Goal: Task Accomplishment & Management: Manage account settings

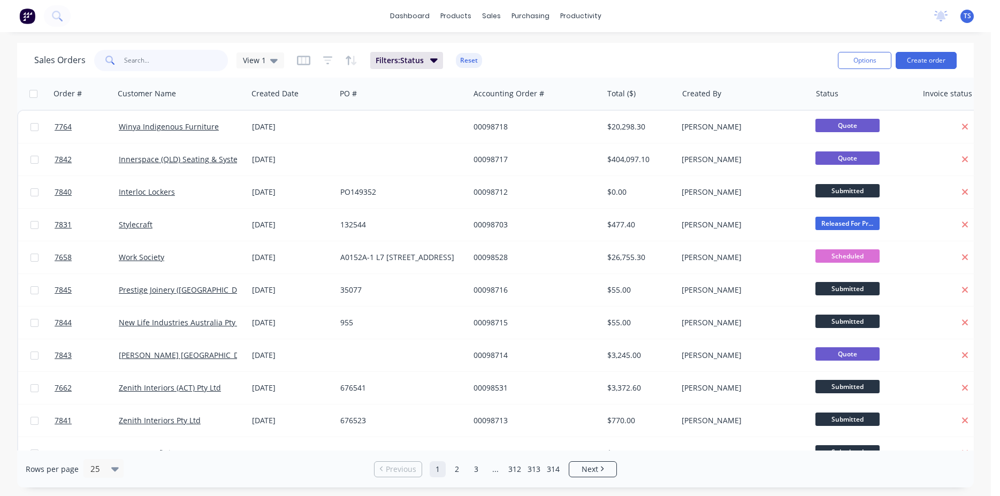
click at [173, 64] on input "text" at bounding box center [176, 60] width 104 height 21
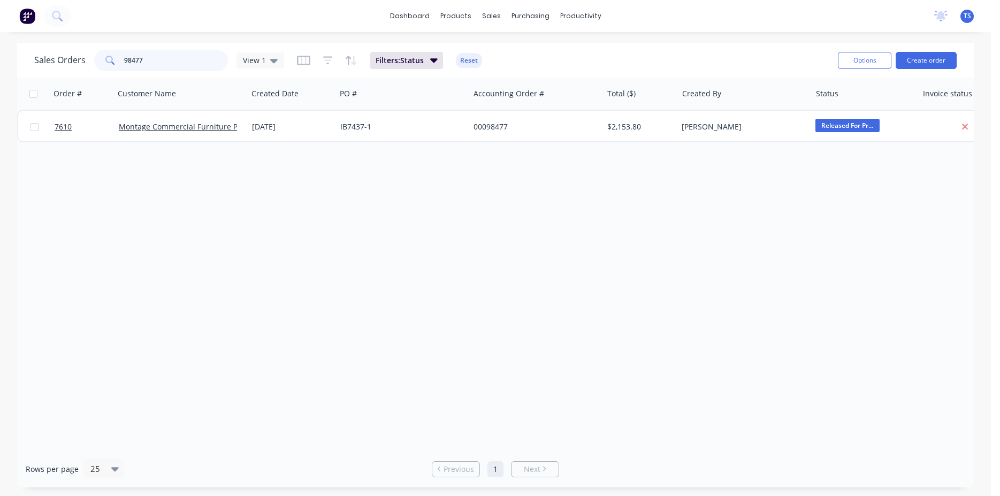
click at [176, 59] on input "98477" at bounding box center [176, 60] width 104 height 21
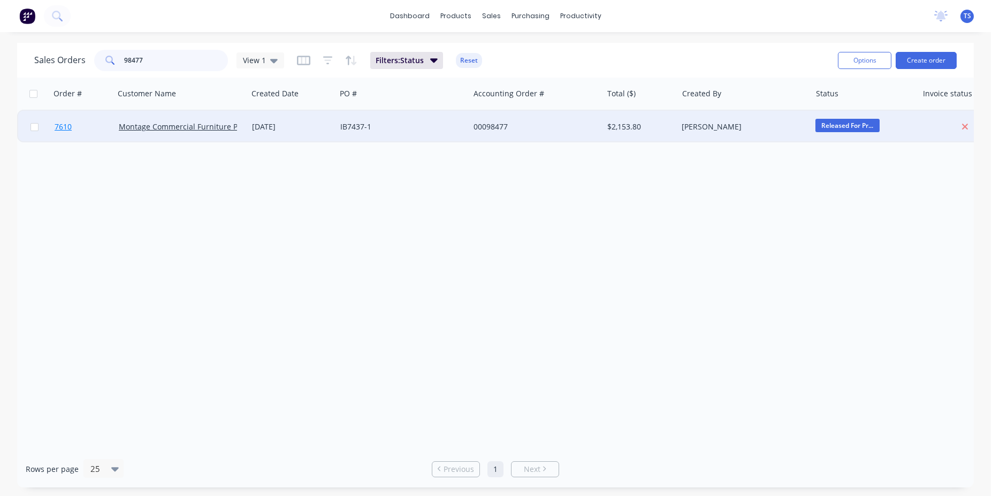
type input "98477"
click at [72, 135] on link "7610" at bounding box center [87, 127] width 64 height 32
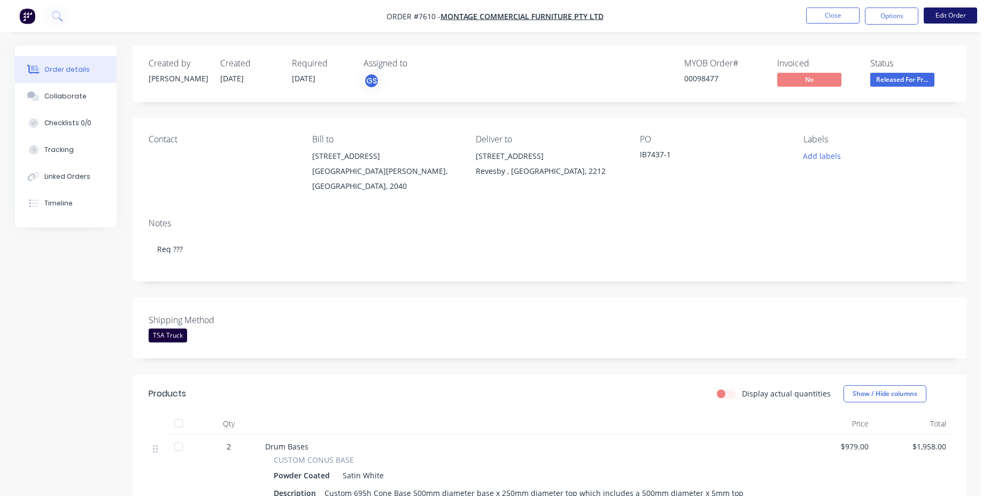
click at [931, 17] on button "Edit Order" at bounding box center [950, 15] width 53 height 16
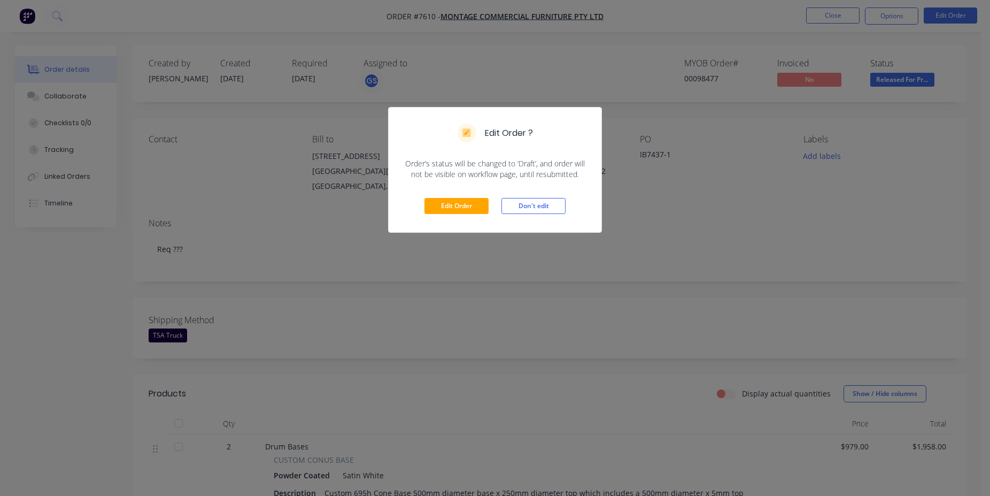
click at [462, 215] on div "Edit Order Don't edit" at bounding box center [495, 206] width 213 height 52
click at [461, 211] on button "Edit Order" at bounding box center [457, 206] width 64 height 16
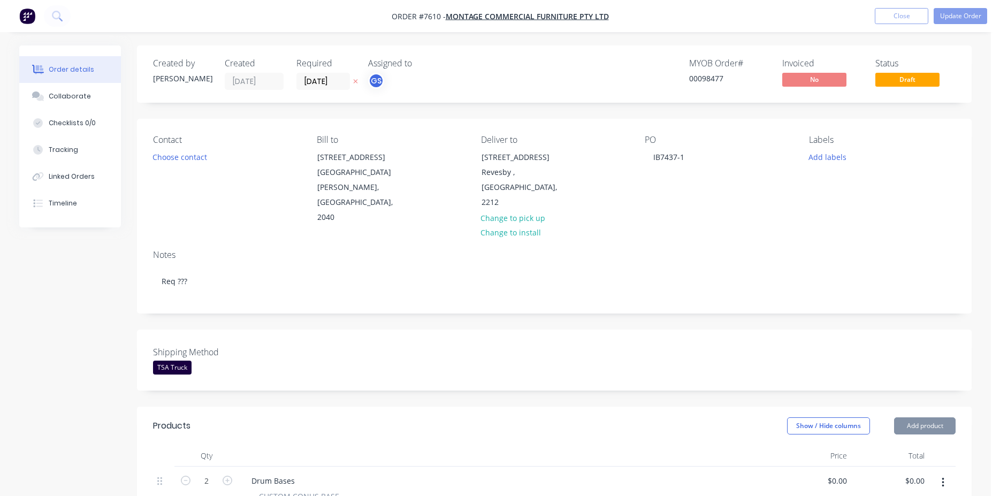
type input "$979.00"
type input "$1,958.00"
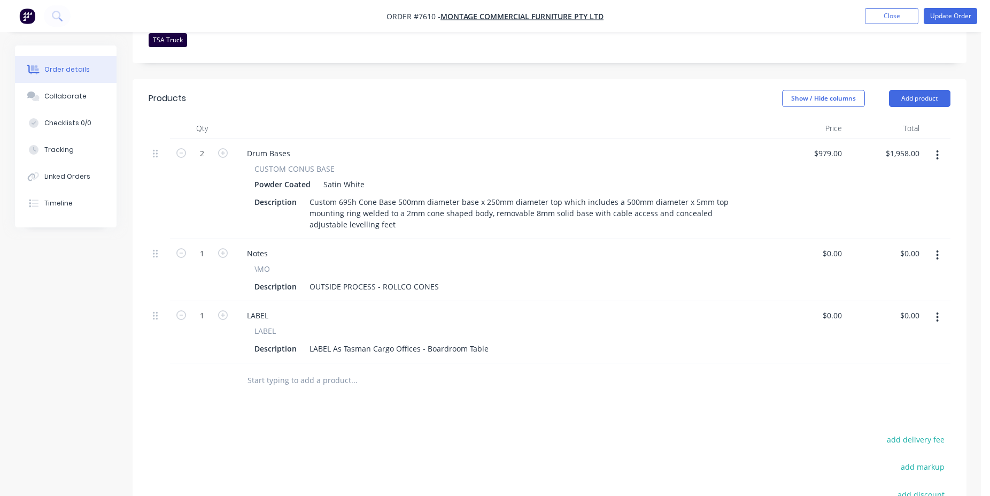
click at [347, 370] on input "text" at bounding box center [354, 380] width 214 height 21
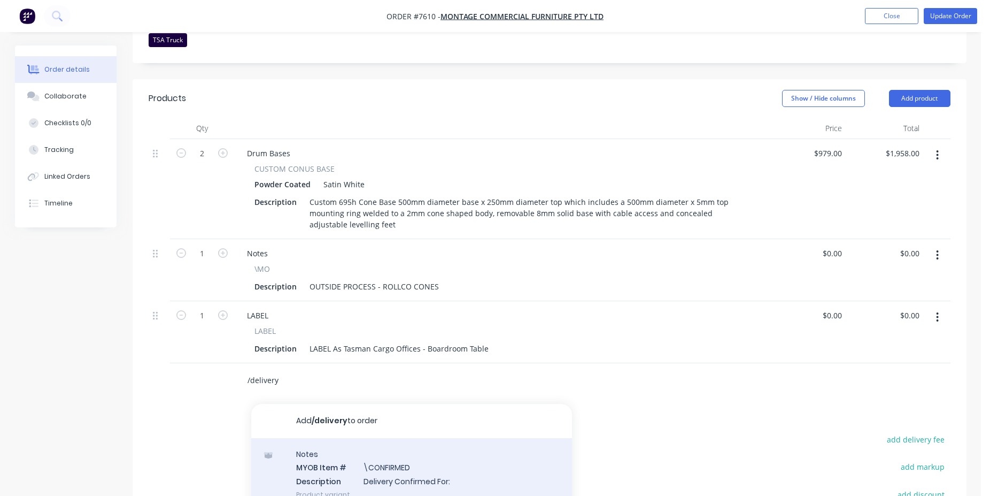
type input "/delivery"
click at [395, 438] on div "Notes MYOB Item # \CONFIRMED Description Delivery Confirmed For: Product variant" at bounding box center [411, 474] width 321 height 72
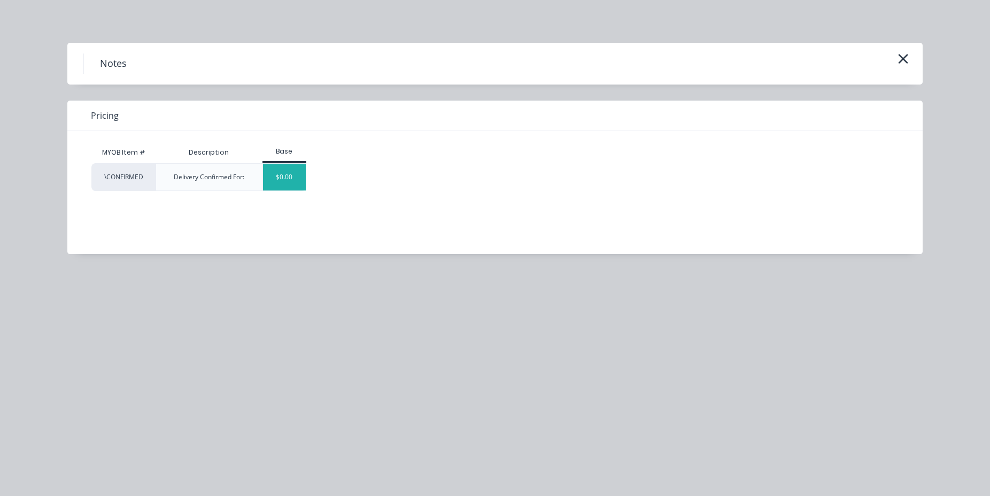
click at [304, 165] on div "$0.00" at bounding box center [284, 177] width 43 height 27
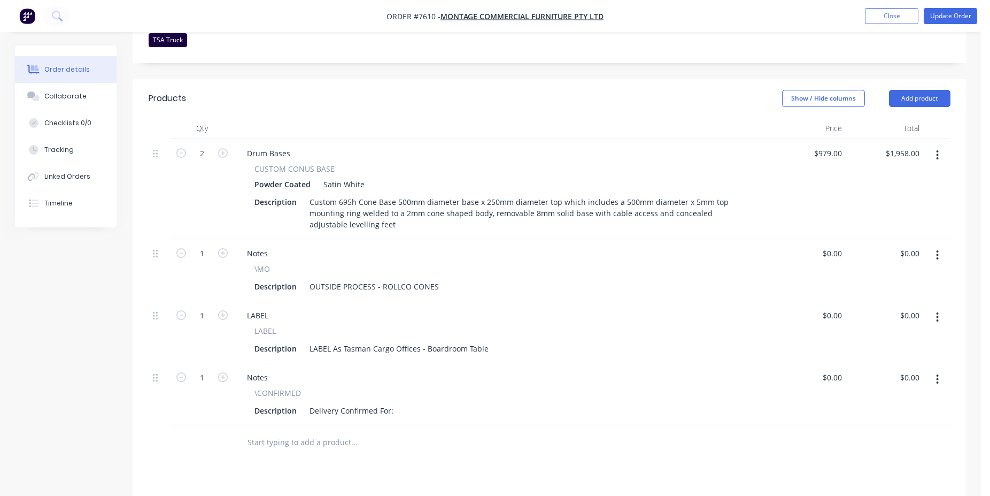
click at [396, 403] on div "Description Delivery Confirmed For:" at bounding box center [499, 411] width 498 height 16
click at [390, 403] on div "Delivery Confirmed For:" at bounding box center [351, 411] width 93 height 16
click at [394, 403] on div "Delivery Confirmed For:" at bounding box center [351, 411] width 93 height 16
click at [948, 12] on button "Update Order" at bounding box center [950, 16] width 53 height 16
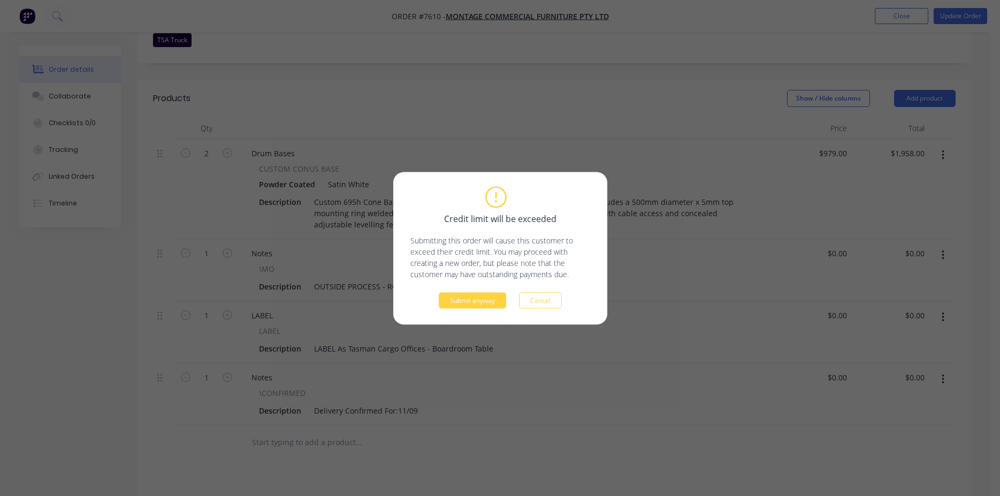
click at [460, 309] on div "Credit limit will be exceeded Submitting this order will cause this customer to…" at bounding box center [500, 248] width 214 height 152
click at [467, 302] on button "Submit anyway" at bounding box center [472, 300] width 67 height 16
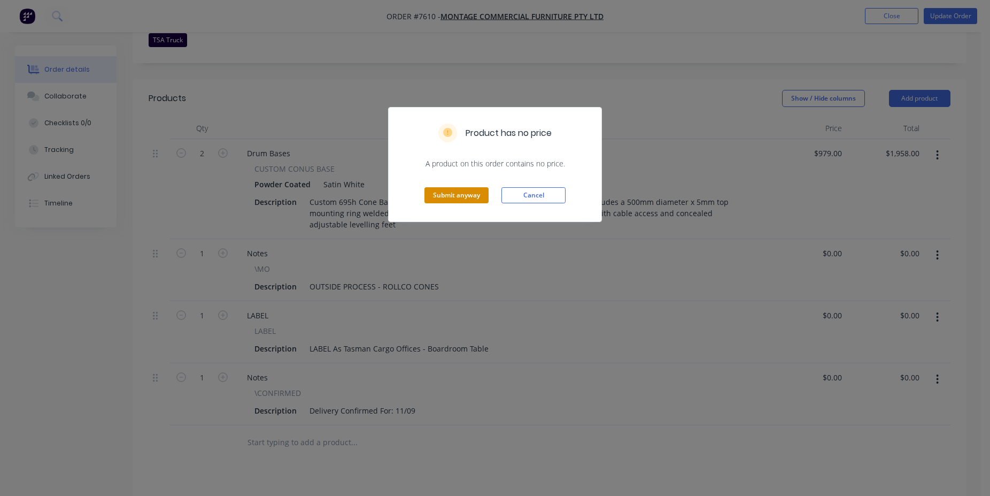
click at [455, 188] on button "Submit anyway" at bounding box center [457, 195] width 64 height 16
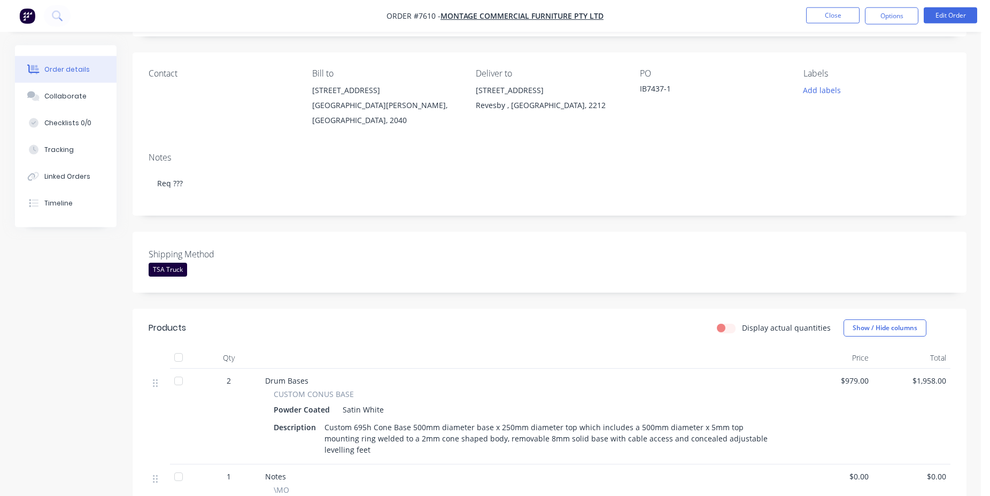
scroll to position [0, 0]
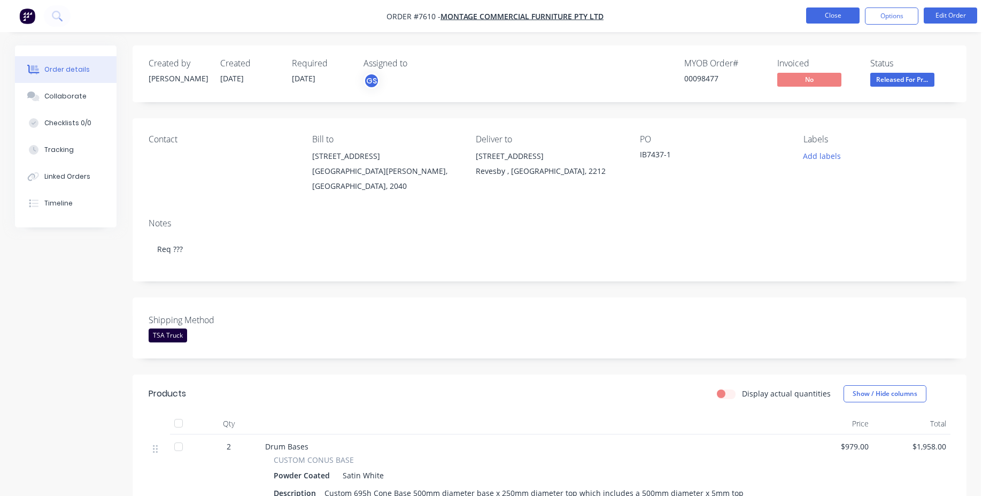
click at [844, 14] on button "Close" at bounding box center [832, 15] width 53 height 16
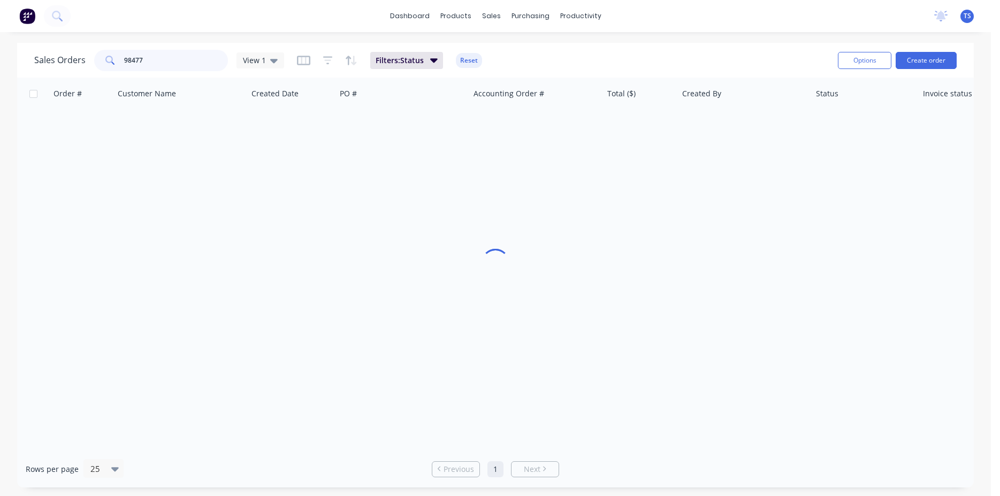
click at [188, 60] on input "98477" at bounding box center [176, 60] width 104 height 21
type input "+"
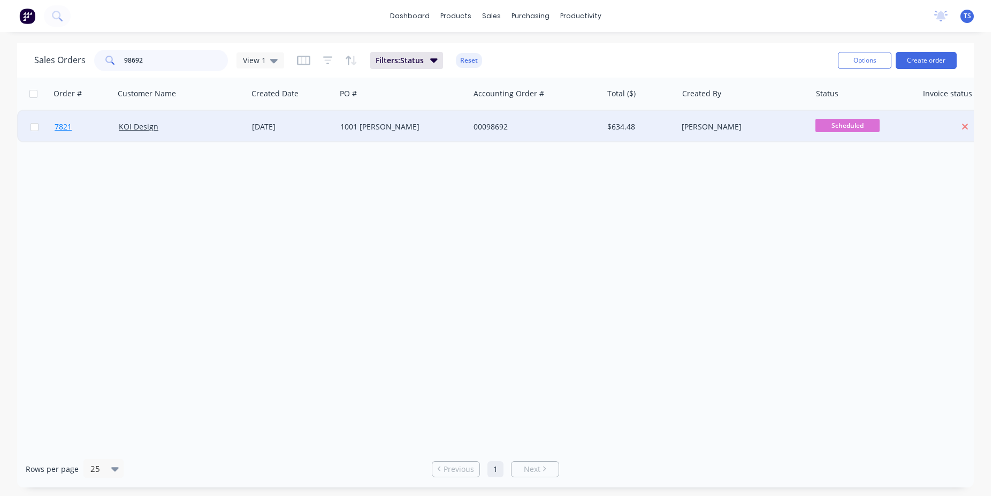
type input "98692"
click at [74, 133] on link "7821" at bounding box center [87, 127] width 64 height 32
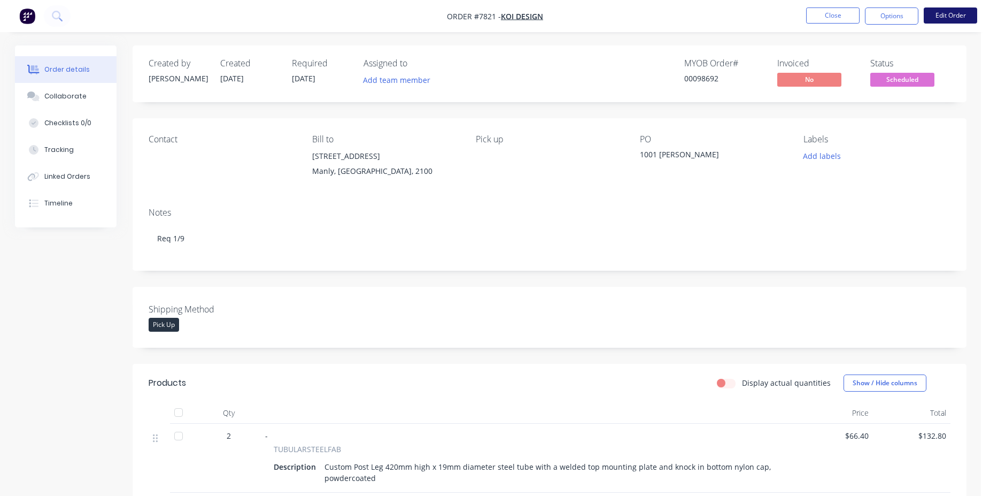
click at [958, 10] on button "Edit Order" at bounding box center [950, 15] width 53 height 16
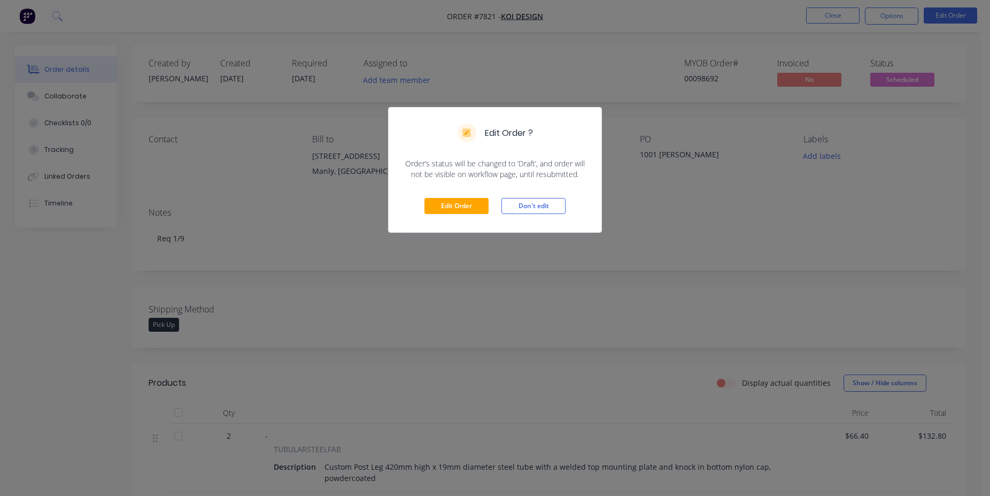
click at [464, 214] on div "Edit Order Don't edit" at bounding box center [495, 206] width 213 height 52
click at [462, 201] on button "Edit Order" at bounding box center [457, 206] width 64 height 16
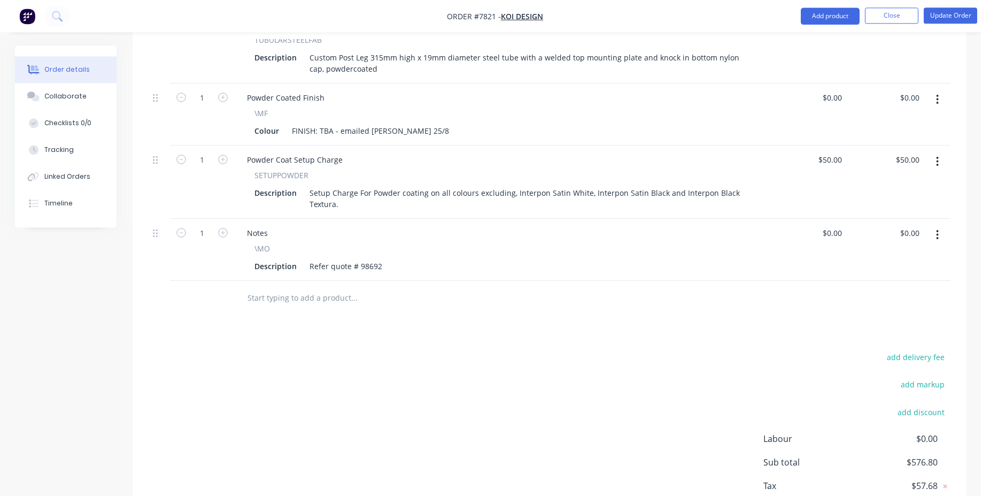
scroll to position [587, 0]
click at [339, 288] on input "text" at bounding box center [354, 298] width 214 height 21
type input "/customer"
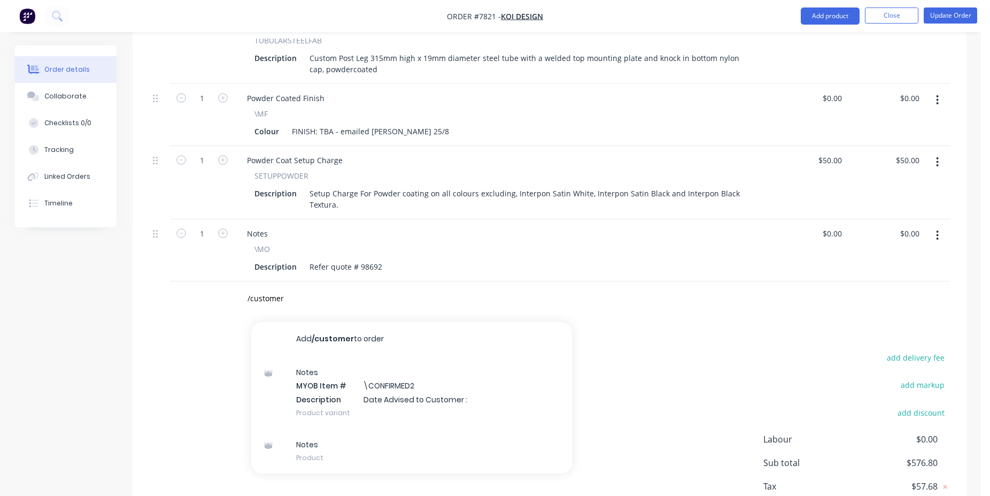
click at [435, 366] on div "Notes MYOB Item # \CONFIRMED2 Description Date Advised to Customer : Product va…" at bounding box center [411, 392] width 321 height 72
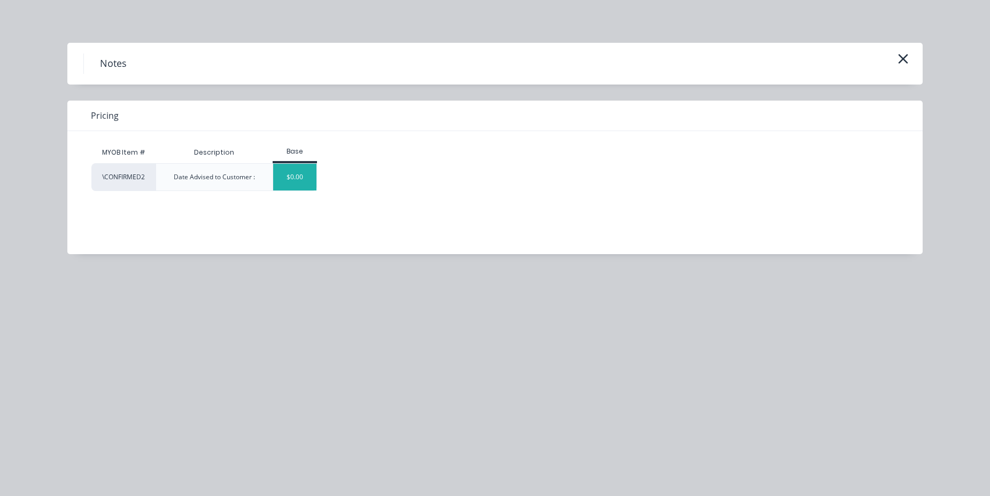
click at [299, 164] on div "$0.00" at bounding box center [294, 177] width 43 height 27
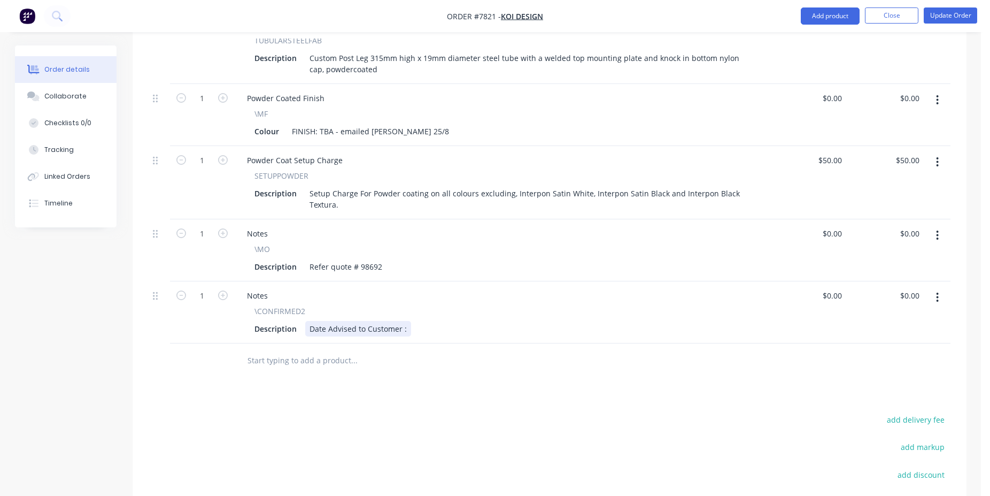
click at [405, 321] on div "Date Advised to Customer :" at bounding box center [358, 329] width 106 height 16
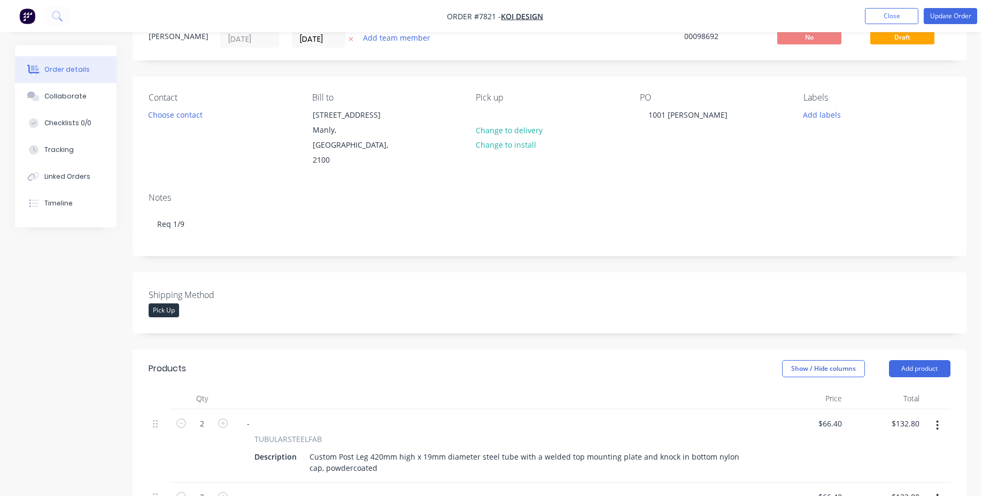
scroll to position [42, 0]
click at [947, 14] on button "Update Order" at bounding box center [950, 16] width 53 height 16
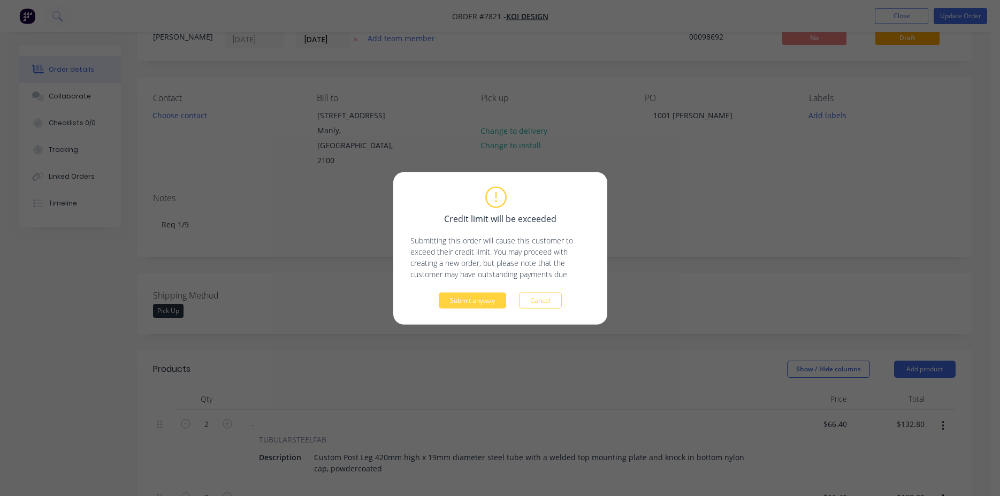
click at [462, 311] on div "Credit limit will be exceeded Submitting this order will cause this customer to…" at bounding box center [500, 248] width 214 height 152
click at [471, 301] on button "Submit anyway" at bounding box center [472, 300] width 67 height 16
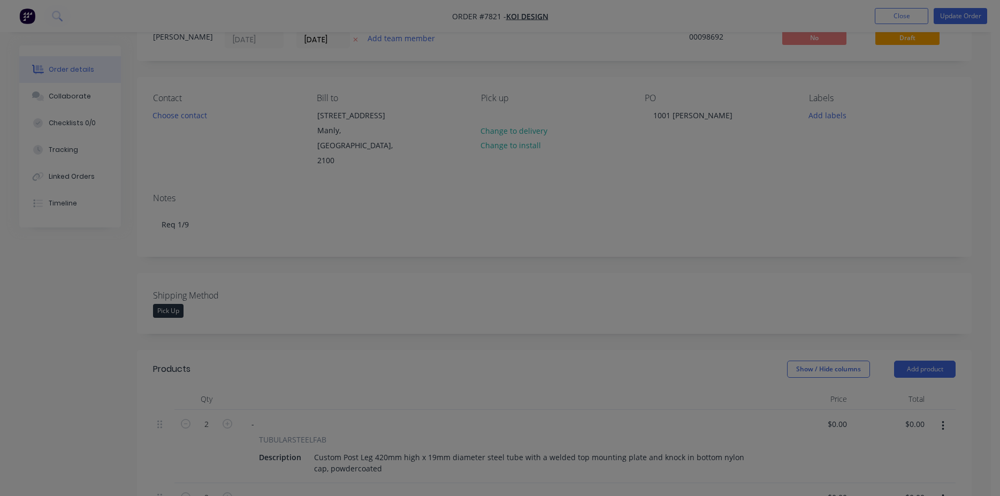
type input "$66.40"
type input "$132.80"
type input "$66.40"
type input "$132.80"
type input "$65.30"
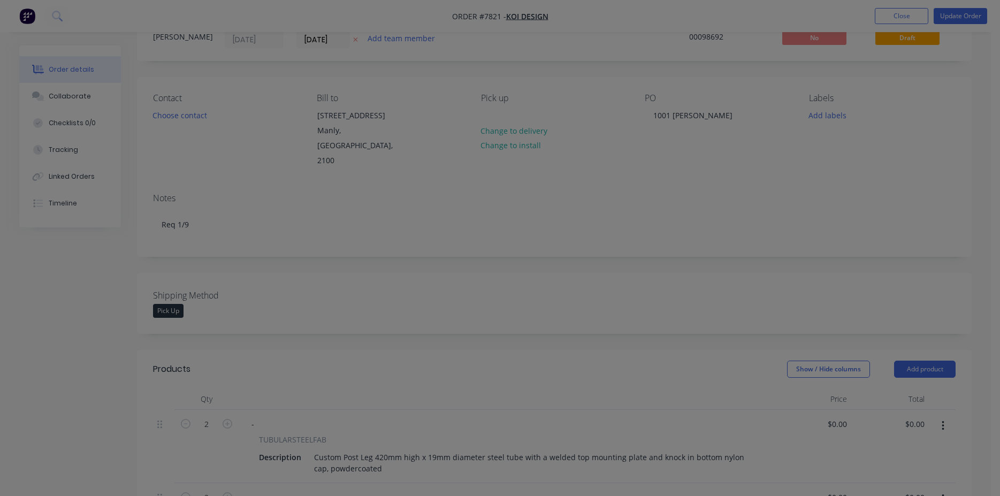
type input "$261.20"
type input "$50.00"
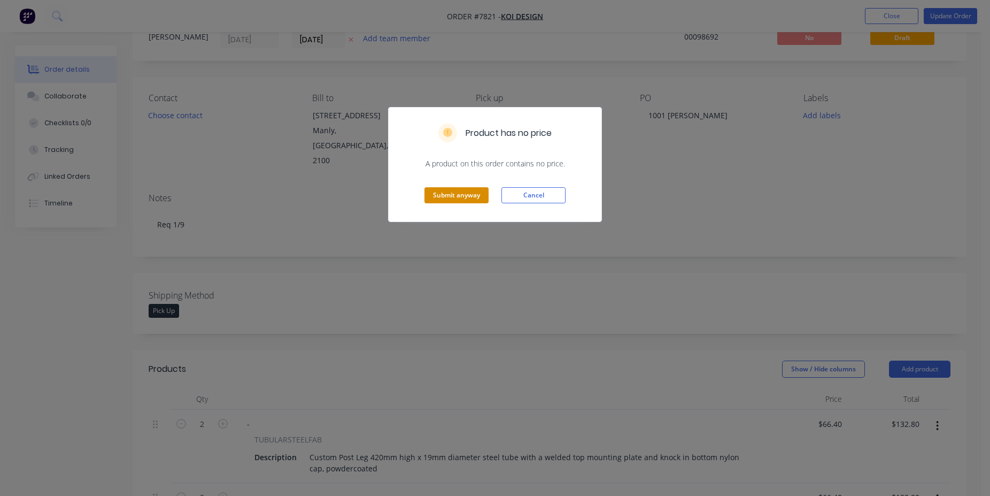
click at [476, 198] on button "Submit anyway" at bounding box center [457, 195] width 64 height 16
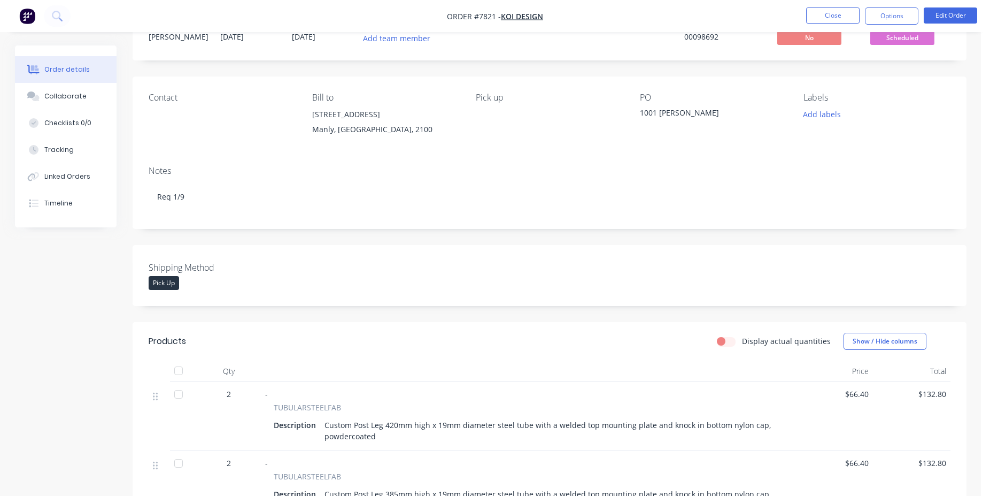
scroll to position [0, 0]
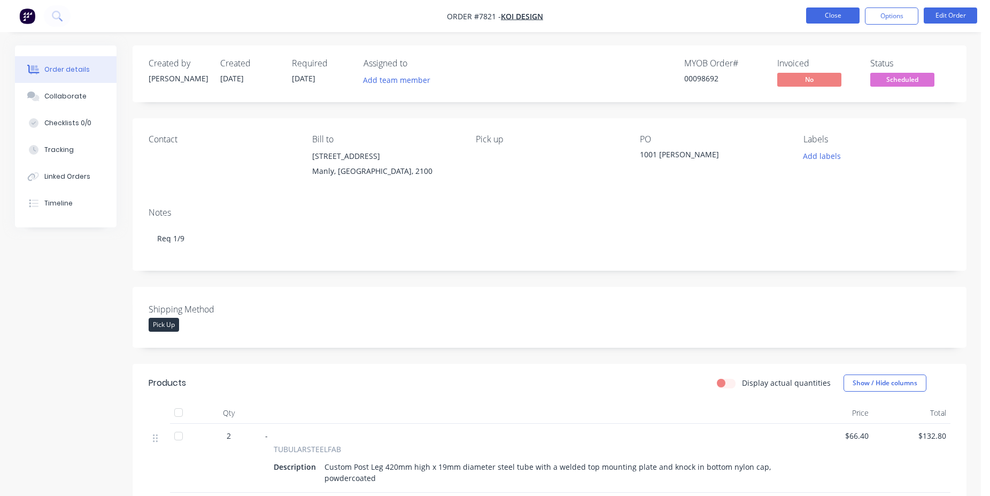
click at [839, 14] on button "Close" at bounding box center [832, 15] width 53 height 16
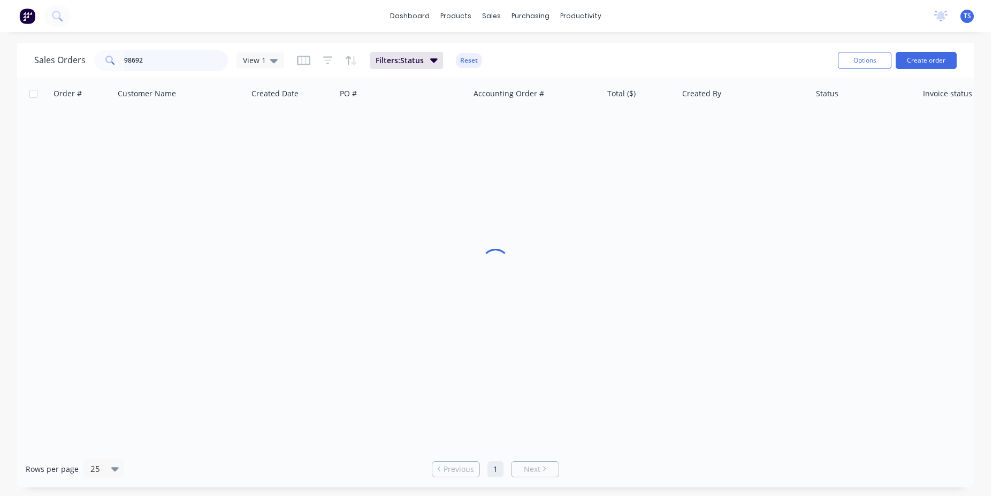
click at [180, 58] on input "98692" at bounding box center [176, 60] width 104 height 21
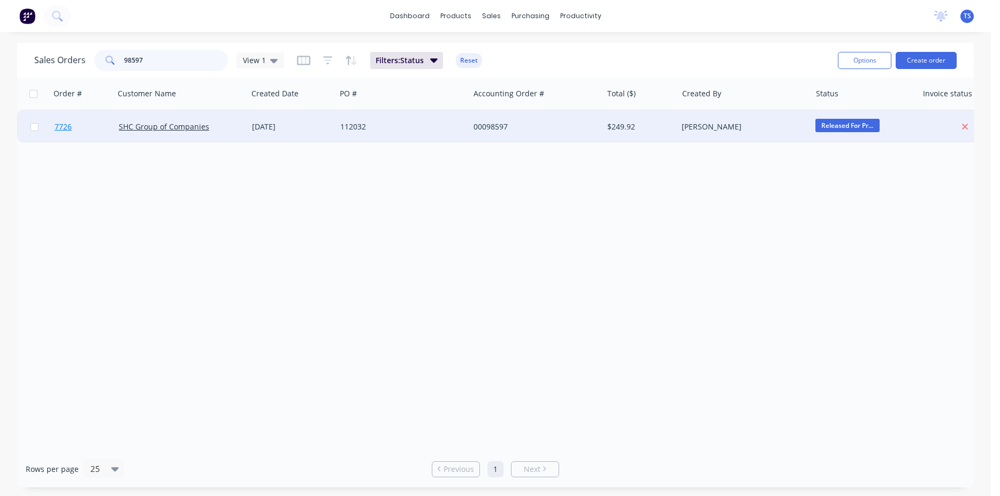
type input "98597"
click at [81, 127] on link "7726" at bounding box center [87, 127] width 64 height 32
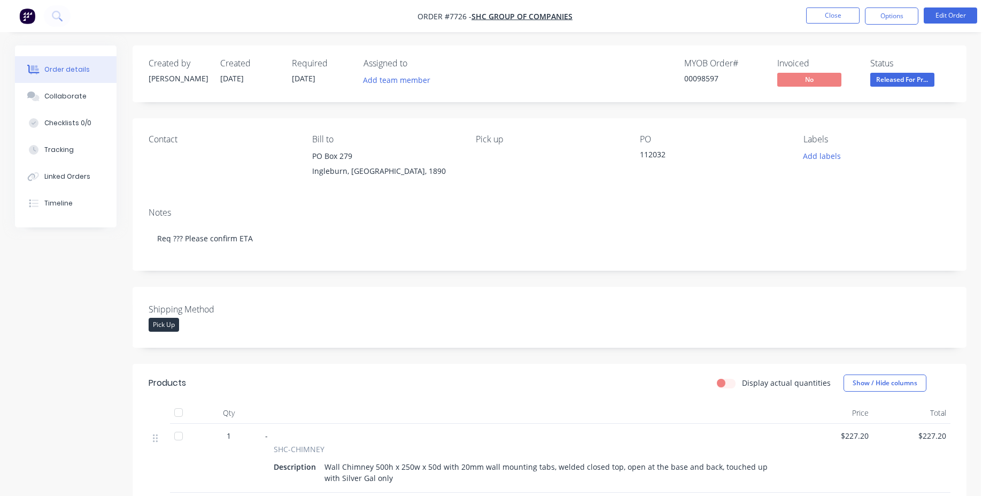
click at [920, 12] on ul "Close Options Edit Order" at bounding box center [892, 15] width 197 height 17
click at [951, 14] on button "Edit Order" at bounding box center [950, 15] width 53 height 16
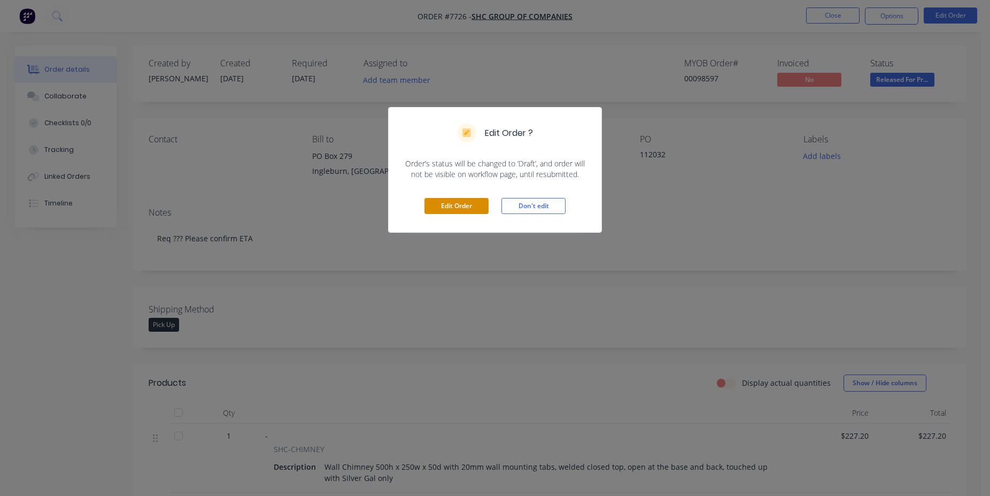
click at [441, 199] on button "Edit Order" at bounding box center [457, 206] width 64 height 16
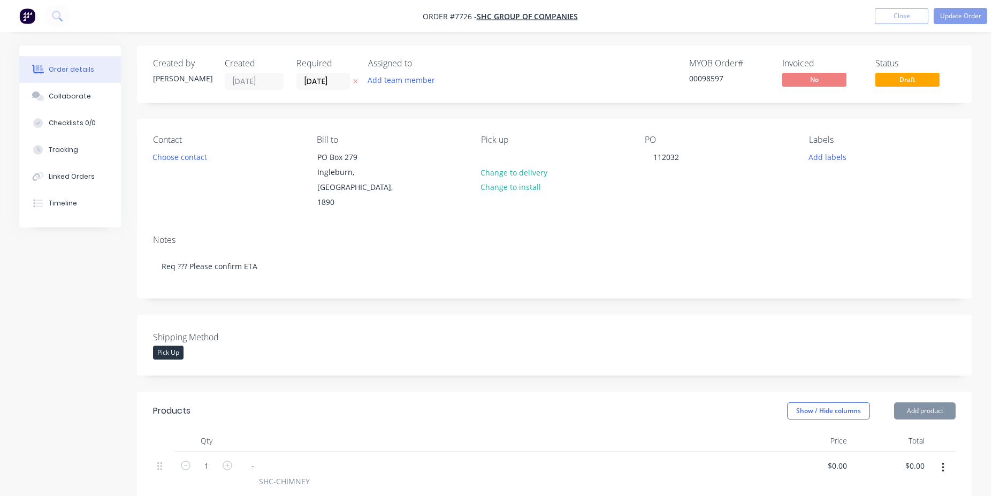
type input "$227.20"
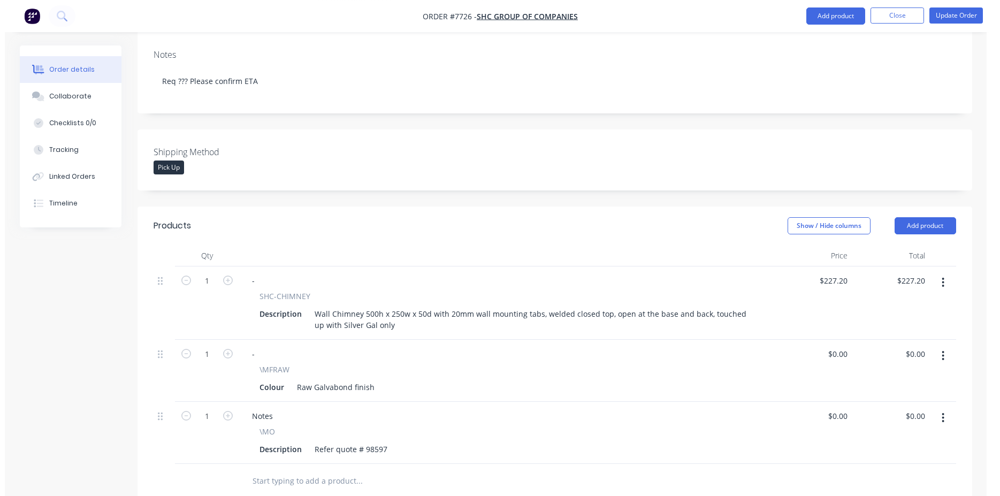
scroll to position [382, 0]
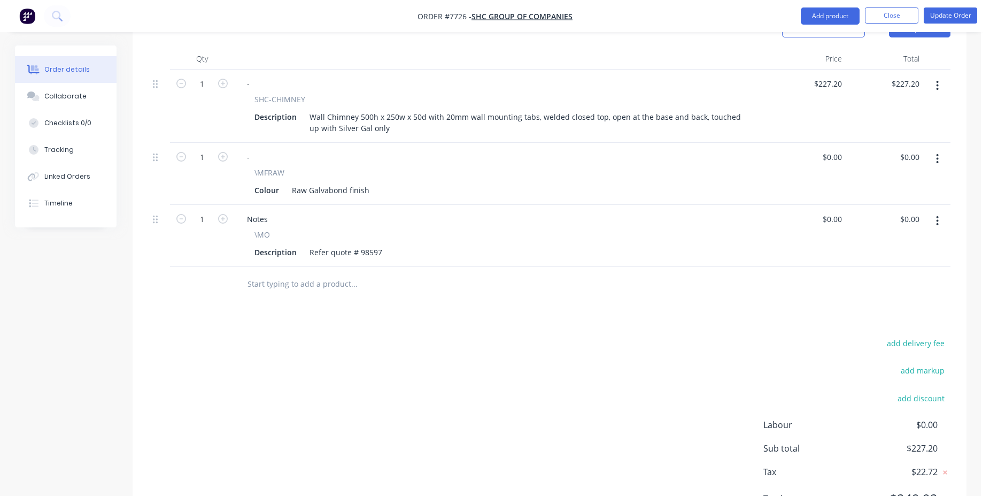
click at [287, 248] on div "Notes \MO Description Refer quote # 98597" at bounding box center [501, 236] width 535 height 62
click at [309, 274] on input "text" at bounding box center [354, 283] width 214 height 21
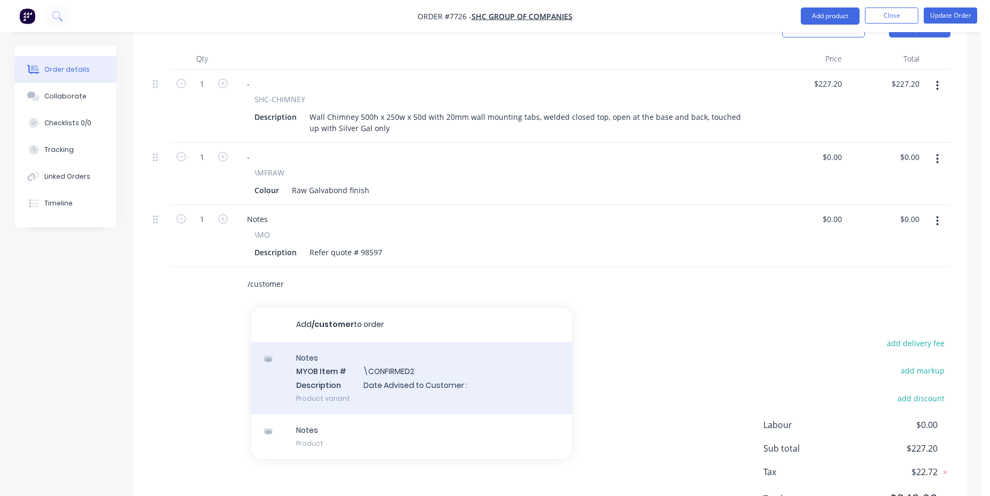
type input "/customer"
click at [418, 370] on div "Notes MYOB Item # \CONFIRMED2 Description Date Advised to Customer : Product va…" at bounding box center [411, 378] width 321 height 72
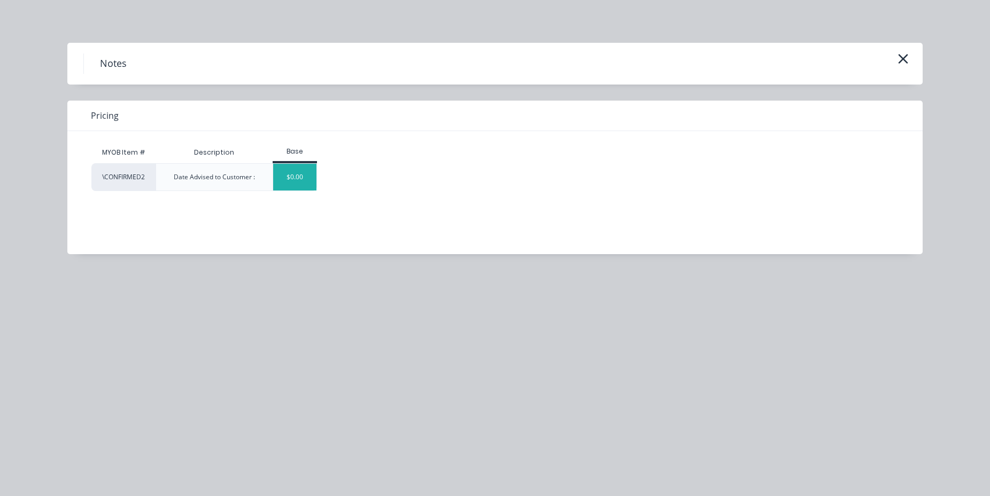
click at [311, 179] on div "$0.00" at bounding box center [294, 177] width 43 height 27
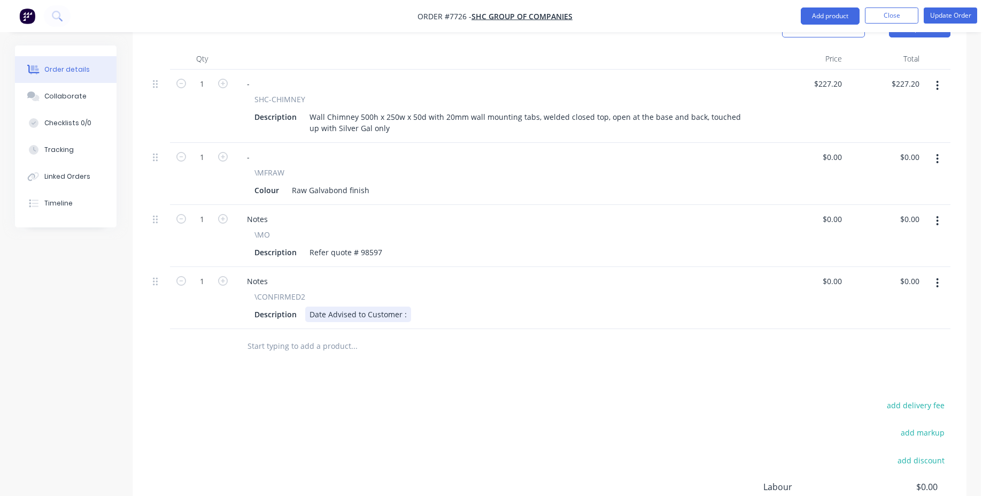
click at [408, 306] on div "Date Advised to Customer :" at bounding box center [358, 314] width 106 height 16
click at [958, 17] on button "Update Order" at bounding box center [950, 15] width 53 height 16
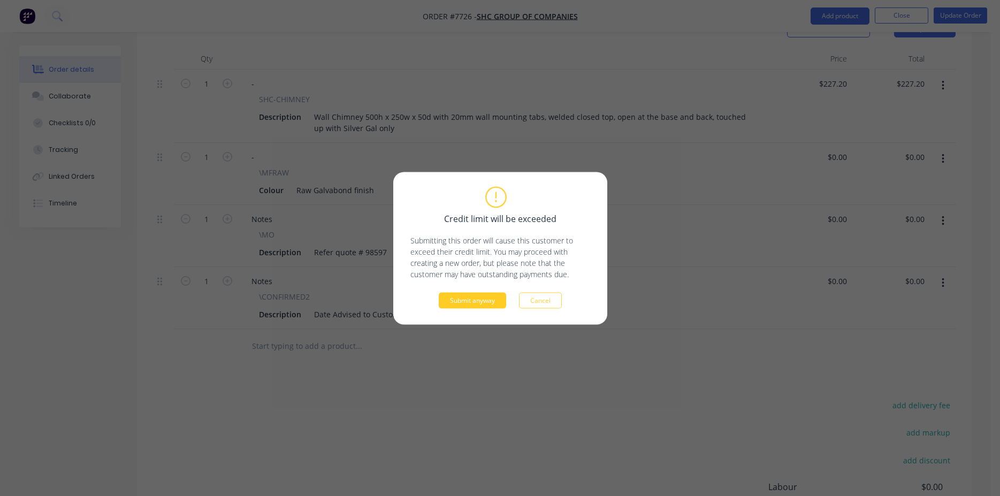
click at [451, 299] on button "Submit anyway" at bounding box center [472, 300] width 67 height 16
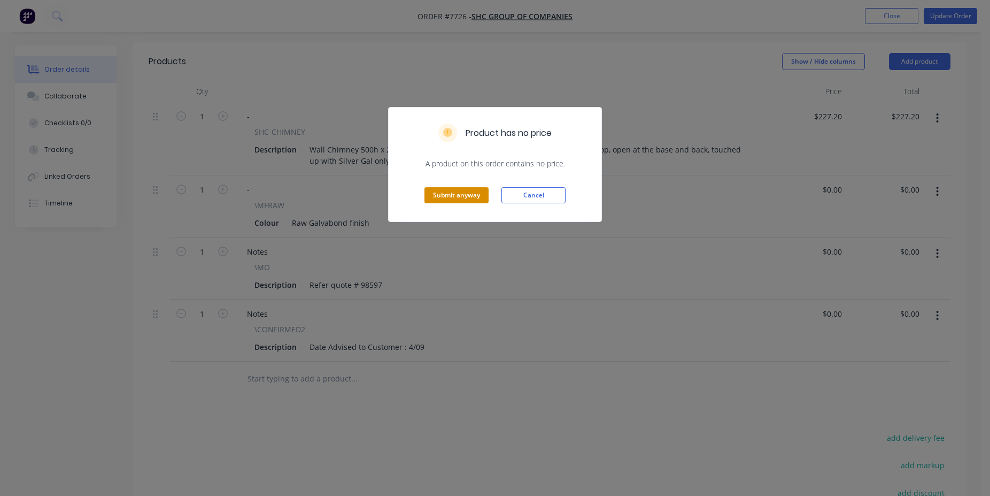
click at [470, 195] on button "Submit anyway" at bounding box center [457, 195] width 64 height 16
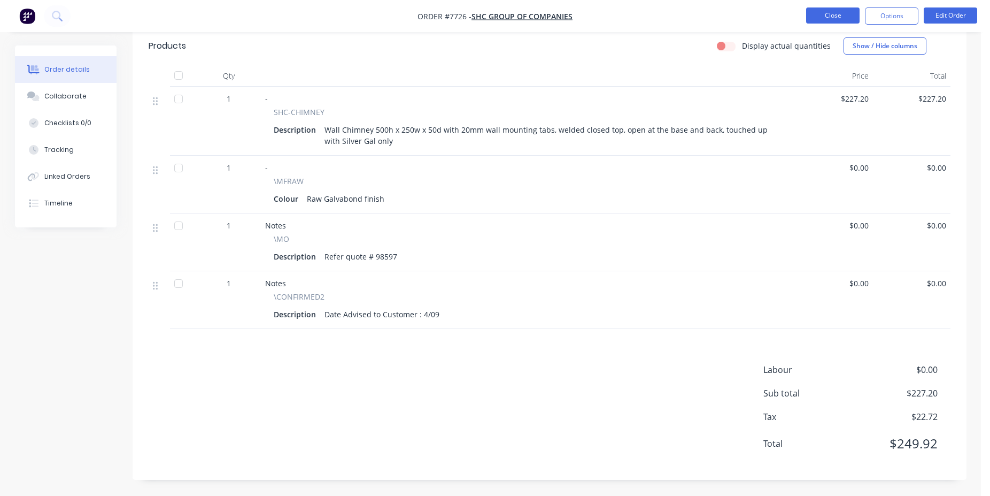
click at [849, 14] on button "Close" at bounding box center [832, 15] width 53 height 16
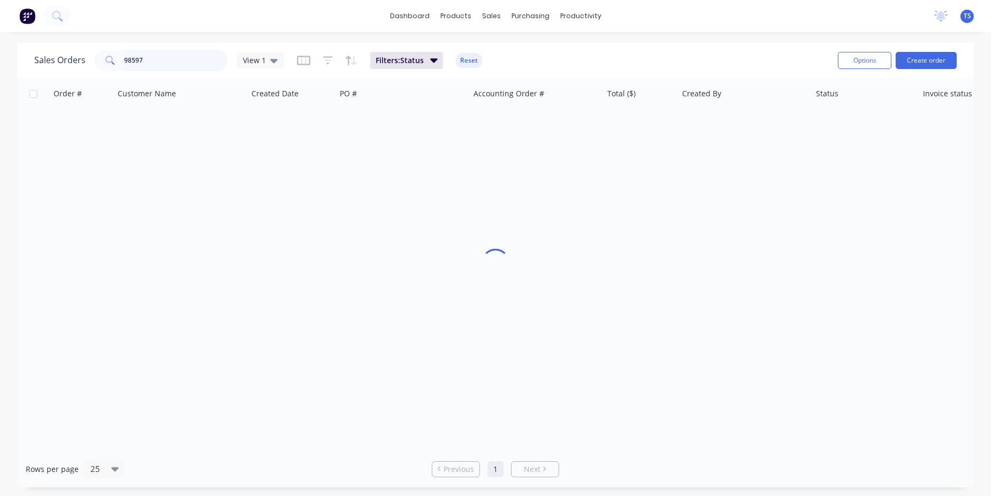
click at [166, 67] on input "98597" at bounding box center [176, 60] width 104 height 21
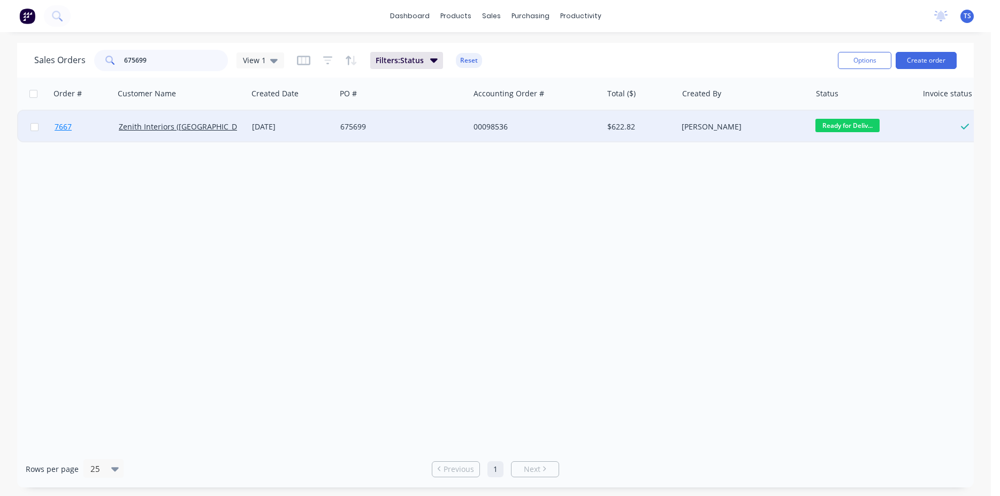
type input "675699"
click at [75, 139] on link "7667" at bounding box center [87, 127] width 64 height 32
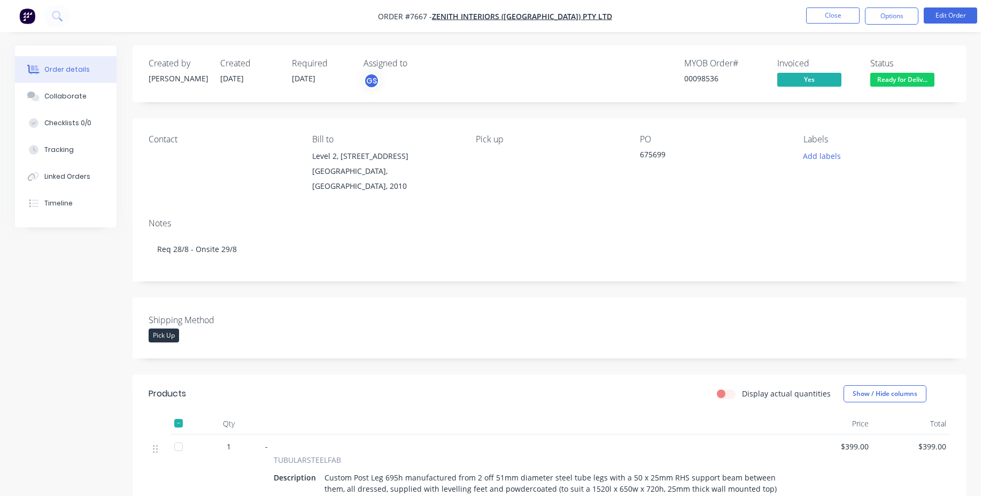
click at [699, 77] on div "00098536" at bounding box center [725, 78] width 80 height 11
copy div "00098536"
click at [819, 15] on button "Close" at bounding box center [832, 15] width 53 height 16
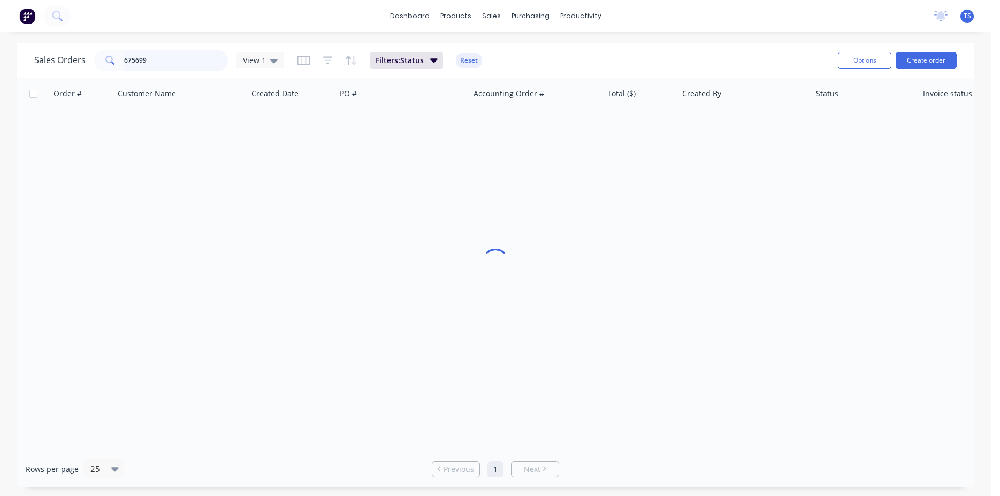
click at [186, 63] on input "675699" at bounding box center [176, 60] width 104 height 21
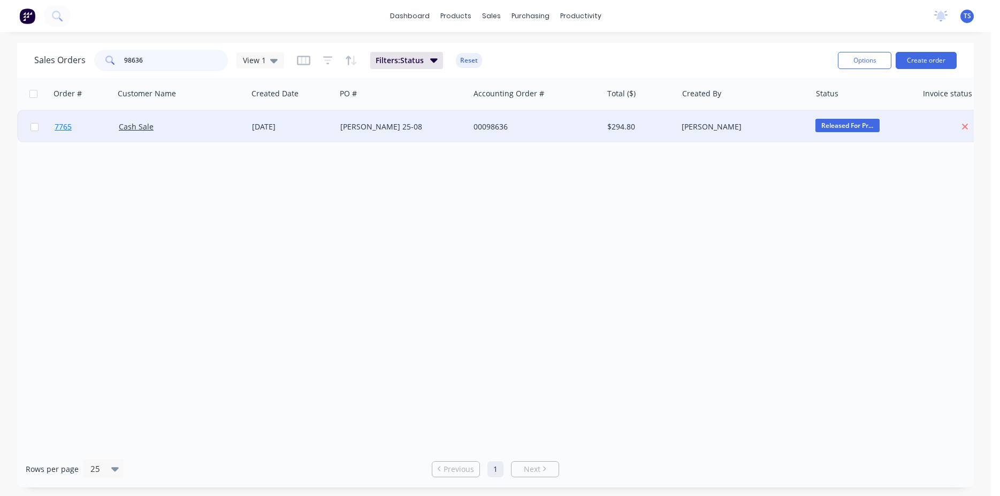
type input "98636"
click at [89, 127] on link "7765" at bounding box center [87, 127] width 64 height 32
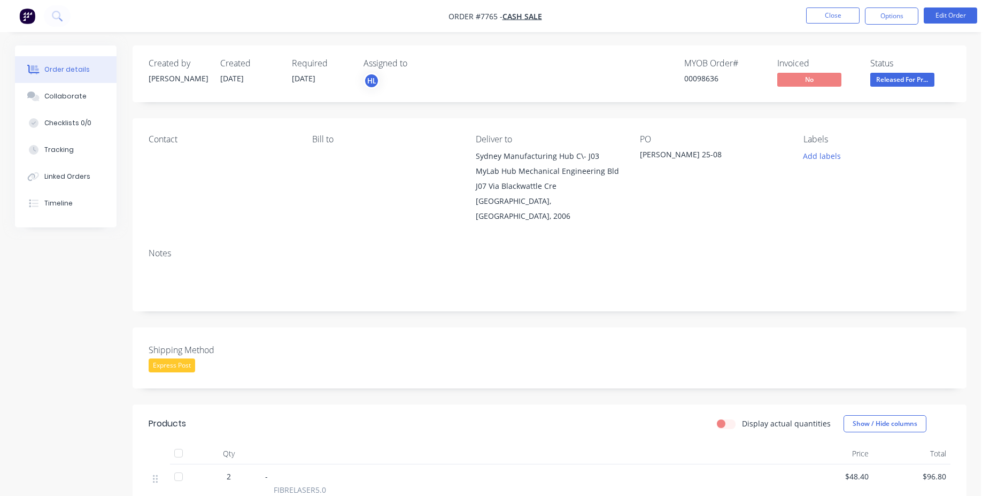
click at [958, 6] on nav "Order #7765 - Cash Sale Close Options Edit Order" at bounding box center [495, 16] width 990 height 32
click at [960, 17] on button "Edit Order" at bounding box center [950, 15] width 53 height 16
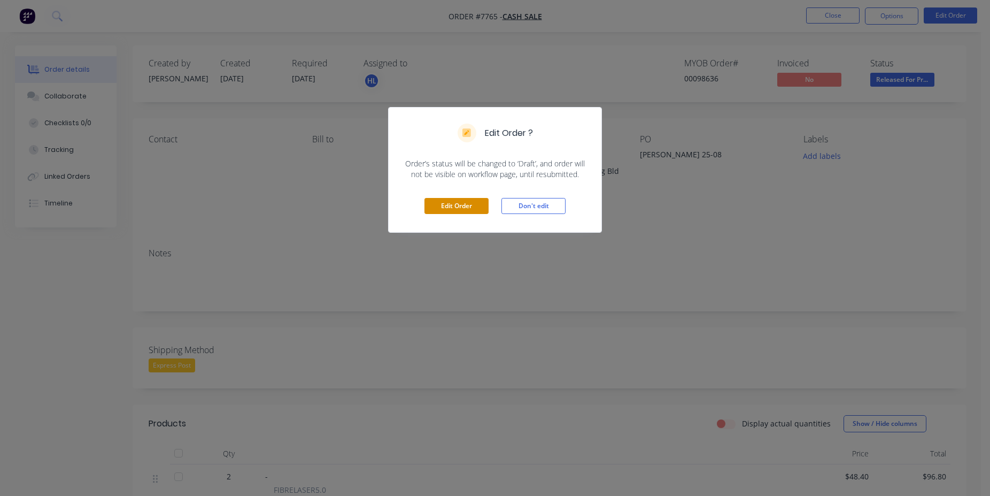
click at [435, 207] on button "Edit Order" at bounding box center [457, 206] width 64 height 16
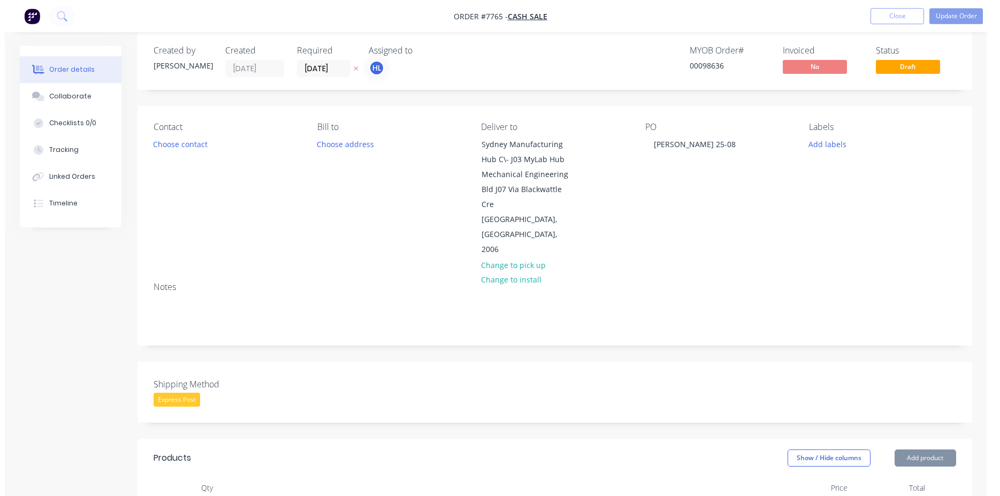
scroll to position [436, 0]
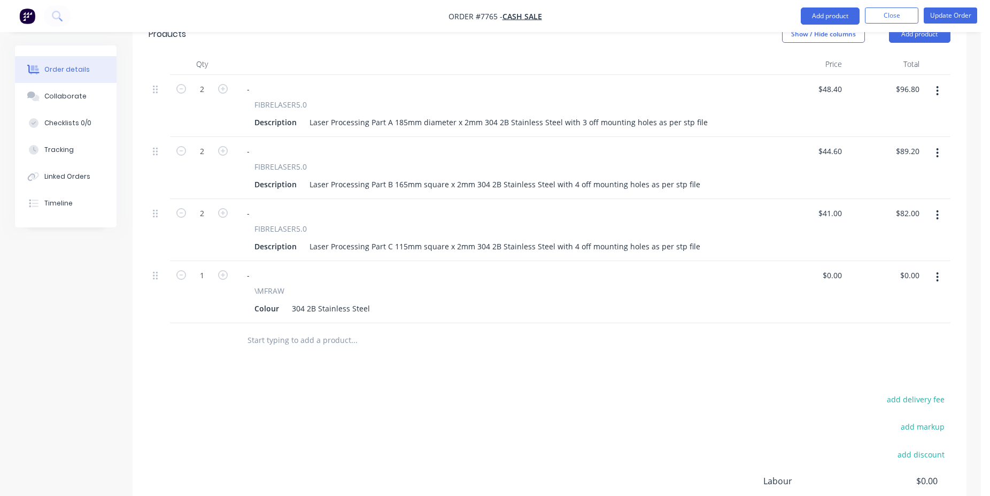
click at [922, 375] on div "Products Show / Hide columns Add product Qty Price Total 2 - FIBRELASER5.0 Desc…" at bounding box center [550, 303] width 834 height 576
click at [926, 392] on button "add delivery fee" at bounding box center [916, 399] width 69 height 14
type input "35"
click at [955, 337] on div "Qty Price Total 2 - FIBRELASER5.0 Description Laser Processing Part A 185mm dia…" at bounding box center [550, 205] width 834 height 304
click at [936, 16] on button "Update Order" at bounding box center [950, 15] width 53 height 16
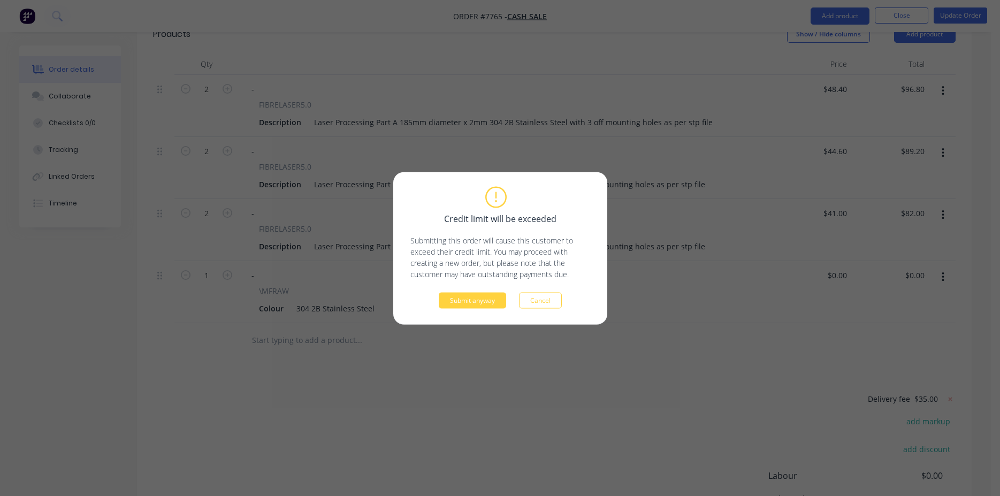
click at [495, 310] on div "Credit limit will be exceeded Submitting this order will cause this customer to…" at bounding box center [500, 248] width 214 height 152
click at [482, 306] on button "Submit anyway" at bounding box center [472, 300] width 67 height 16
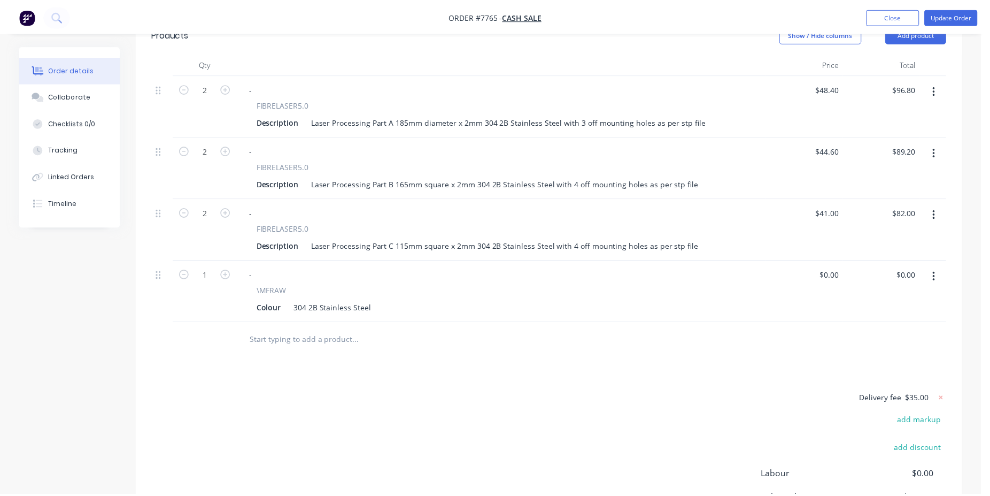
scroll to position [421, 0]
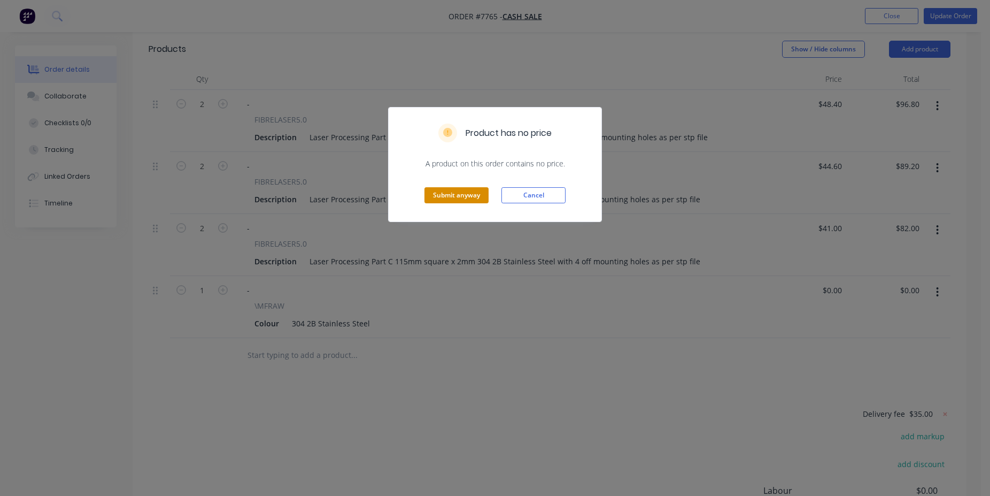
click at [468, 193] on button "Submit anyway" at bounding box center [457, 195] width 64 height 16
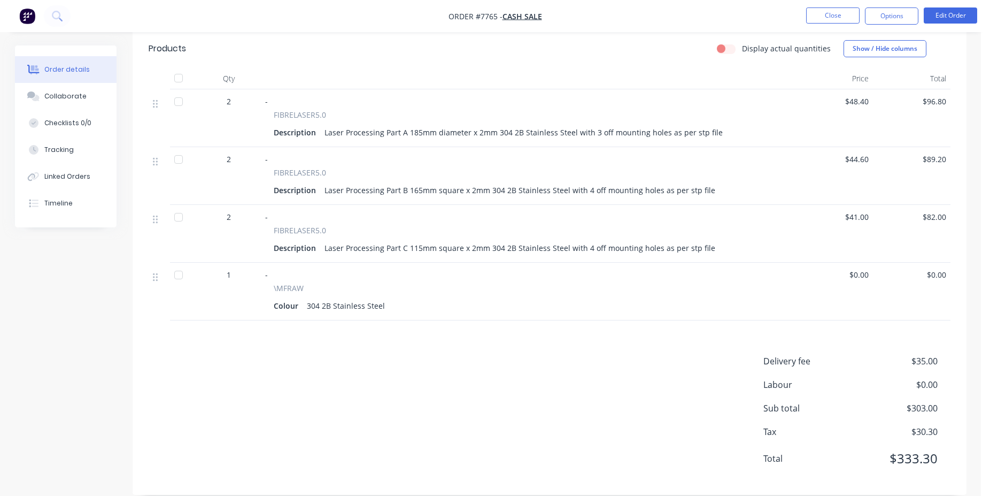
scroll to position [0, 0]
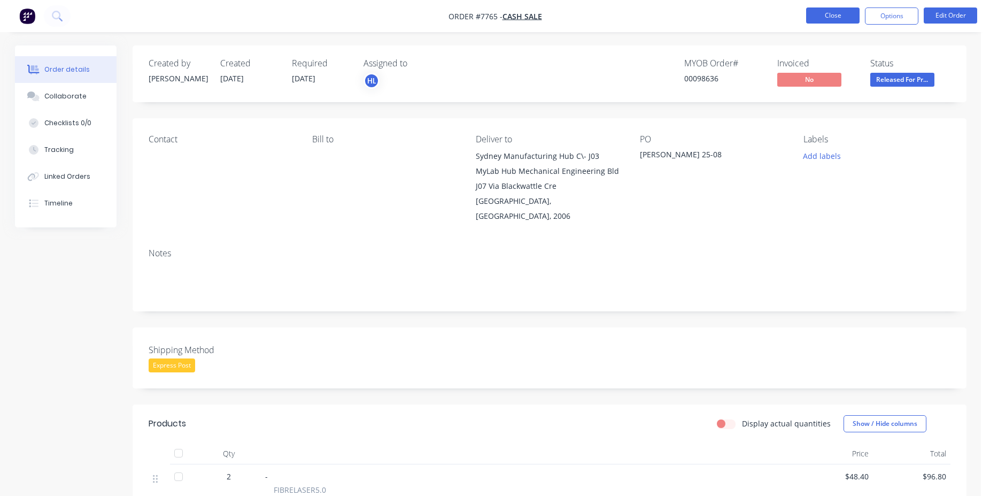
click at [837, 13] on button "Close" at bounding box center [832, 15] width 53 height 16
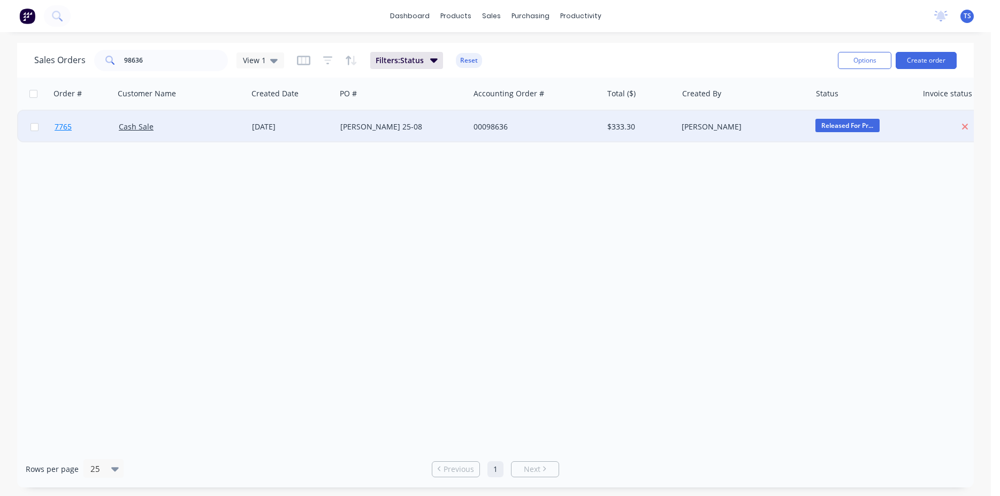
click at [72, 130] on link "7765" at bounding box center [87, 127] width 64 height 32
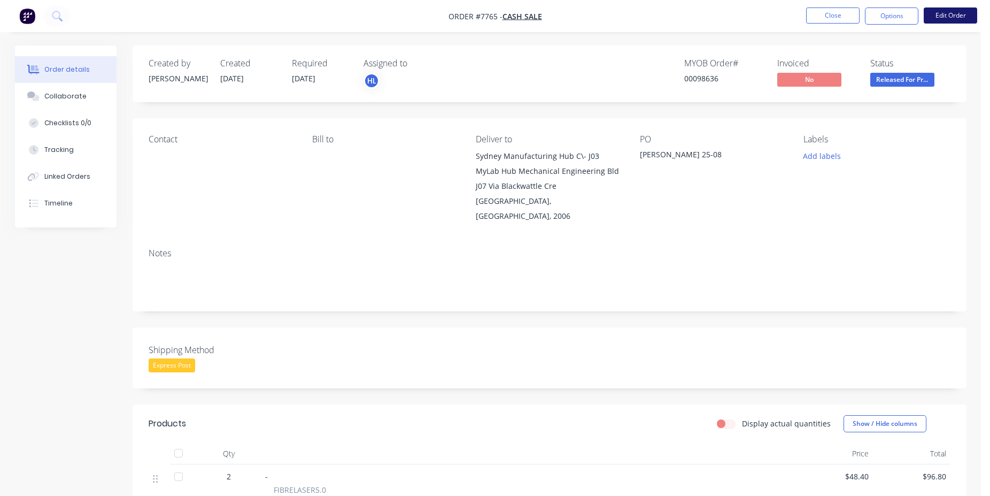
click at [942, 19] on button "Edit Order" at bounding box center [950, 15] width 53 height 16
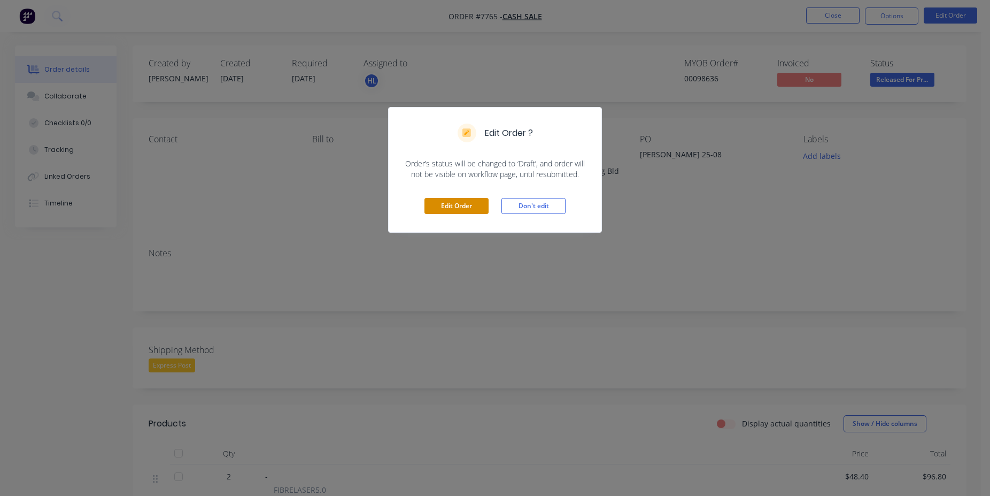
click at [448, 209] on button "Edit Order" at bounding box center [457, 206] width 64 height 16
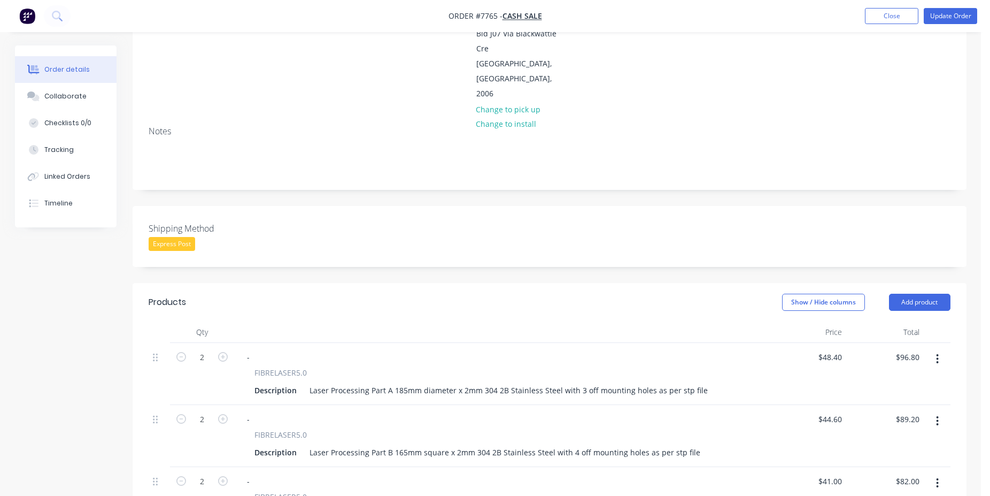
scroll to position [382, 0]
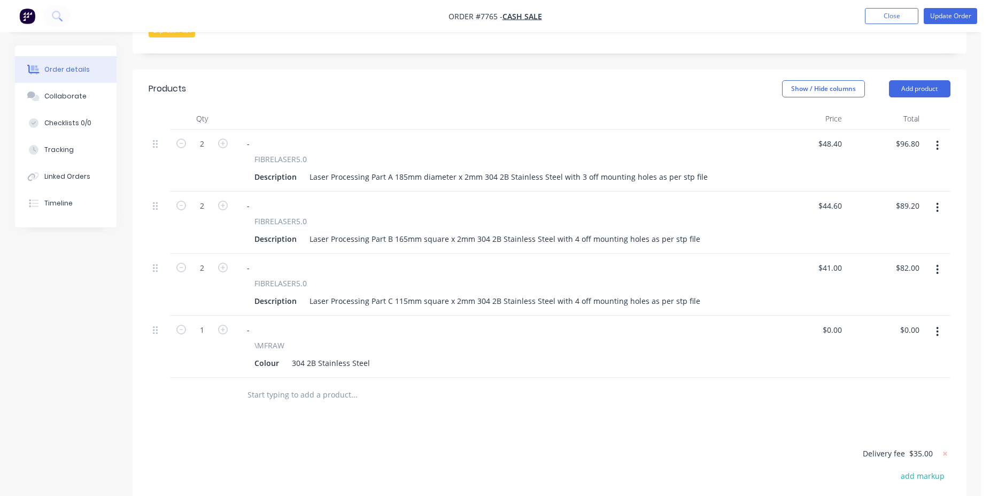
click at [330, 386] on input "text" at bounding box center [354, 394] width 214 height 21
type input "/"
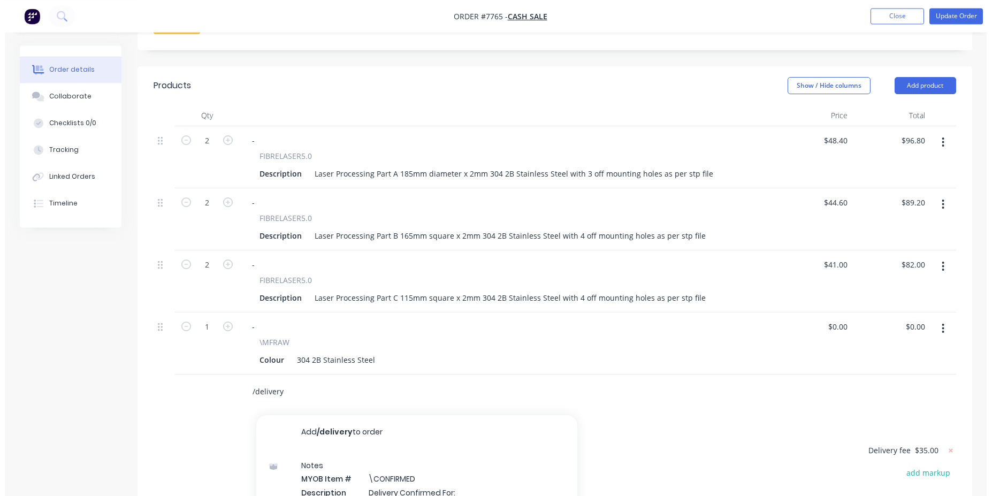
scroll to position [527, 0]
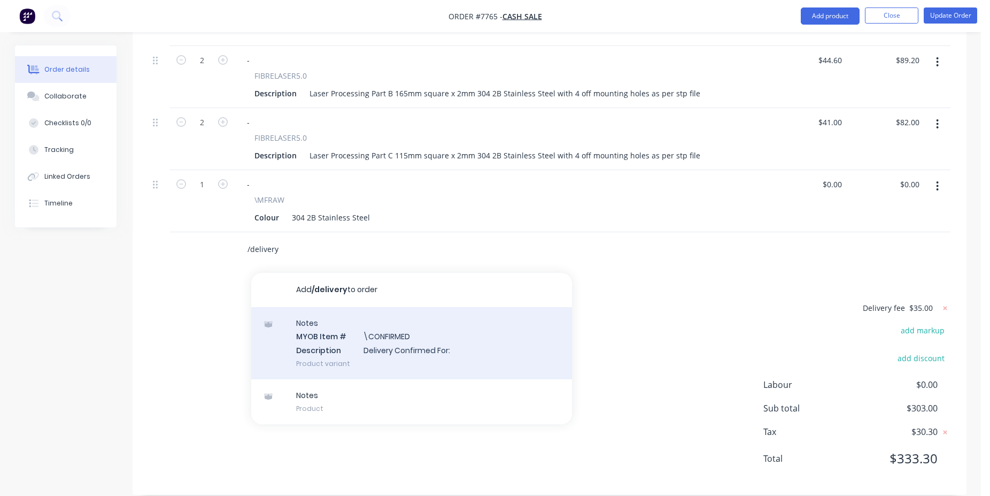
type input "/delivery"
click at [409, 313] on div "Notes MYOB Item # \CONFIRMED Description Delivery Confirmed For: Product variant" at bounding box center [411, 343] width 321 height 72
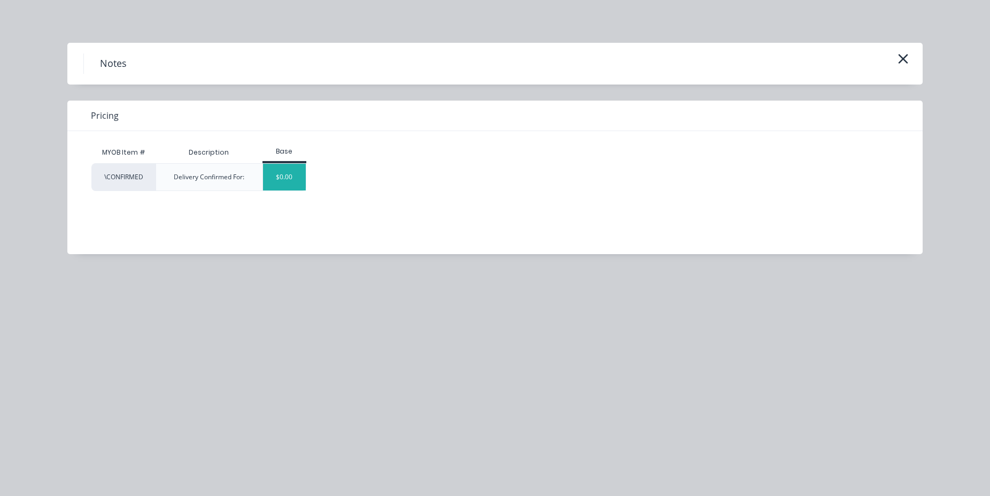
click at [303, 180] on div "$0.00" at bounding box center [284, 177] width 43 height 27
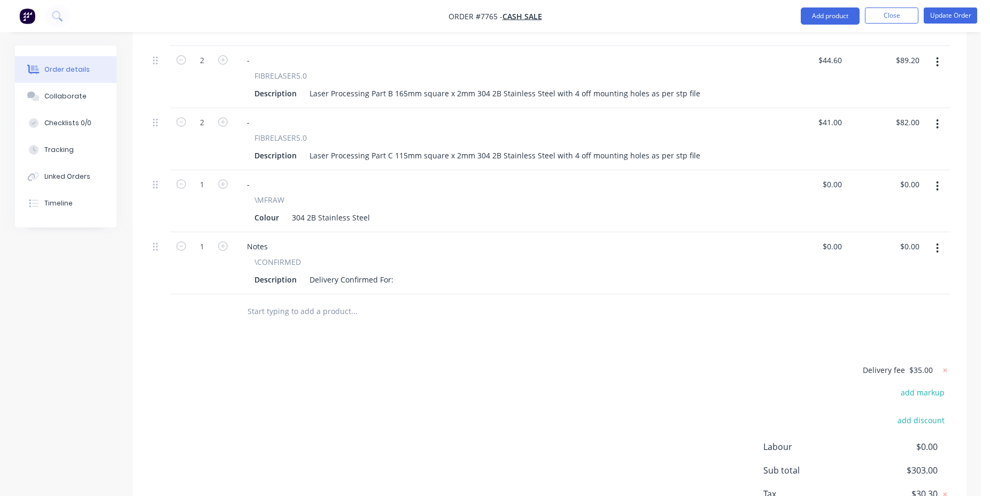
click at [399, 272] on div "Description Delivery Confirmed For:" at bounding box center [499, 280] width 498 height 16
click at [393, 272] on div "Delivery Confirmed For:" at bounding box center [351, 280] width 93 height 16
click at [954, 21] on button "Update Order" at bounding box center [950, 15] width 53 height 16
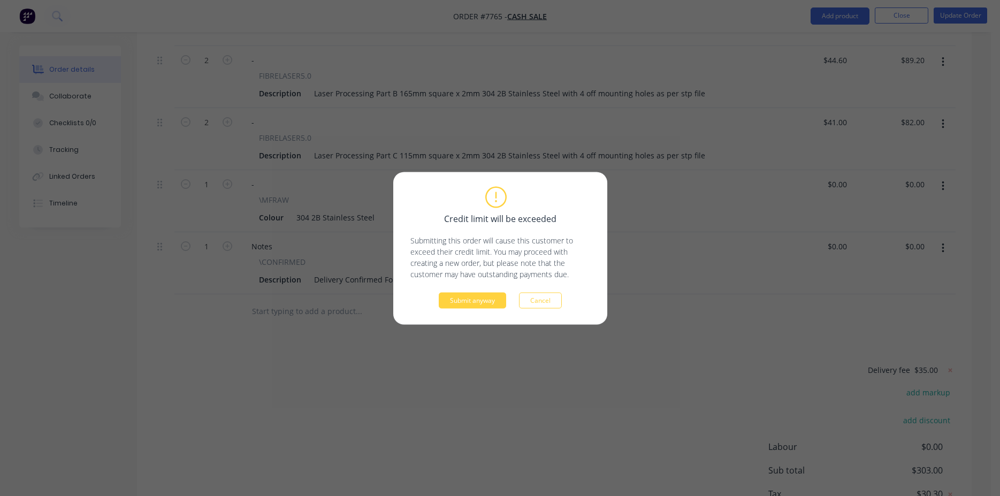
click at [467, 310] on div "Credit limit will be exceeded Submitting this order will cause this customer to…" at bounding box center [500, 248] width 214 height 152
click at [475, 297] on button "Submit anyway" at bounding box center [472, 300] width 67 height 16
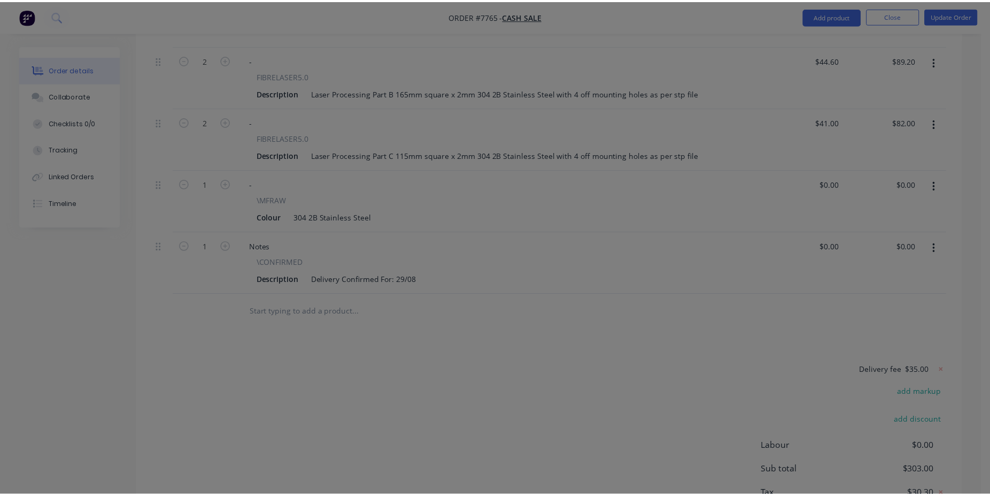
scroll to position [479, 0]
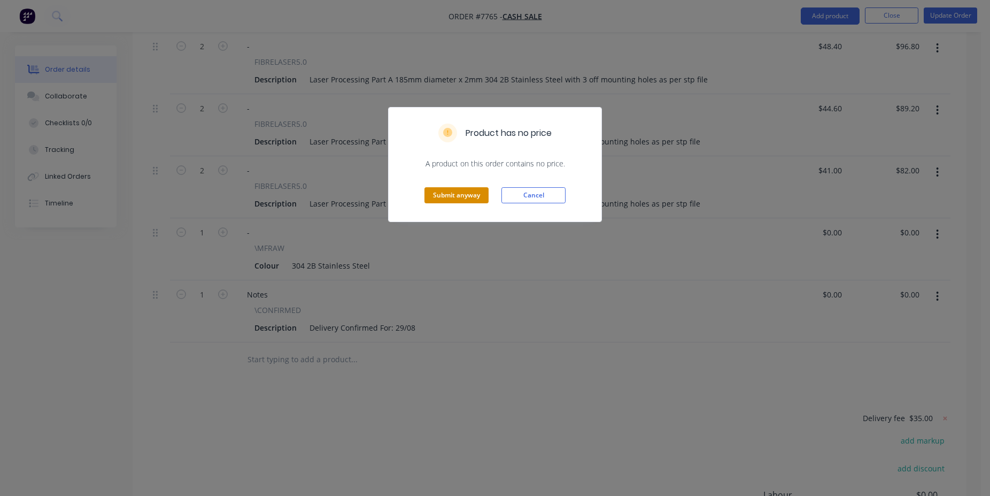
click at [475, 188] on button "Submit anyway" at bounding box center [457, 195] width 64 height 16
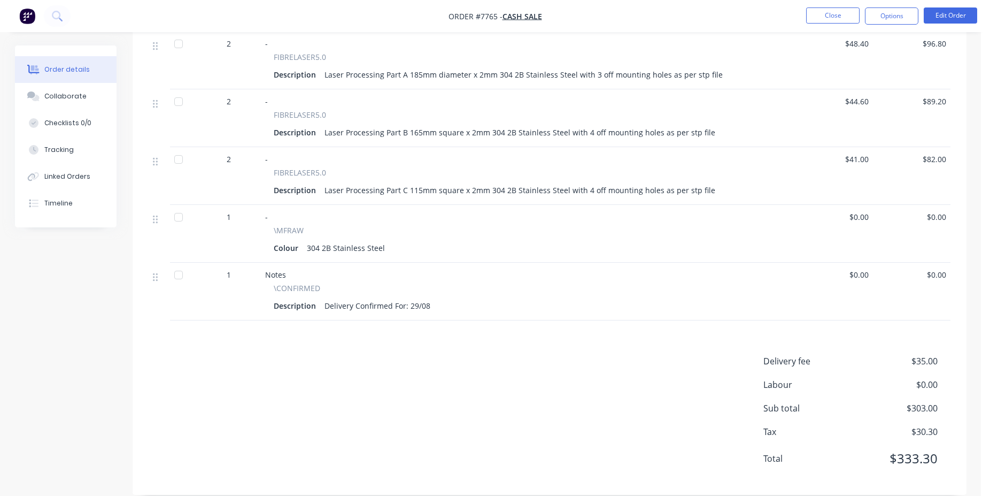
scroll to position [0, 0]
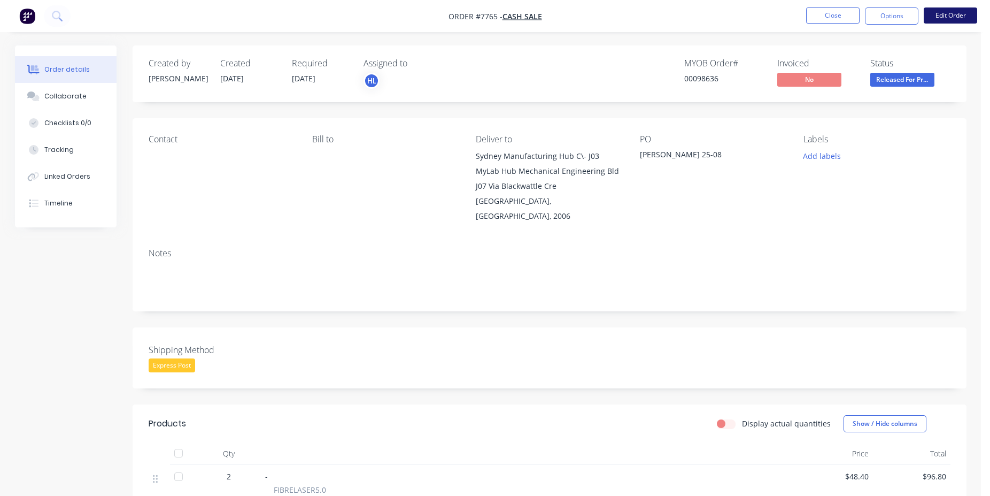
click at [944, 13] on button "Edit Order" at bounding box center [950, 15] width 53 height 16
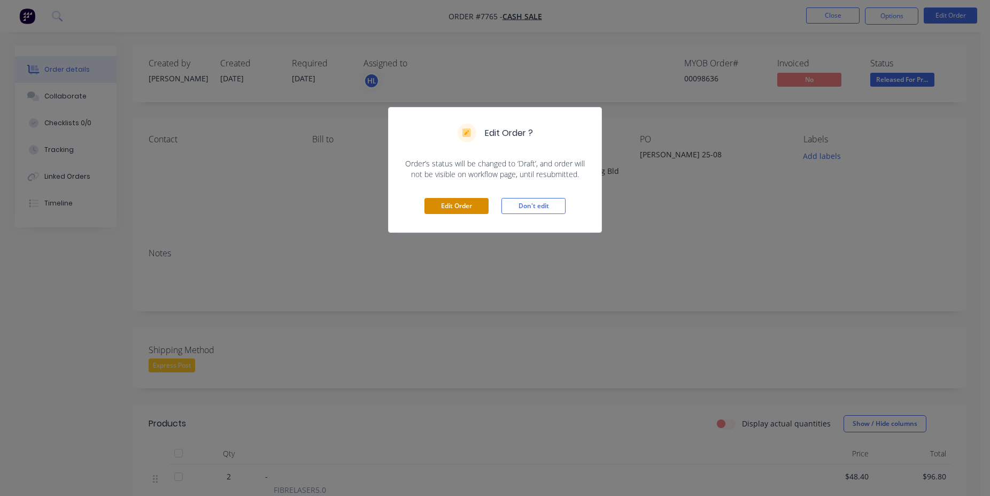
click at [440, 206] on button "Edit Order" at bounding box center [457, 206] width 64 height 16
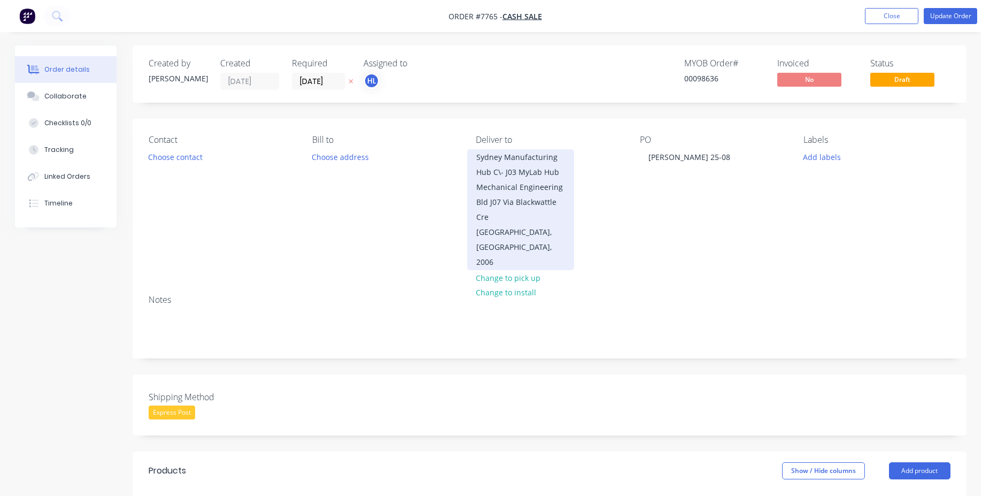
click at [521, 192] on div "Sydney Manufacturing Hub C\- J03 MyLab Hub Mechanical Engineering Bld J07 Via B…" at bounding box center [520, 187] width 89 height 75
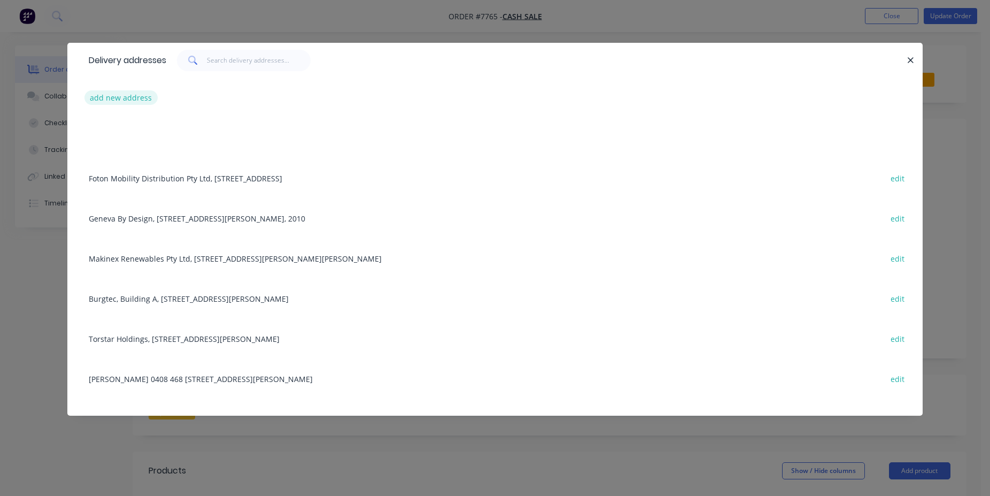
click at [104, 92] on button "add new address" at bounding box center [120, 97] width 73 height 14
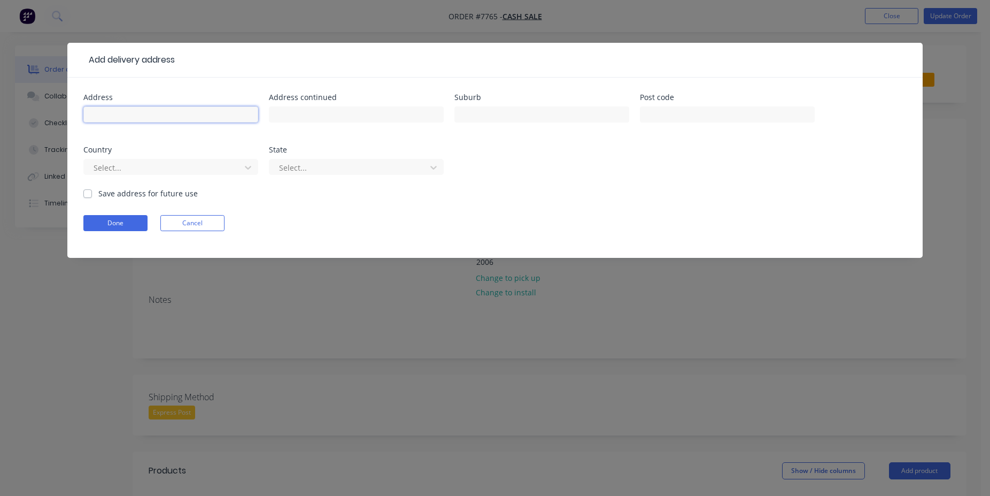
click at [162, 112] on input "text" at bounding box center [170, 114] width 175 height 16
click at [211, 226] on button "Cancel" at bounding box center [192, 223] width 64 height 16
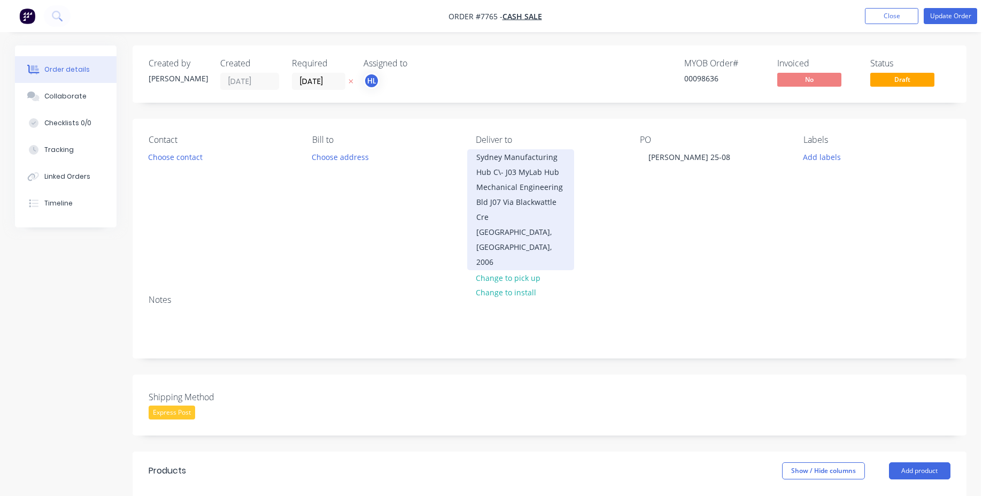
click at [524, 214] on div "Sydney Manufacturing Hub C\- J03 MyLab Hub Mechanical Engineering Bld J07 Via B…" at bounding box center [520, 187] width 89 height 75
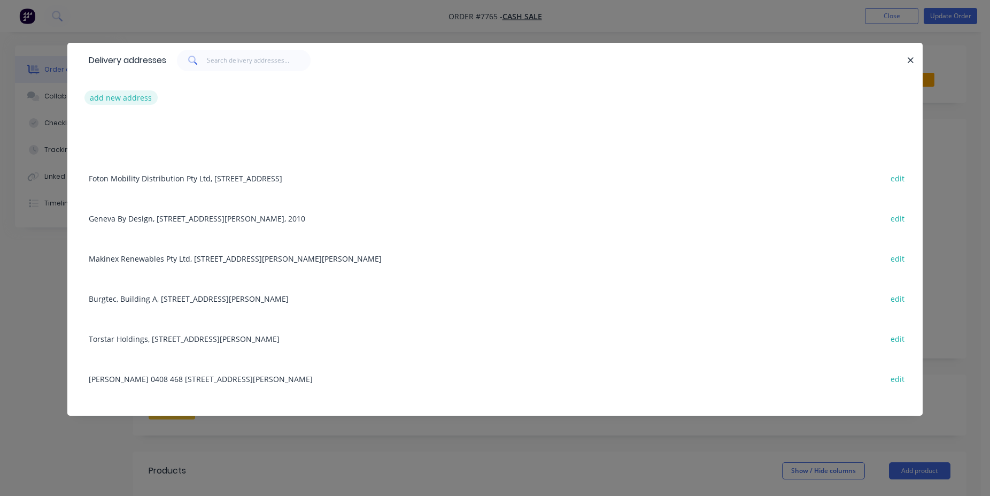
click at [133, 98] on button "add new address" at bounding box center [120, 97] width 73 height 14
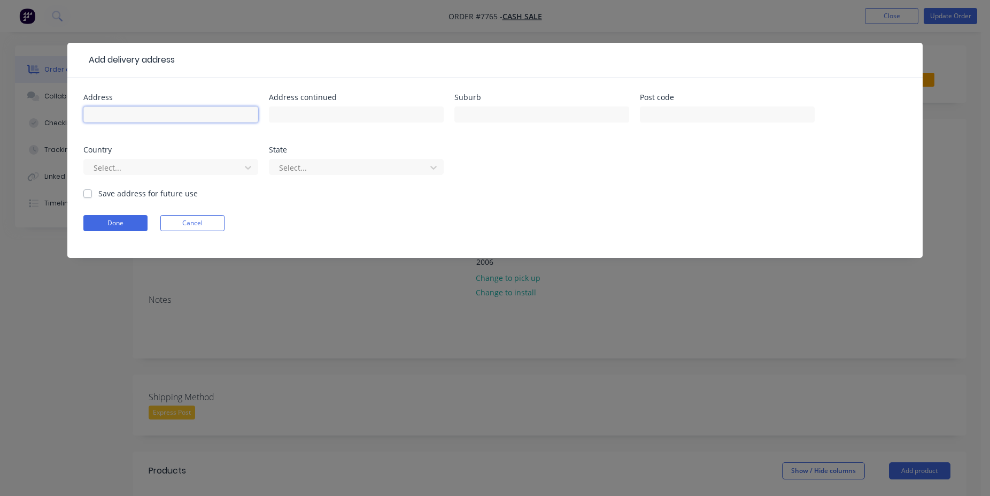
click at [171, 117] on input "text" at bounding box center [170, 114] width 175 height 16
click at [151, 103] on div "Address" at bounding box center [170, 115] width 175 height 42
click at [151, 107] on div at bounding box center [170, 120] width 175 height 32
click at [151, 107] on input "text" at bounding box center [170, 114] width 175 height 16
paste input "SMH C\- J03 My Lab Hub"
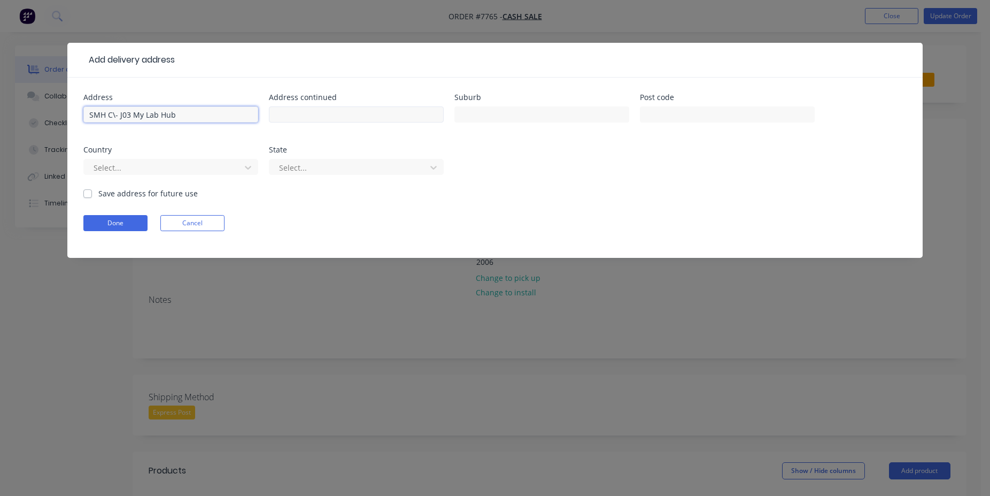
type input "SMH C\- J03 My Lab Hub"
click at [288, 114] on input "text" at bounding box center [356, 114] width 175 height 16
click at [366, 124] on div at bounding box center [356, 120] width 175 height 32
click at [366, 109] on input "text" at bounding box center [356, 114] width 175 height 16
paste input "Mech Engineering Bld J07 via [GEOGRAPHIC_DATA]"
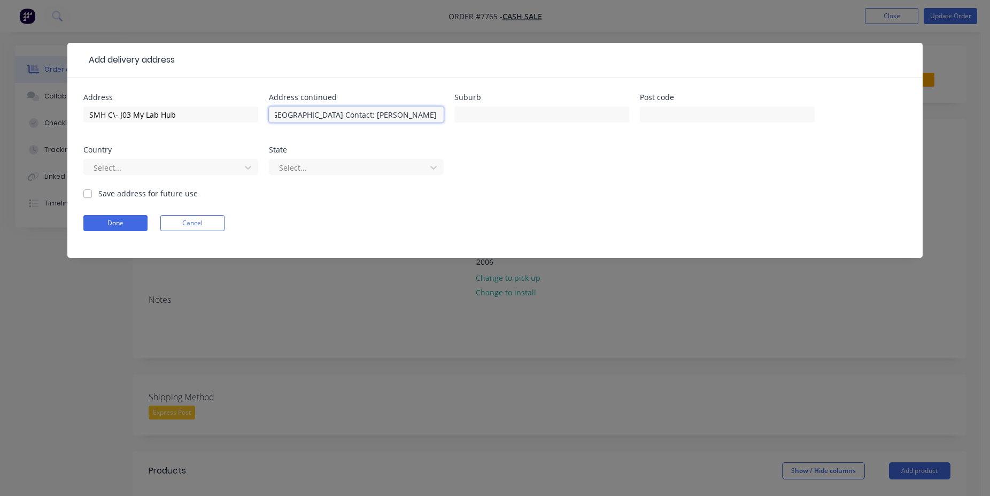
scroll to position [0, 116]
type input "Mech Engineering Bld J07 via [GEOGRAPHIC_DATA] Contact: [PERSON_NAME] [PHONE_NU…"
click at [499, 112] on input "text" at bounding box center [542, 114] width 175 height 16
type input "[GEOGRAPHIC_DATA]"
click at [763, 81] on div "Address SMH C\- J03 My Lab Hub Address continued Mech Engineering Bld J07 via […" at bounding box center [495, 168] width 856 height 180
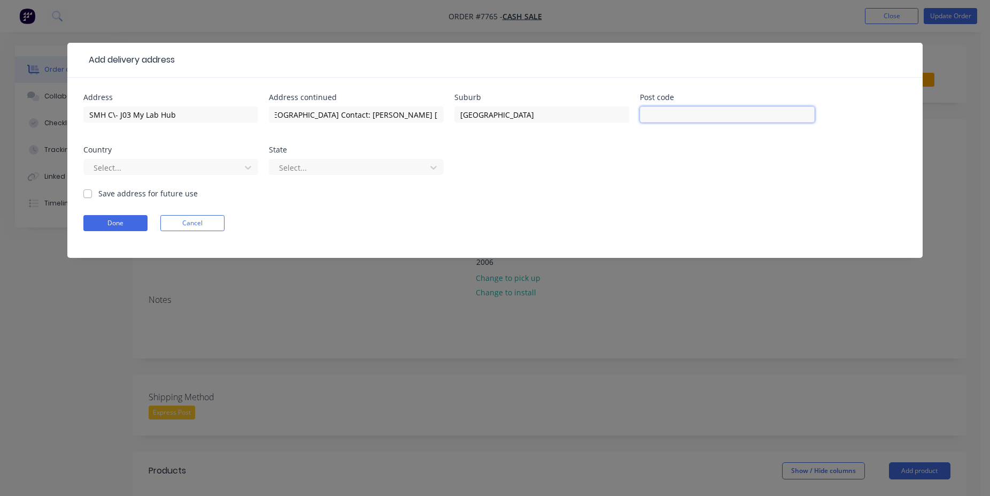
click at [729, 120] on input "text" at bounding box center [727, 114] width 175 height 16
drag, startPoint x: 710, startPoint y: 110, endPoint x: 594, endPoint y: 113, distance: 116.1
click at [640, 113] on input "[GEOGRAPHIC_DATA]" at bounding box center [727, 114] width 175 height 16
type input "2006"
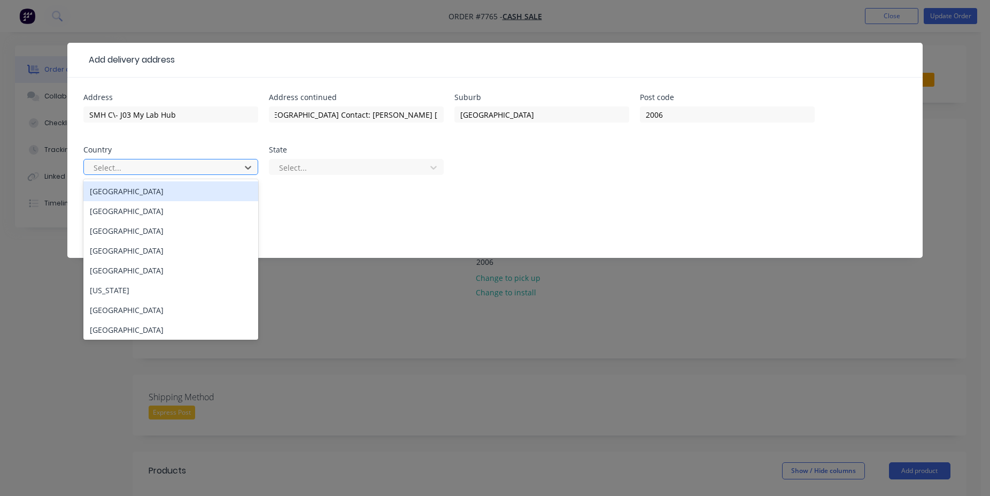
click at [232, 184] on div "[GEOGRAPHIC_DATA]" at bounding box center [170, 191] width 175 height 20
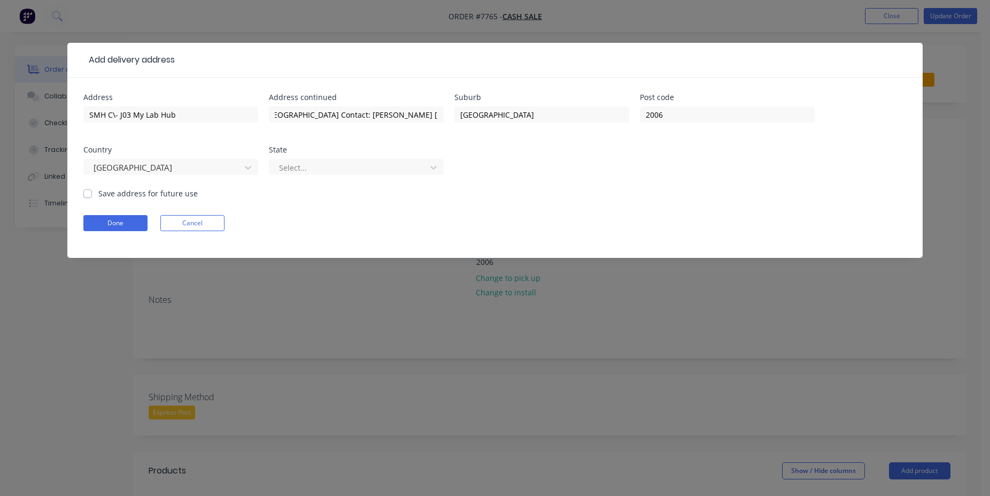
click at [330, 175] on div "Select..." at bounding box center [356, 172] width 175 height 32
click at [337, 172] on div at bounding box center [349, 167] width 143 height 13
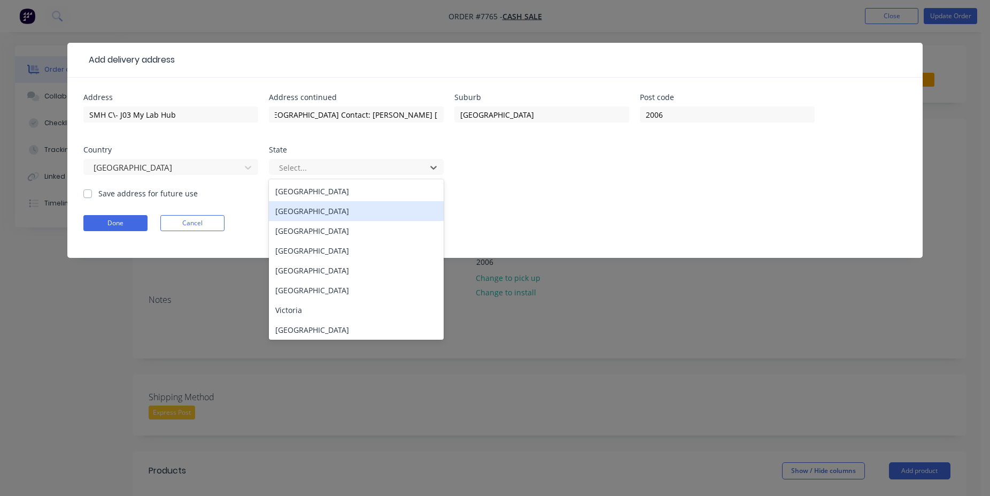
click at [333, 220] on div "[GEOGRAPHIC_DATA]" at bounding box center [356, 211] width 175 height 20
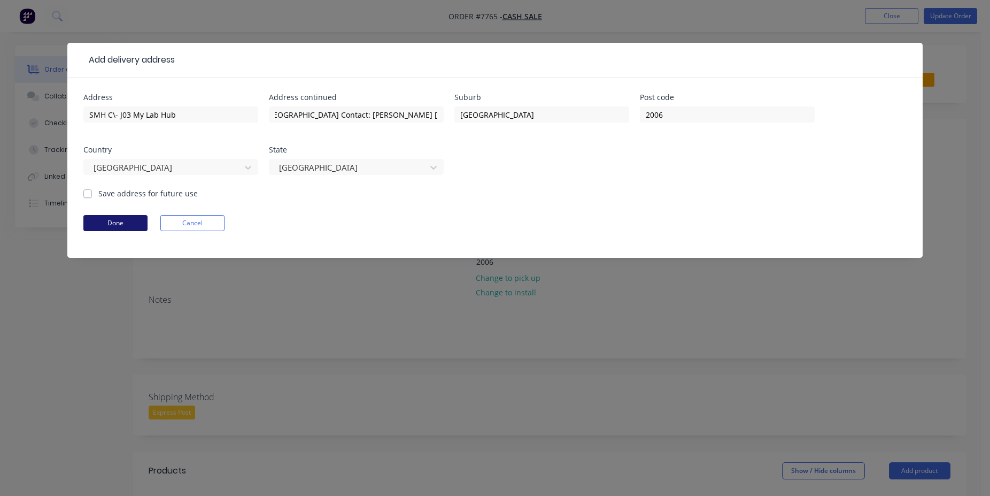
click at [132, 227] on button "Done" at bounding box center [115, 223] width 64 height 16
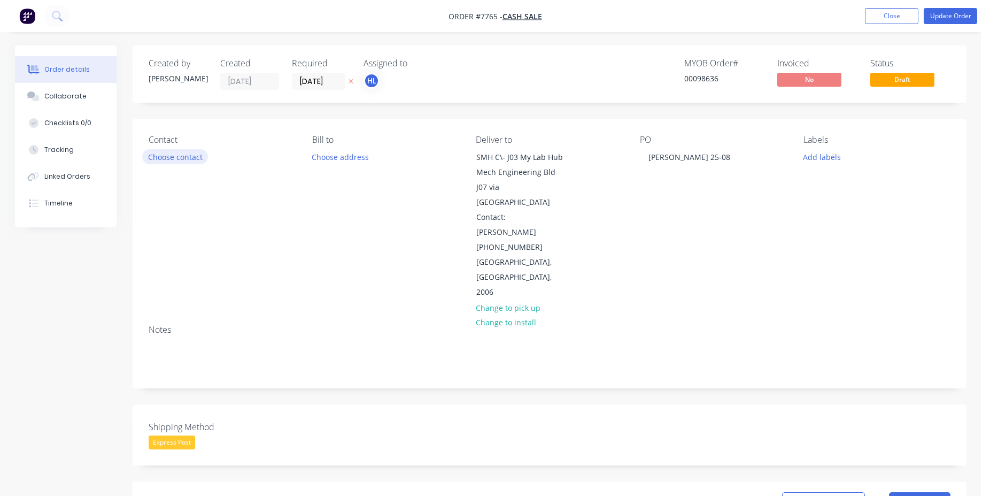
click at [189, 154] on button "Choose contact" at bounding box center [175, 156] width 66 height 14
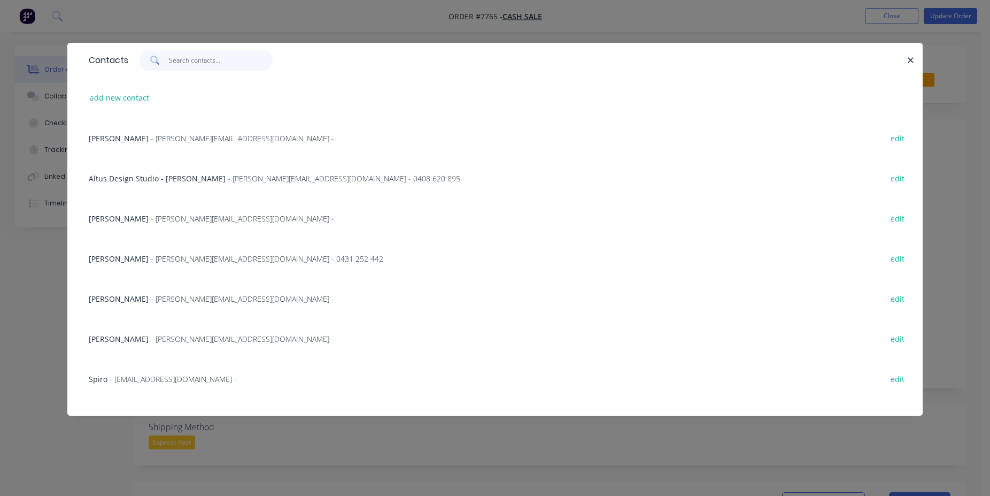
click at [182, 55] on input "text" at bounding box center [221, 60] width 104 height 21
click at [132, 97] on button "add new contact" at bounding box center [119, 97] width 71 height 14
select select "AU"
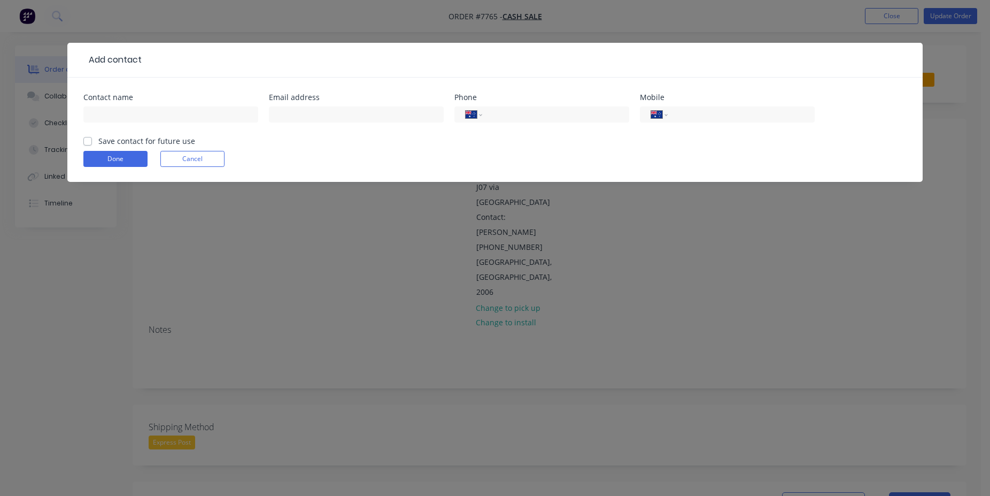
click at [190, 125] on div at bounding box center [170, 120] width 175 height 32
click at [190, 120] on input "text" at bounding box center [170, 114] width 175 height 16
type input "[PERSON_NAME]"
click at [492, 115] on input "tel" at bounding box center [554, 115] width 128 height 12
click at [773, 107] on div "International [GEOGRAPHIC_DATA] [GEOGRAPHIC_DATA] [GEOGRAPHIC_DATA] [GEOGRAPHIC…" at bounding box center [727, 114] width 175 height 16
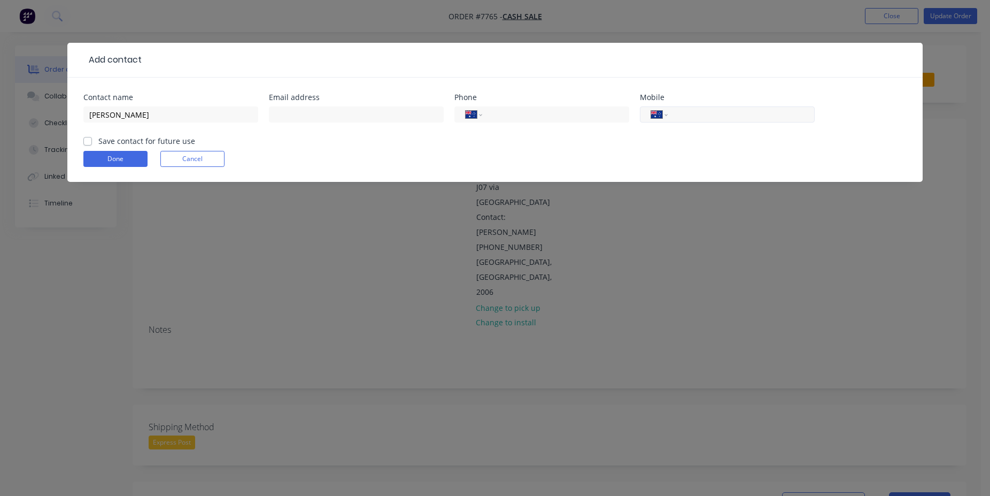
click at [761, 117] on input "tel" at bounding box center [739, 115] width 128 height 12
type input "0421 035 093"
click at [105, 163] on button "Done" at bounding box center [115, 159] width 64 height 16
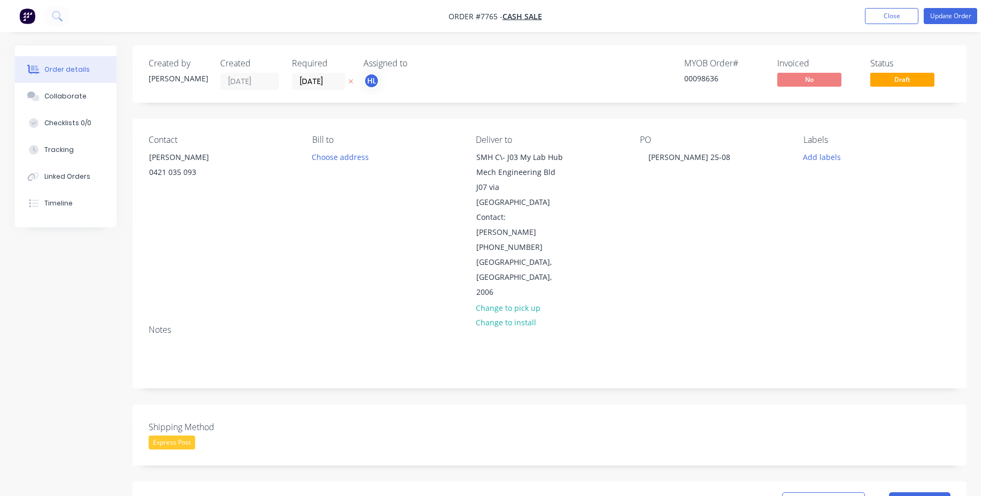
click at [954, 26] on nav "Order #7765 - Cash Sale Add product Close Update Order" at bounding box center [495, 16] width 990 height 32
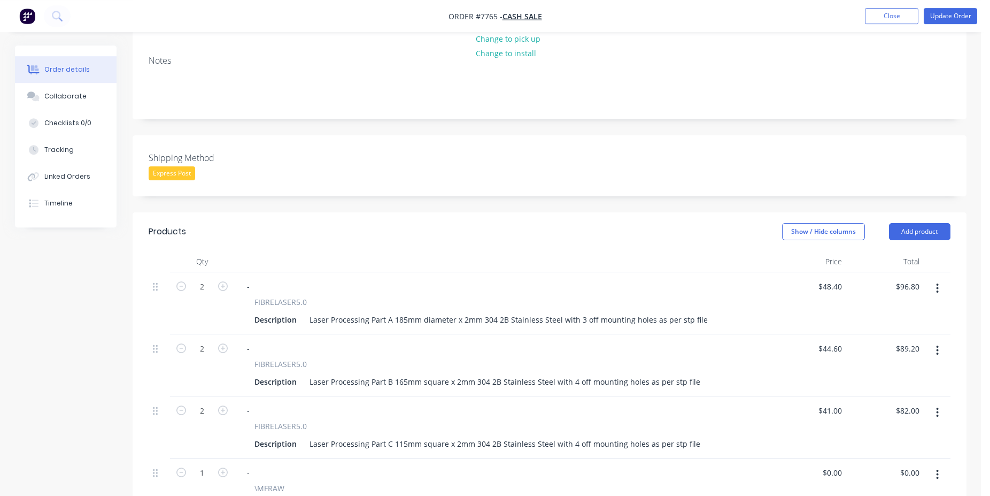
scroll to position [0, 0]
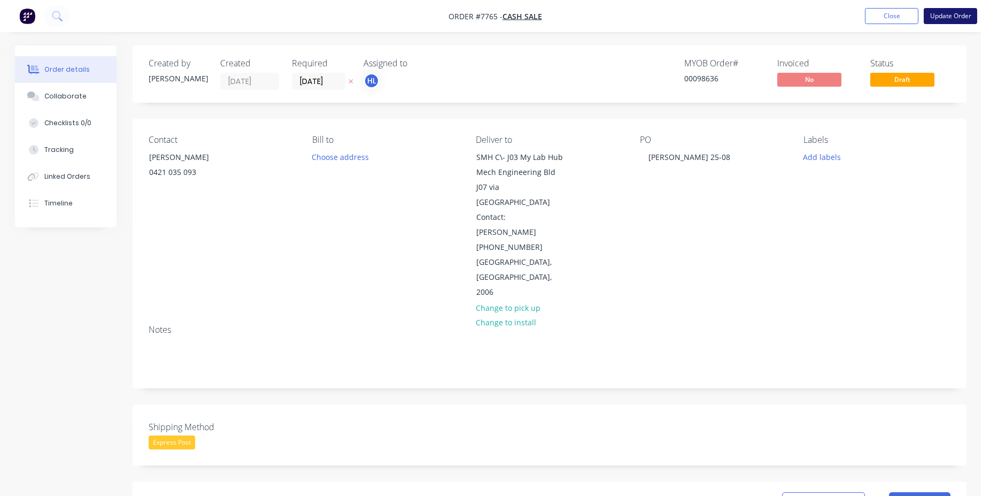
click at [962, 11] on button "Update Order" at bounding box center [950, 16] width 53 height 16
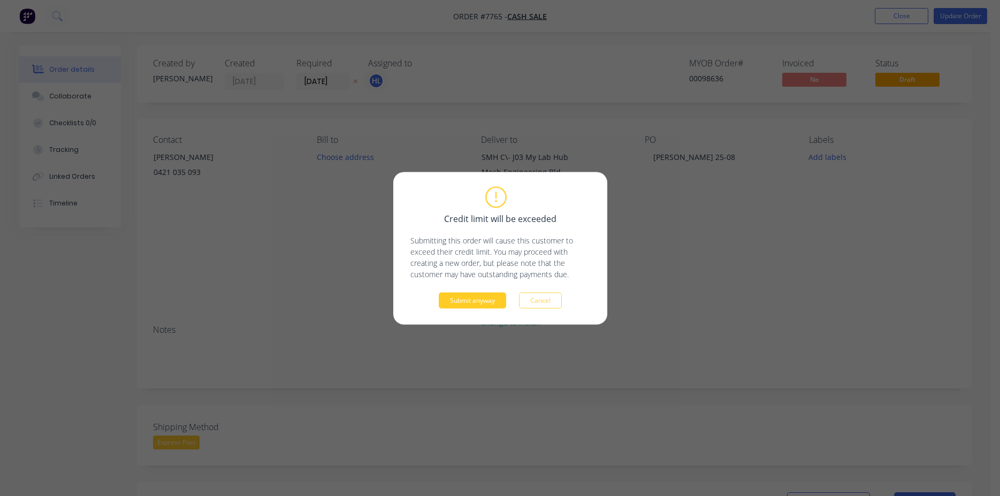
click at [484, 301] on button "Submit anyway" at bounding box center [472, 300] width 67 height 16
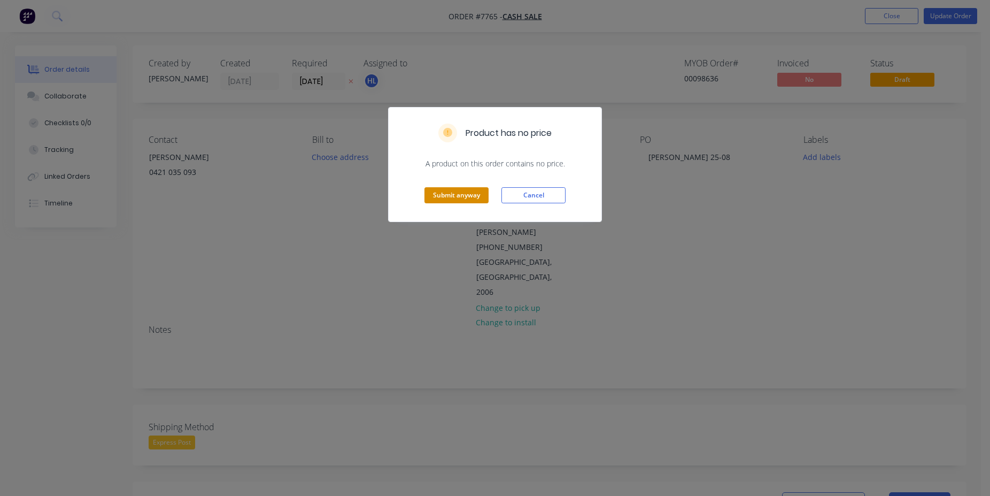
click at [455, 198] on button "Submit anyway" at bounding box center [457, 195] width 64 height 16
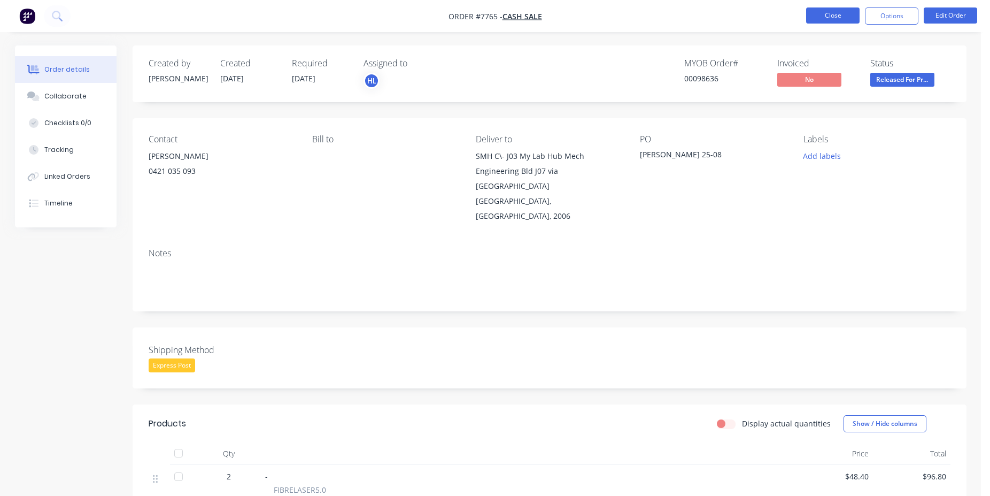
click at [820, 14] on button "Close" at bounding box center [832, 15] width 53 height 16
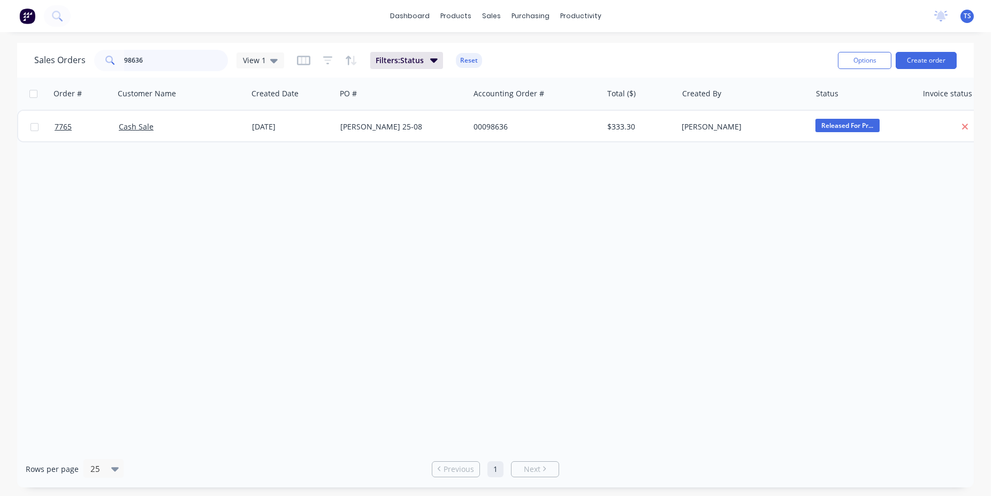
click at [135, 58] on input "98636" at bounding box center [176, 60] width 104 height 21
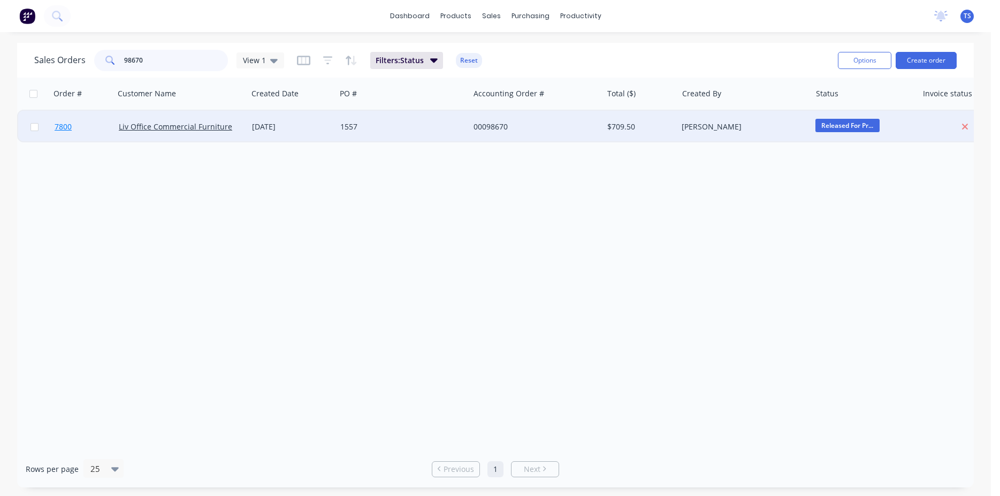
type input "98670"
click at [73, 127] on link "7800" at bounding box center [87, 127] width 64 height 32
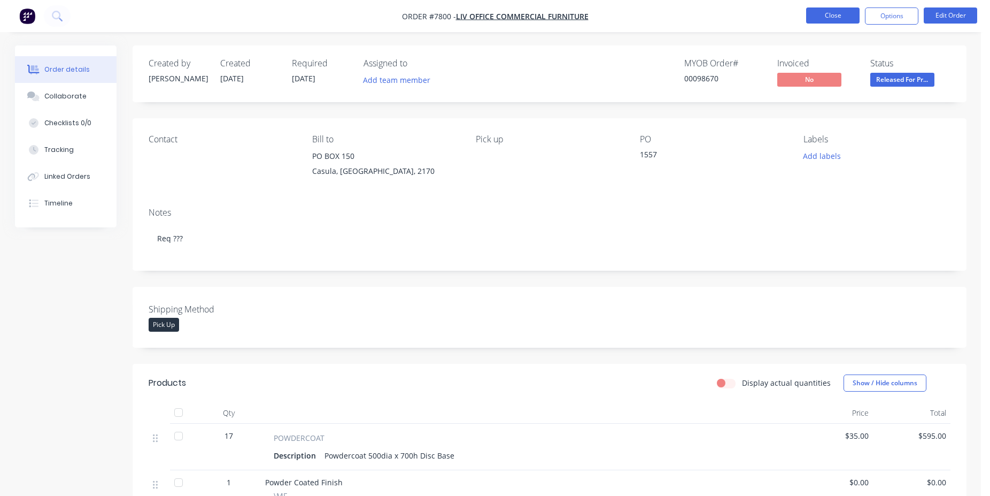
click at [836, 17] on button "Close" at bounding box center [832, 15] width 53 height 16
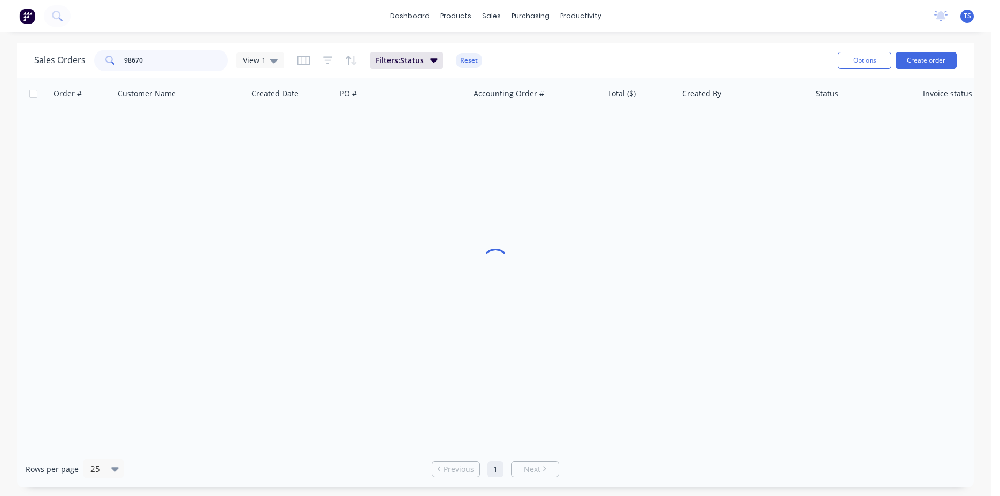
click at [175, 52] on input "98670" at bounding box center [176, 60] width 104 height 21
click at [159, 53] on input "98328" at bounding box center [176, 60] width 104 height 21
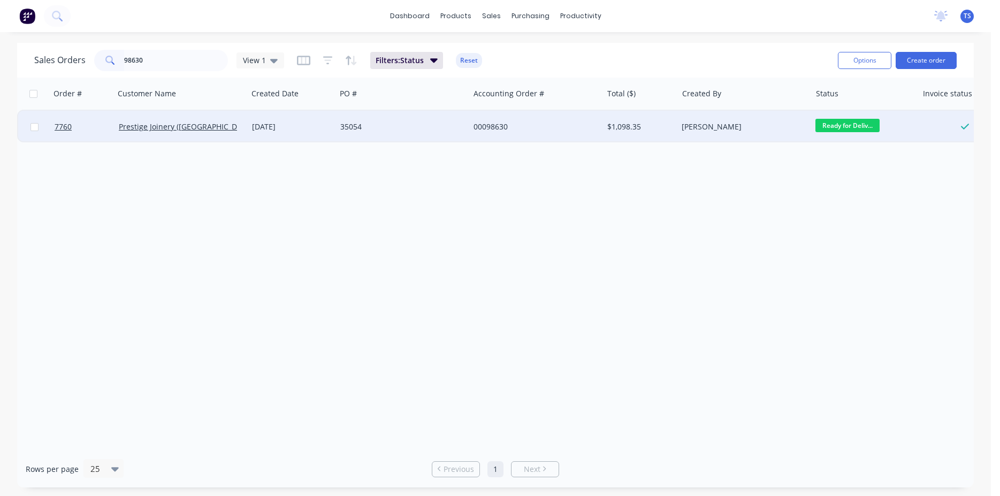
click at [858, 128] on span "Ready for Deliv..." at bounding box center [847, 125] width 64 height 13
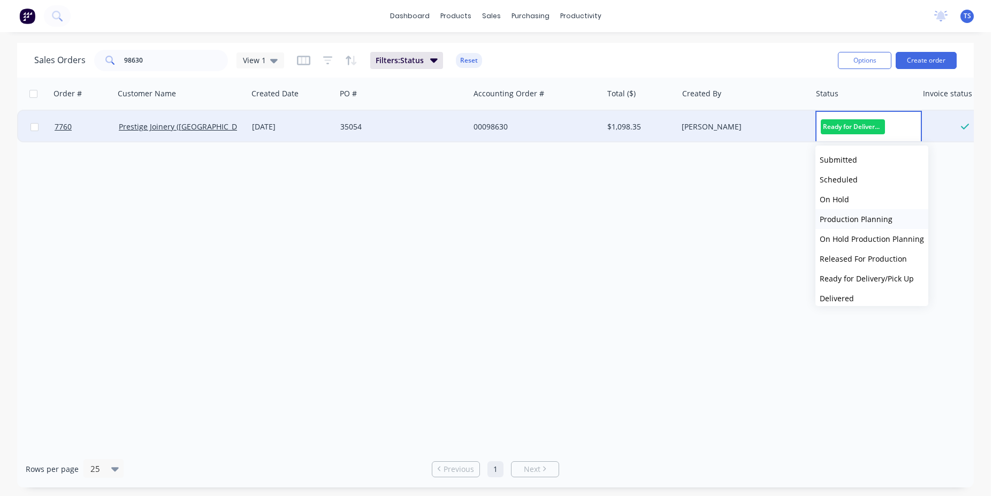
scroll to position [37, 0]
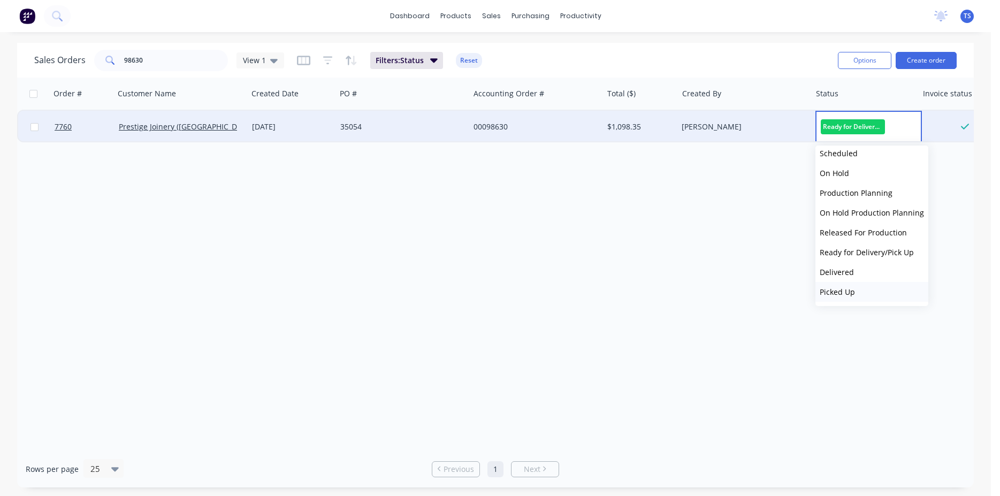
click at [858, 298] on button "Picked Up" at bounding box center [871, 292] width 113 height 20
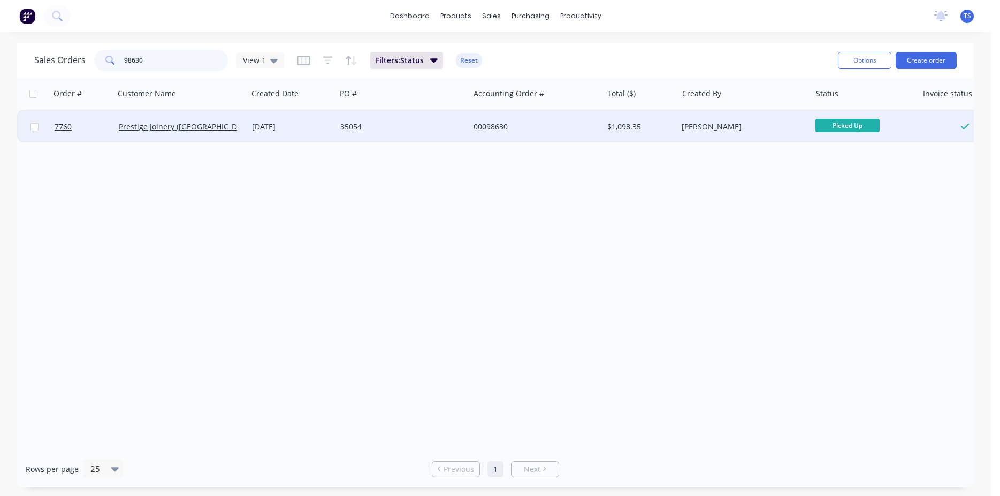
click at [167, 63] on input "98630" at bounding box center [176, 60] width 104 height 21
click at [845, 127] on span "Ready for Deliv..." at bounding box center [847, 125] width 64 height 13
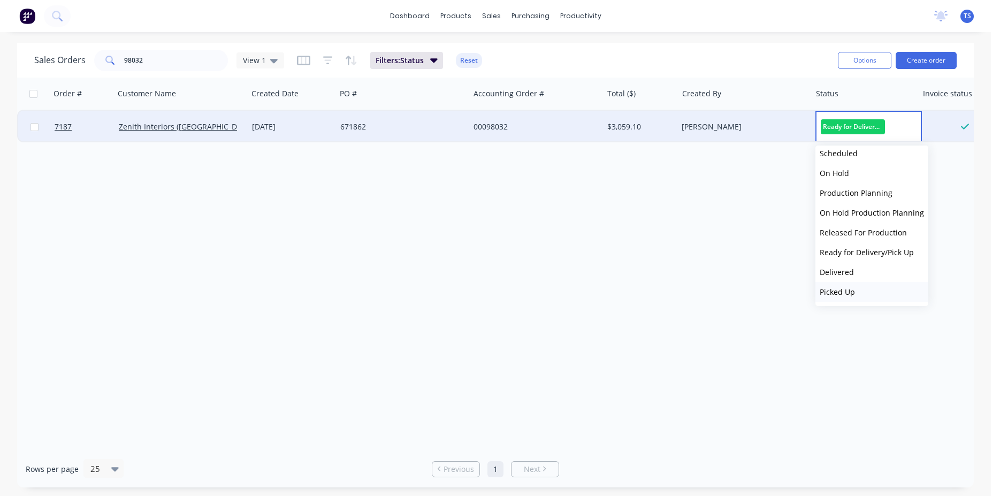
click at [852, 298] on button "Picked Up" at bounding box center [871, 292] width 113 height 20
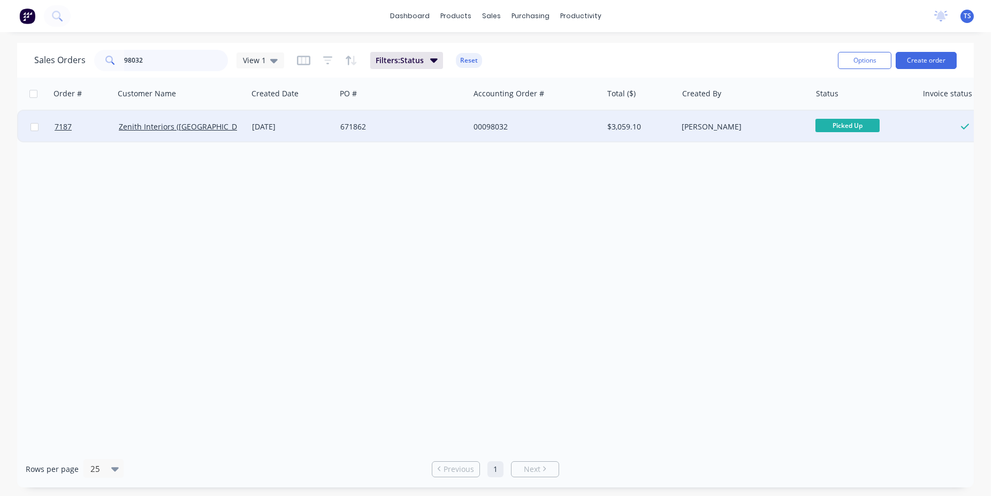
click at [164, 63] on input "98032" at bounding box center [176, 60] width 104 height 21
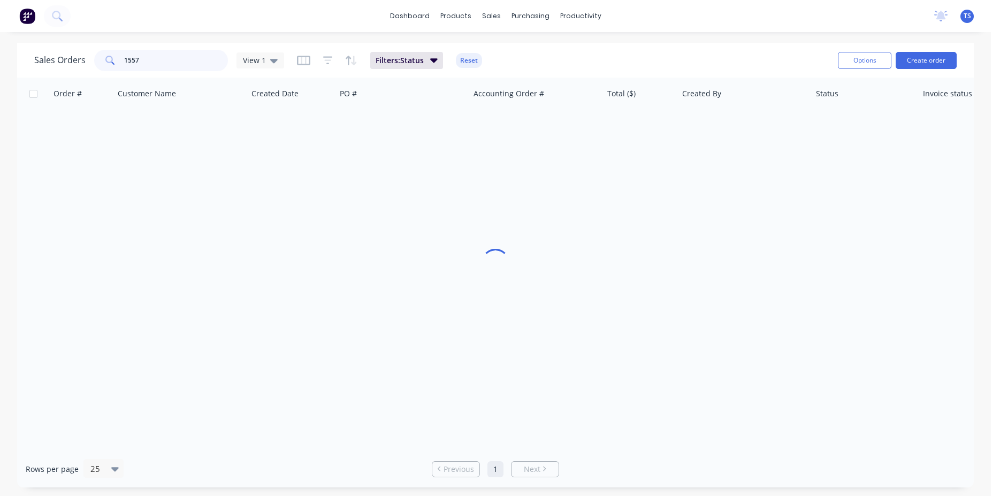
click at [129, 63] on input "1557" at bounding box center [176, 60] width 104 height 21
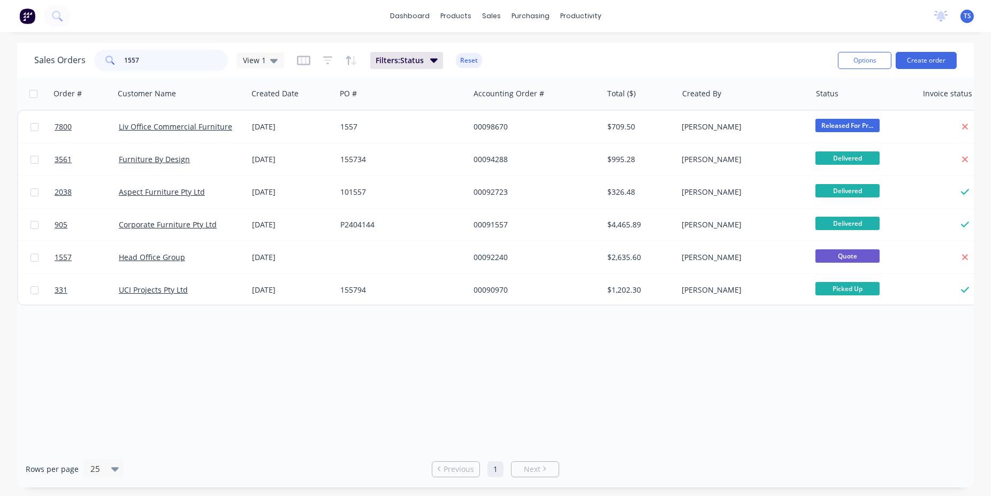
type input "1557"
click at [153, 72] on div "Sales Orders 1557 View 1 Filters: Status Reset" at bounding box center [431, 60] width 795 height 26
click at [153, 67] on input "1557" at bounding box center [176, 60] width 104 height 21
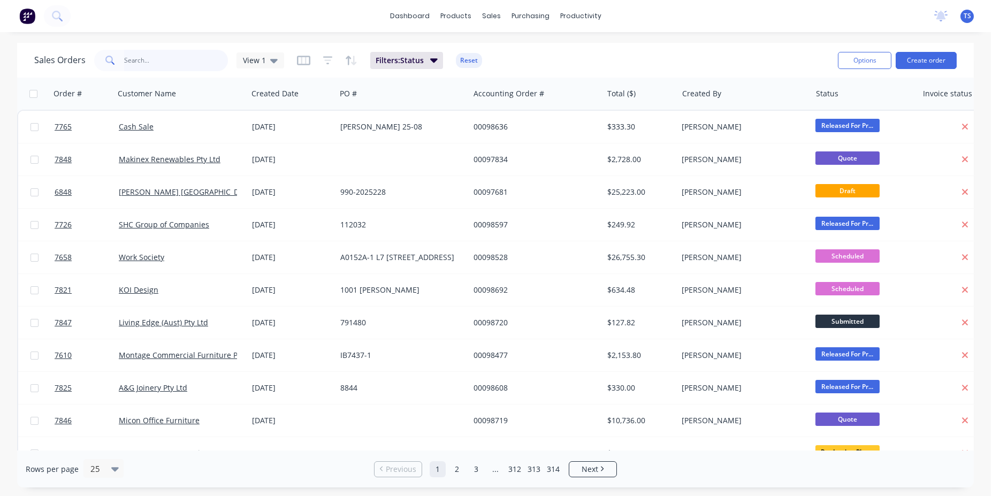
click at [140, 61] on input "text" at bounding box center [176, 60] width 104 height 21
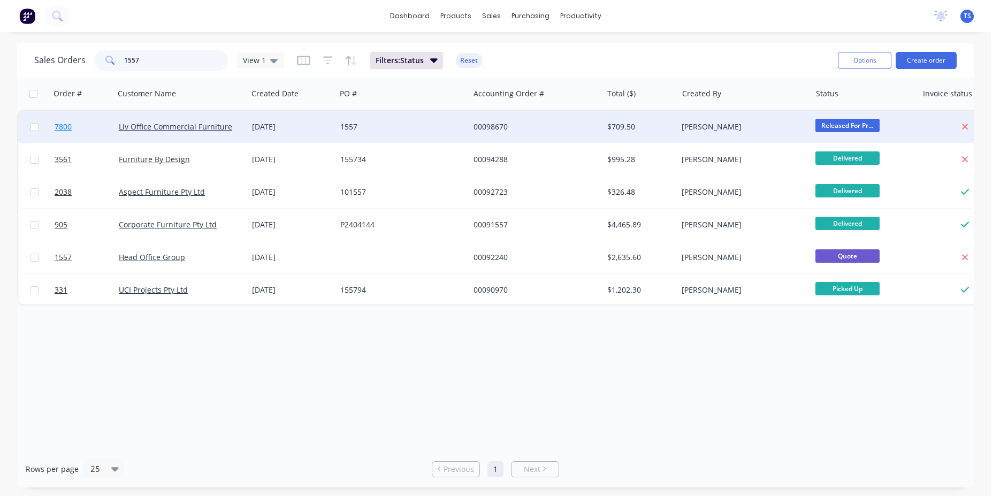
type input "1557"
click at [87, 131] on link "7800" at bounding box center [87, 127] width 64 height 32
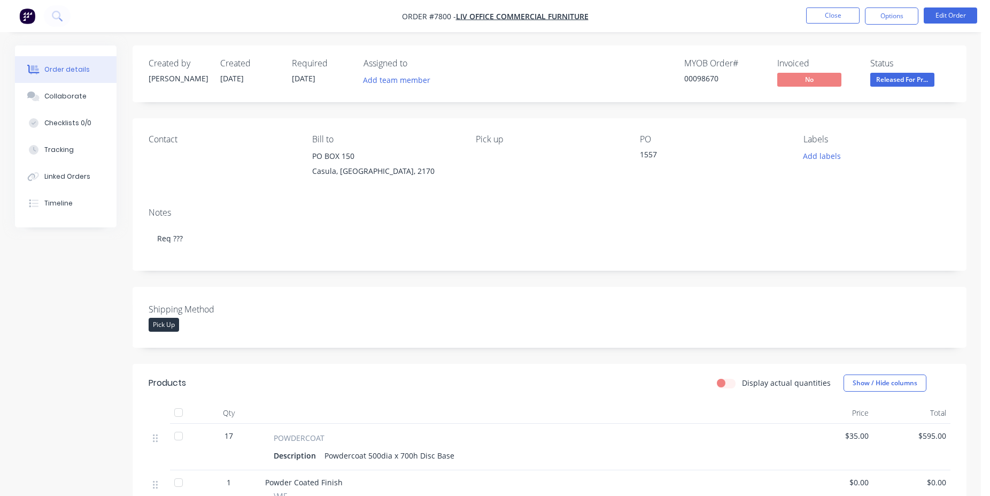
click at [380, 268] on div "Notes Req ???" at bounding box center [550, 235] width 834 height 72
click at [832, 17] on button "Close" at bounding box center [832, 15] width 53 height 16
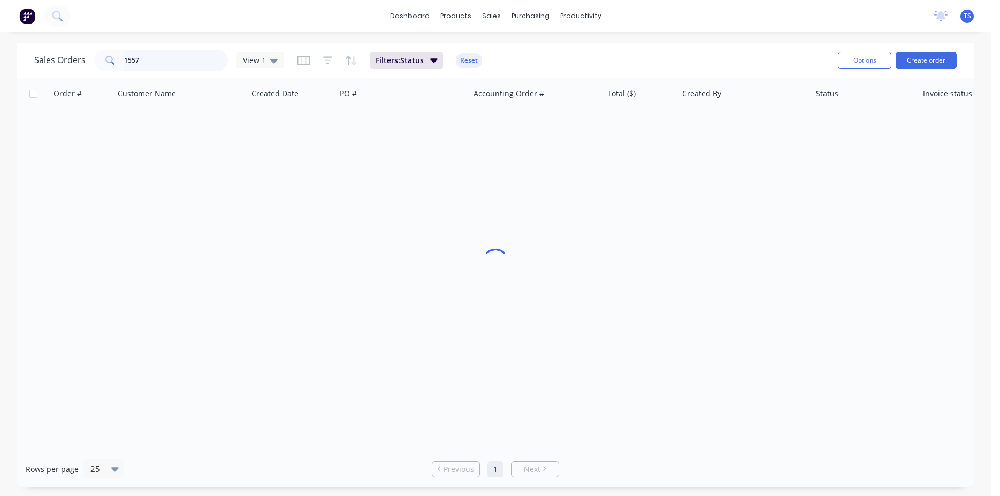
click at [155, 58] on input "1557" at bounding box center [176, 60] width 104 height 21
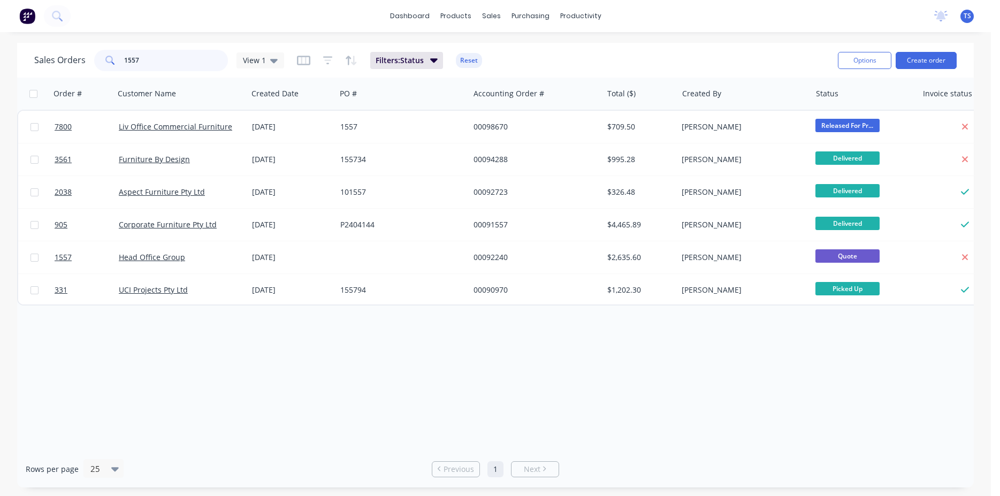
paste input "791274"
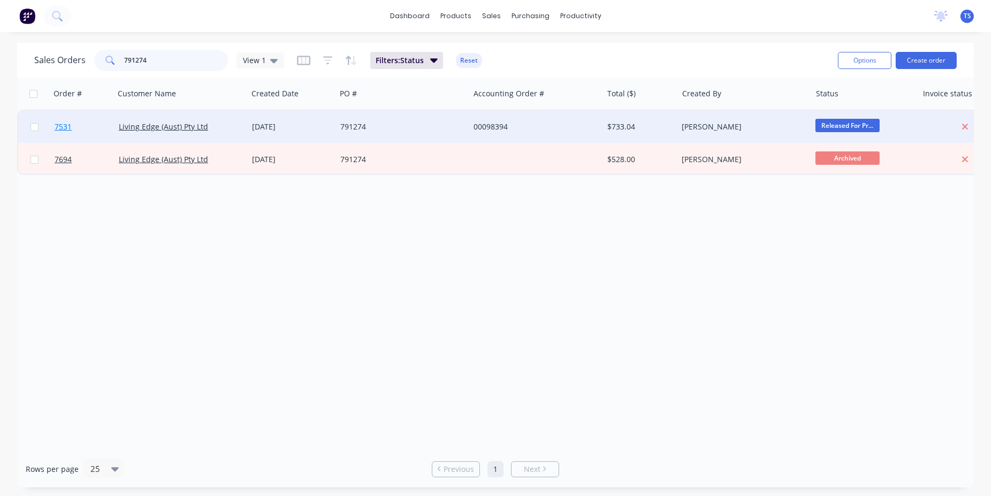
type input "791274"
click at [75, 131] on link "7531" at bounding box center [87, 127] width 64 height 32
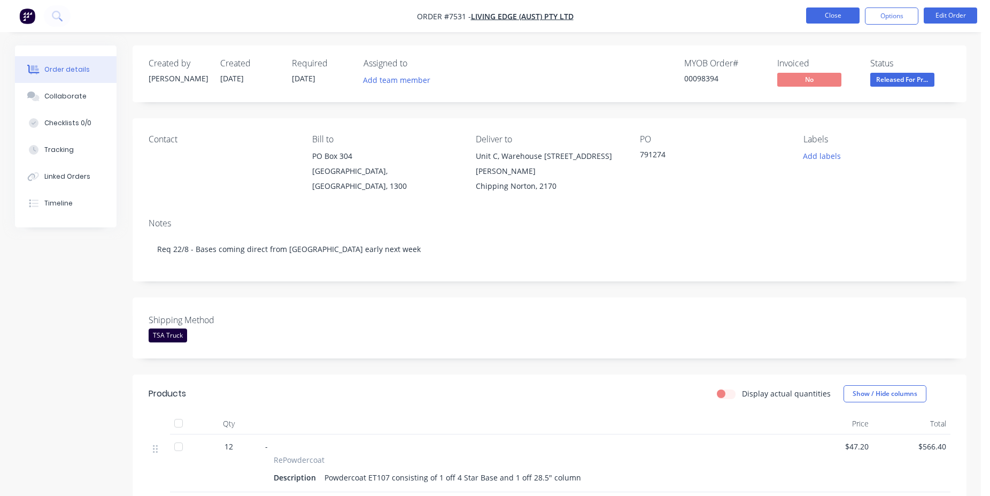
click at [841, 18] on button "Close" at bounding box center [832, 15] width 53 height 16
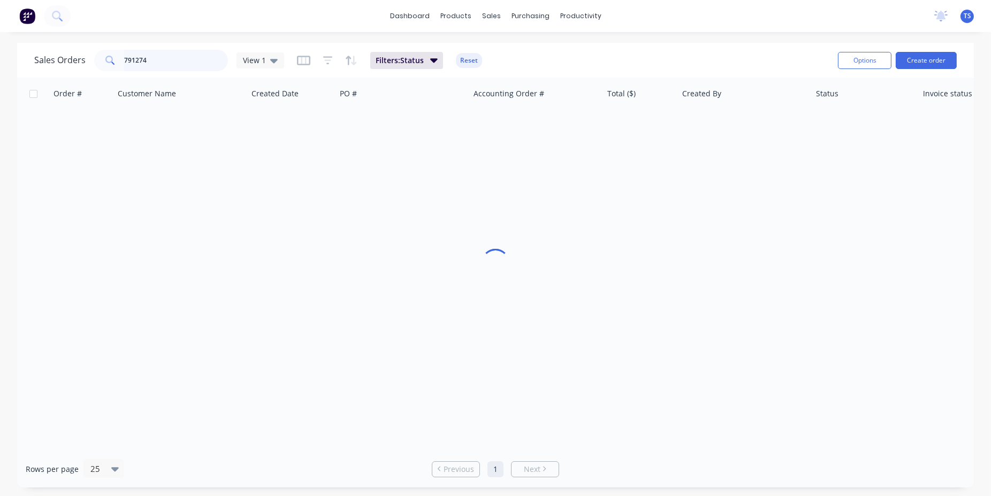
click at [141, 58] on input "791274" at bounding box center [176, 60] width 104 height 21
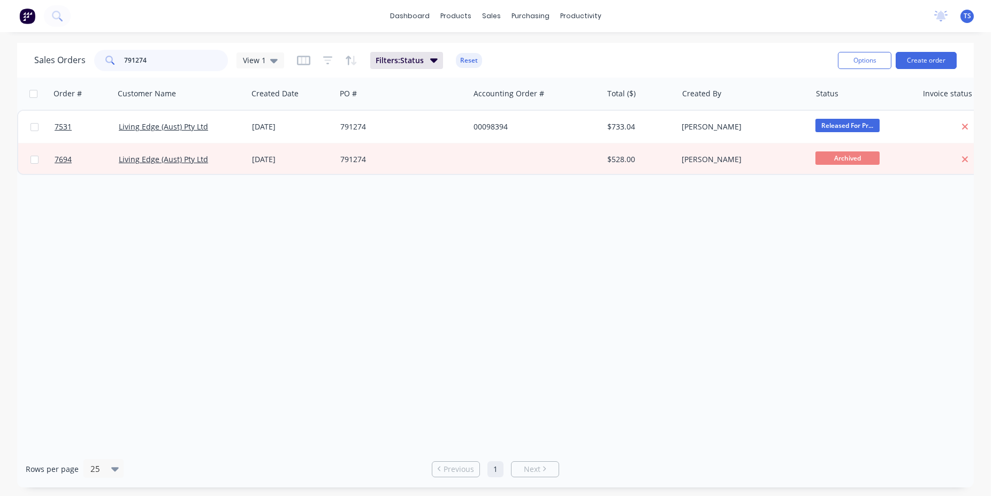
paste input "143271"
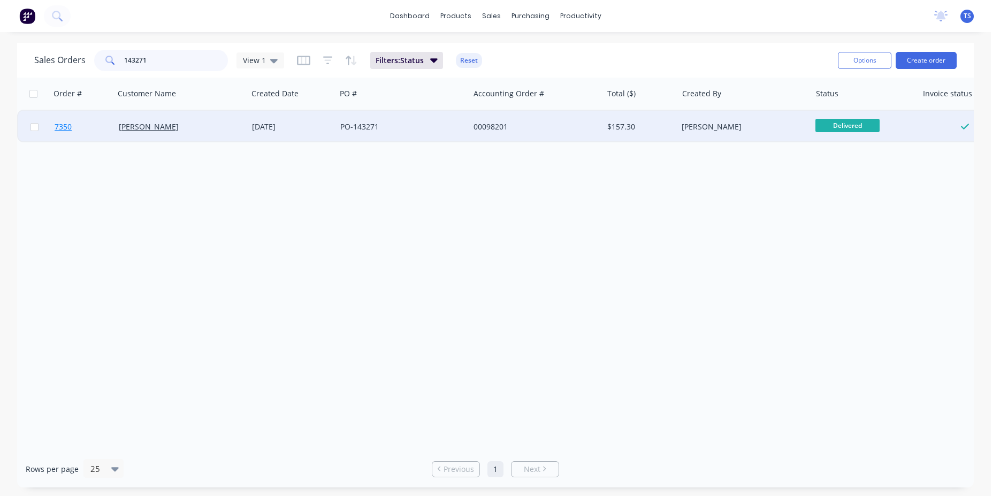
type input "143271"
click at [98, 128] on link "7350" at bounding box center [87, 127] width 64 height 32
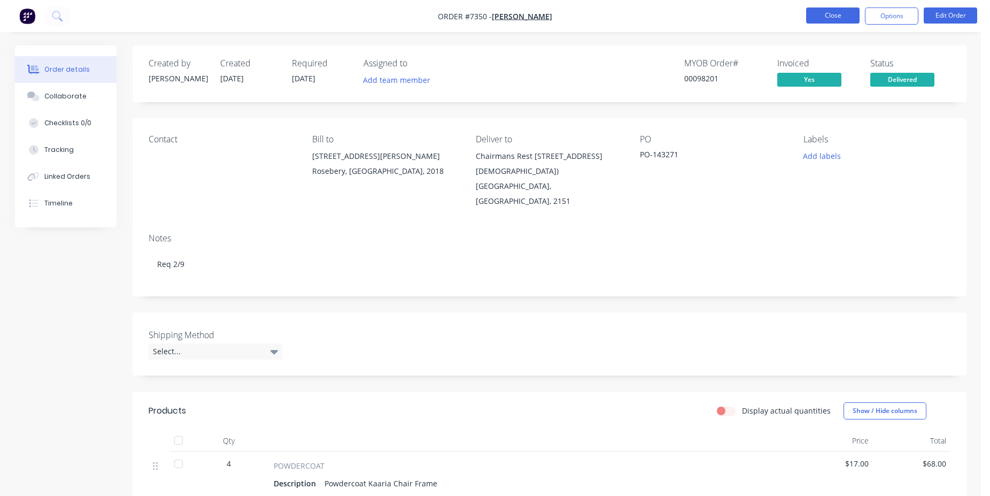
click at [847, 19] on button "Close" at bounding box center [832, 15] width 53 height 16
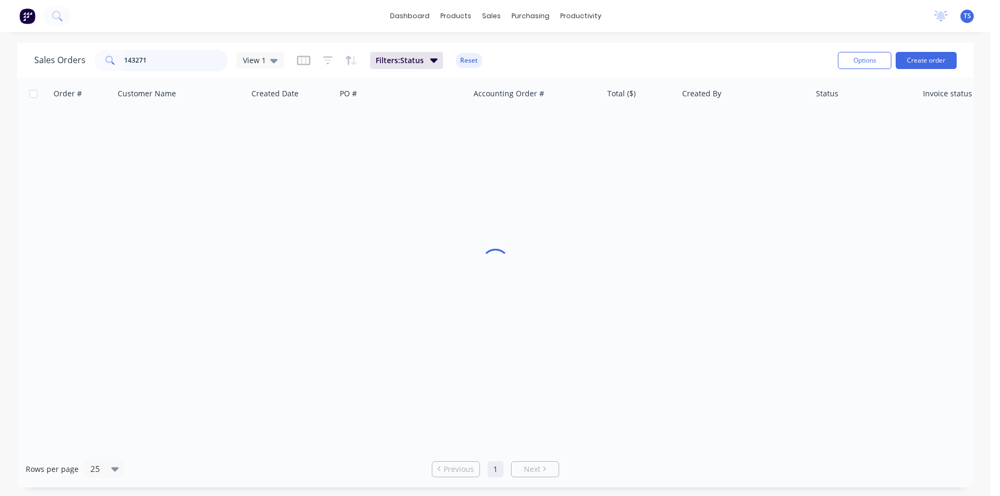
click at [173, 61] on input "143271" at bounding box center [176, 60] width 104 height 21
paste input "2223-62290-2-S"
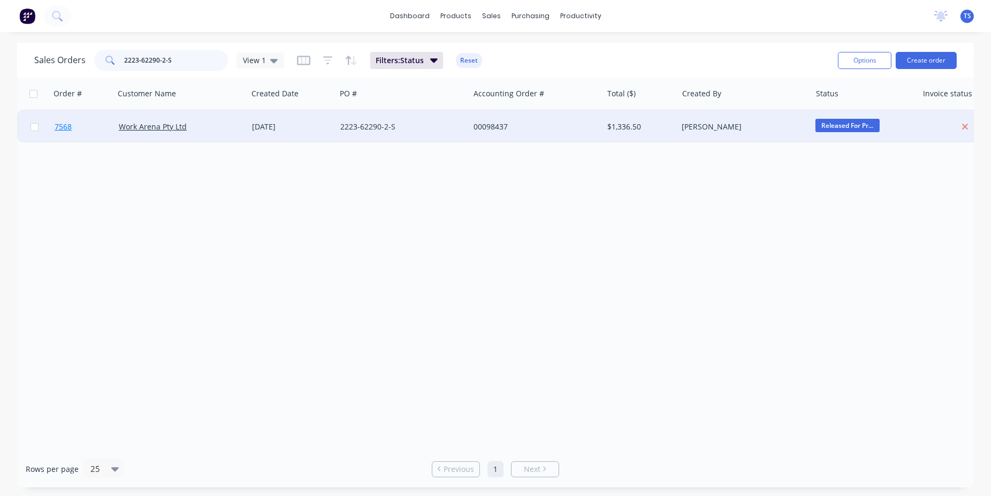
type input "2223-62290-2-S"
click at [85, 132] on link "7568" at bounding box center [87, 127] width 64 height 32
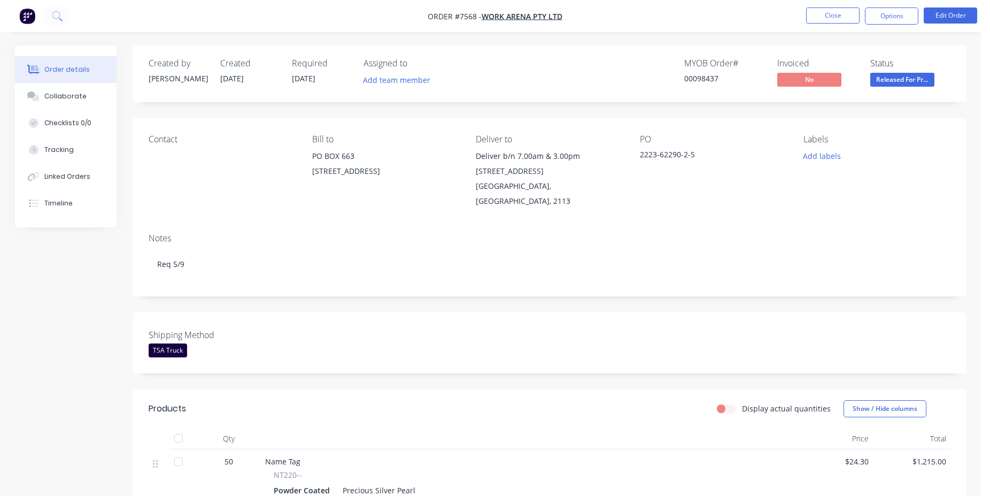
click at [692, 78] on div "00098437" at bounding box center [725, 78] width 80 height 11
copy div "00098437"
click at [834, 20] on button "Close" at bounding box center [832, 15] width 53 height 16
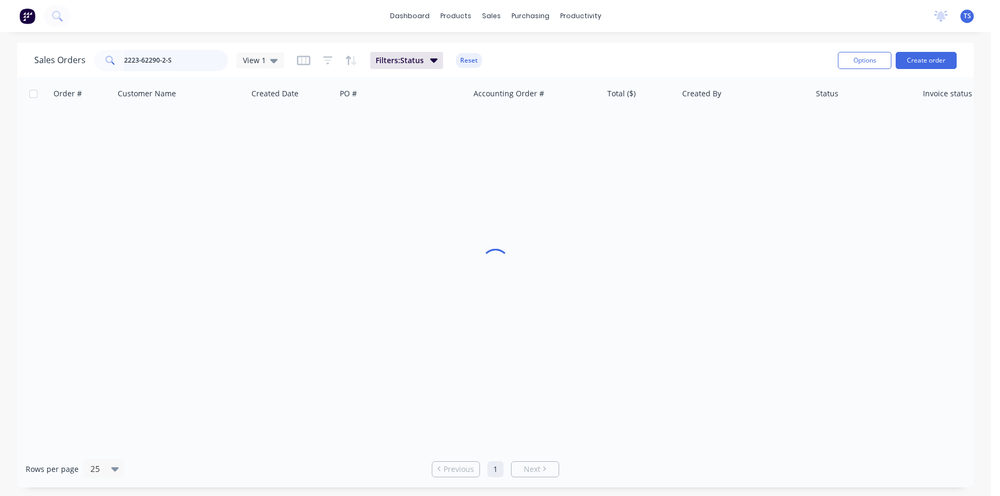
click at [198, 64] on input "2223-62290-2-S" at bounding box center [176, 60] width 104 height 21
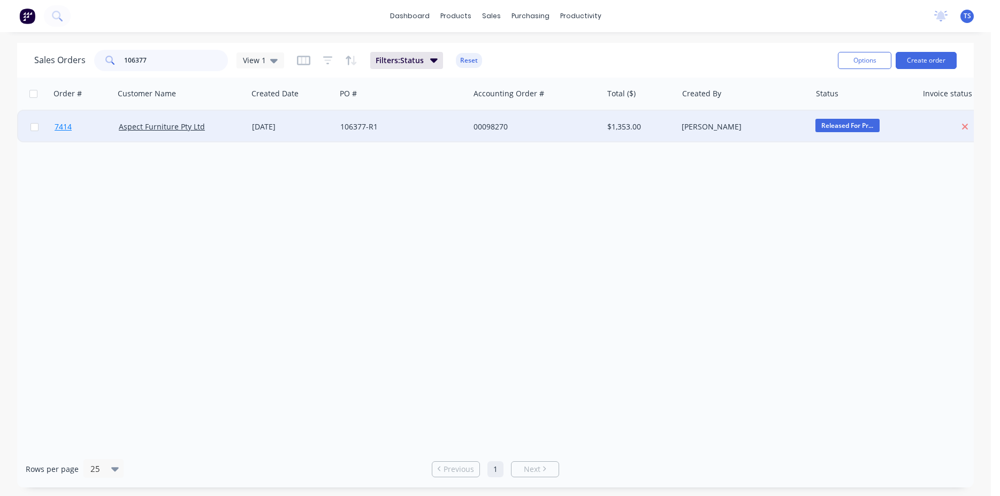
type input "106377"
click at [80, 137] on link "7414" at bounding box center [87, 127] width 64 height 32
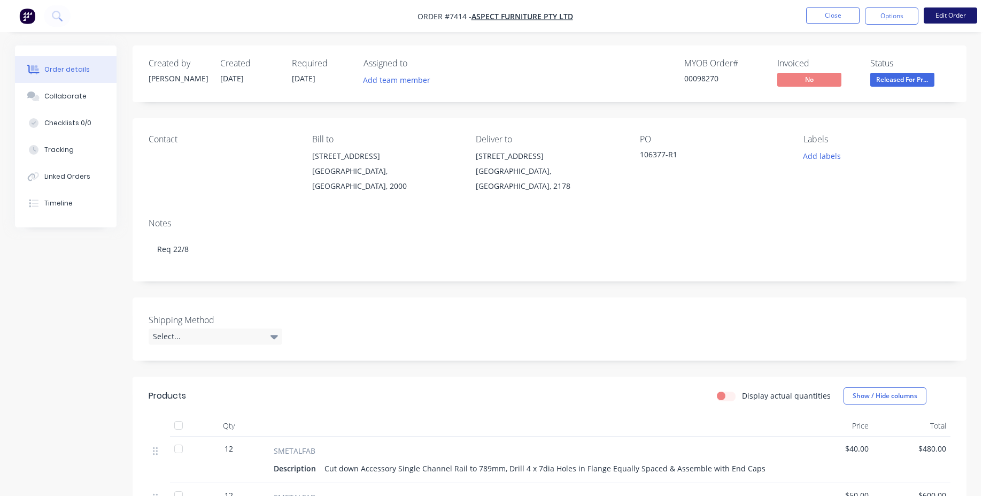
click at [943, 18] on button "Edit Order" at bounding box center [950, 15] width 53 height 16
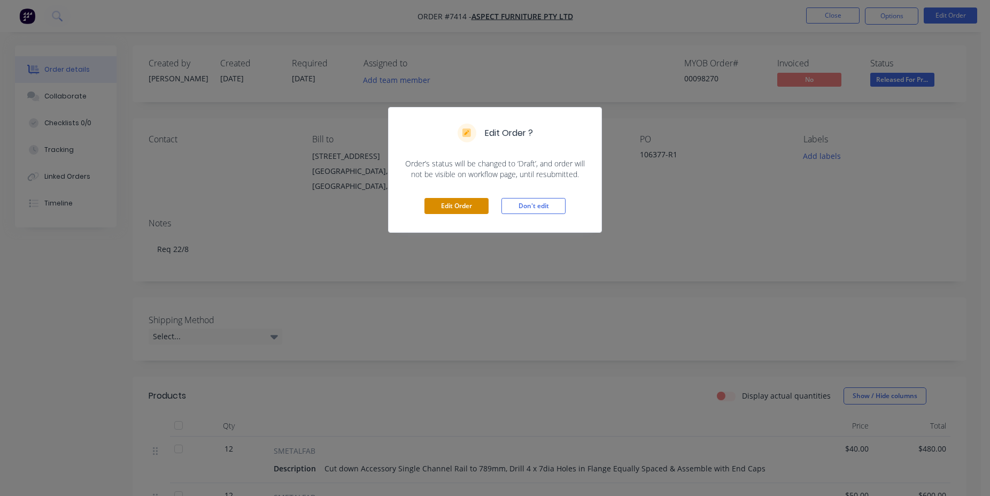
click at [467, 211] on button "Edit Order" at bounding box center [457, 206] width 64 height 16
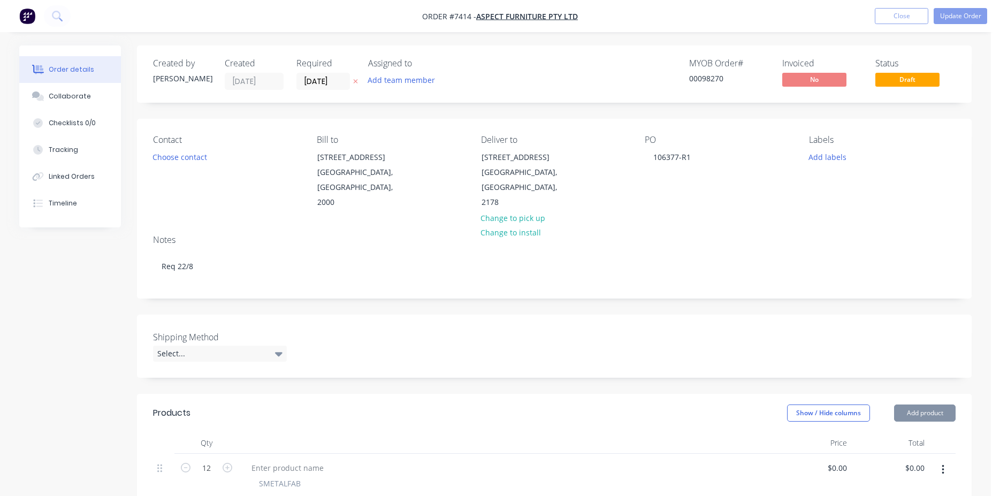
type input "$40.00"
type input "$480.00"
type input "$50.00"
type input "$600.00"
type input "$75.00"
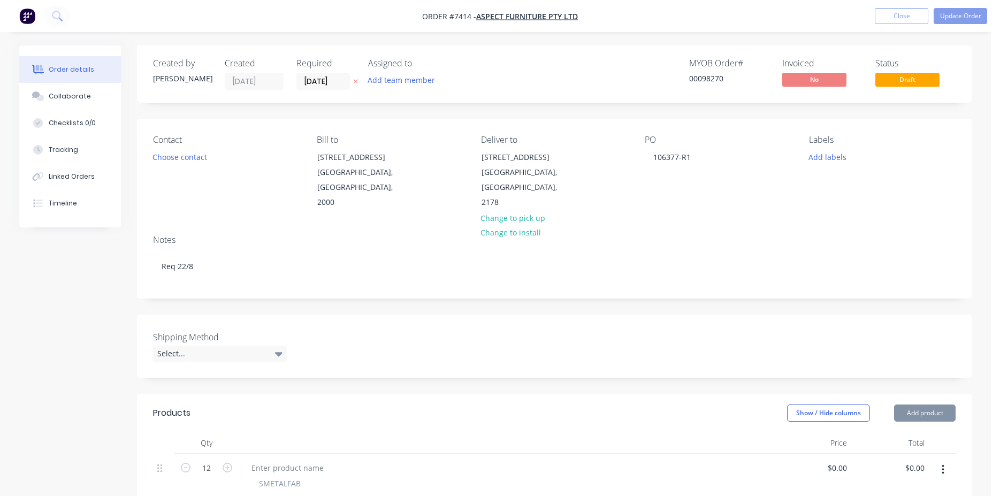
type input "$150.00"
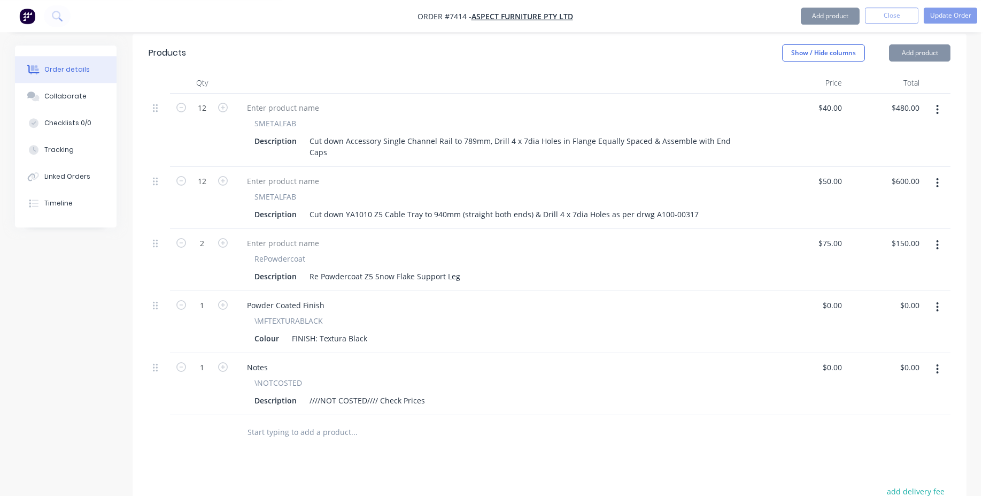
scroll to position [436, 0]
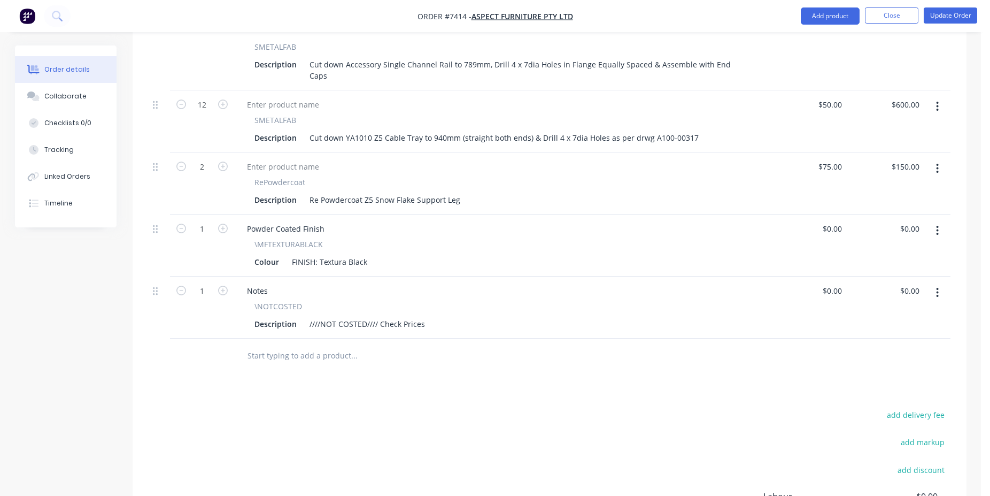
click at [278, 345] on input "text" at bounding box center [354, 355] width 214 height 21
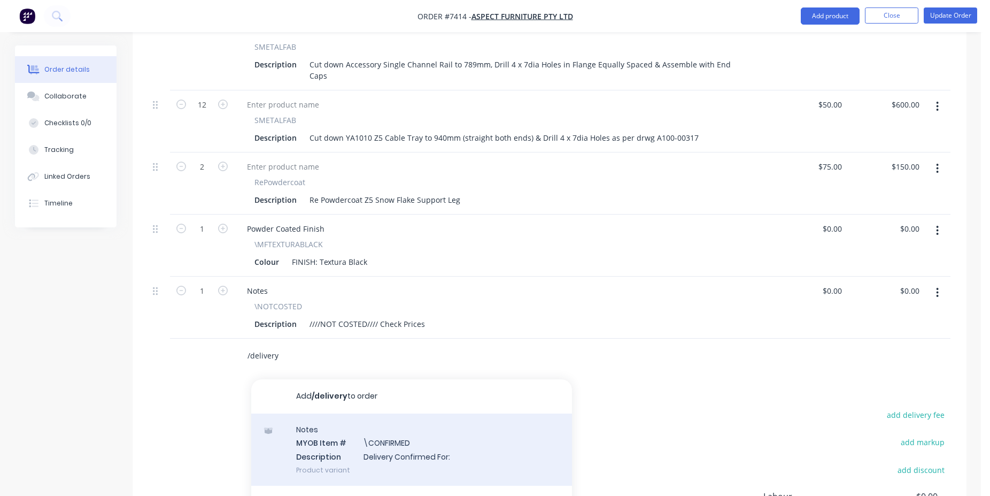
type input "/delivery"
click at [416, 413] on div "Notes MYOB Item # \CONFIRMED Description Delivery Confirmed For: Product variant" at bounding box center [411, 449] width 321 height 72
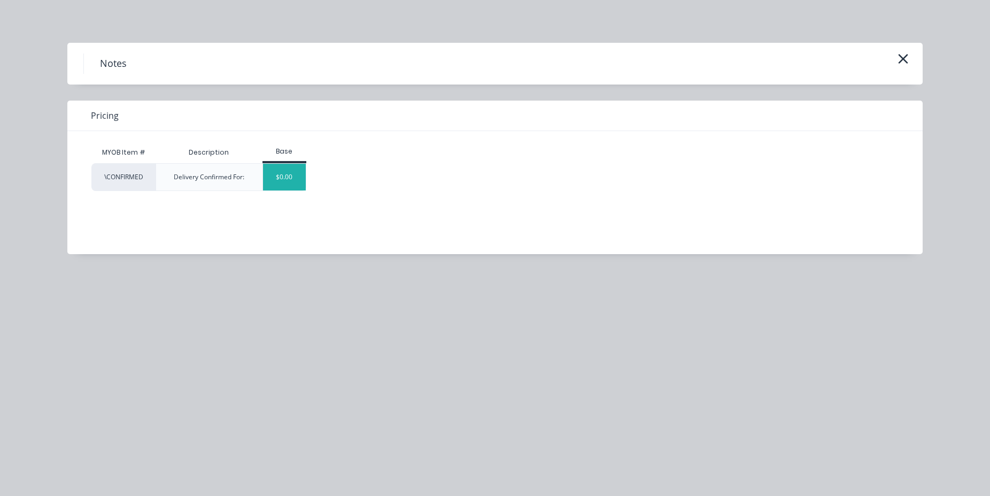
click at [288, 170] on div "$0.00" at bounding box center [284, 177] width 43 height 27
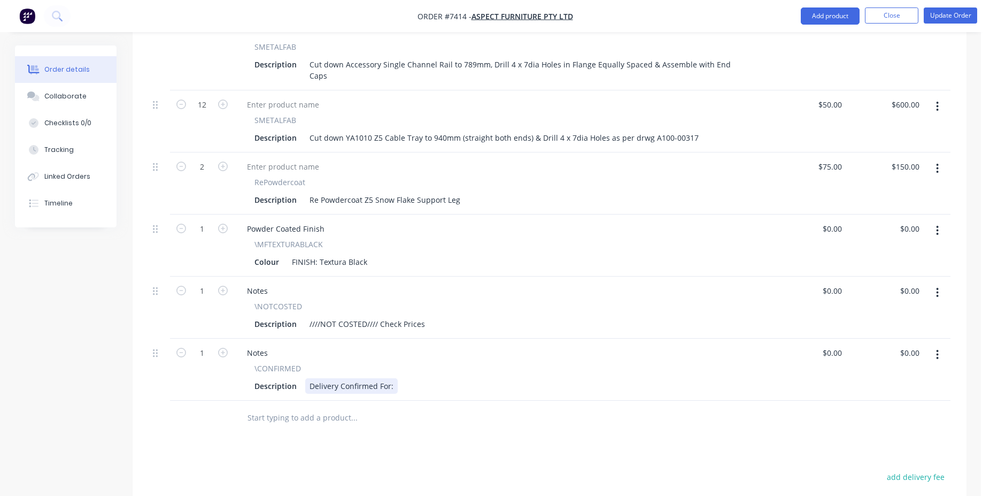
click at [392, 378] on div "Delivery Confirmed For:" at bounding box center [351, 386] width 93 height 16
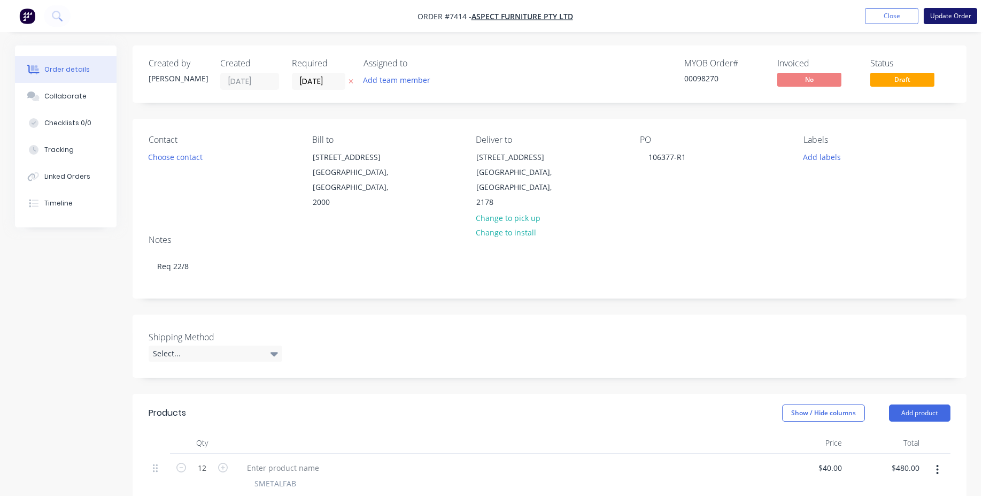
click at [956, 10] on button "Update Order" at bounding box center [950, 16] width 53 height 16
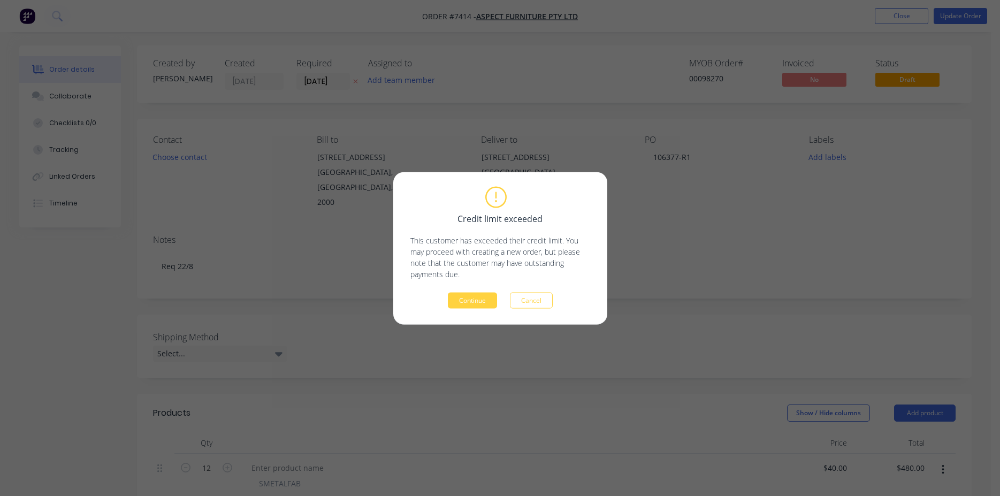
click at [455, 308] on div "Credit limit exceeded This customer has exceeded their credit limit. You may pr…" at bounding box center [500, 248] width 214 height 152
click at [474, 296] on button "Continue" at bounding box center [472, 300] width 49 height 16
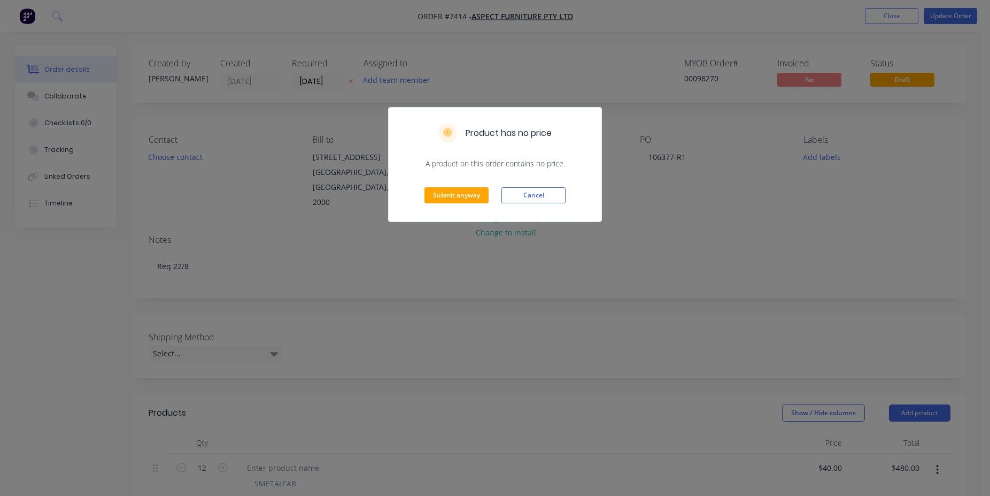
click at [460, 207] on div "Submit anyway Cancel" at bounding box center [495, 195] width 213 height 52
click at [461, 200] on button "Submit anyway" at bounding box center [457, 195] width 64 height 16
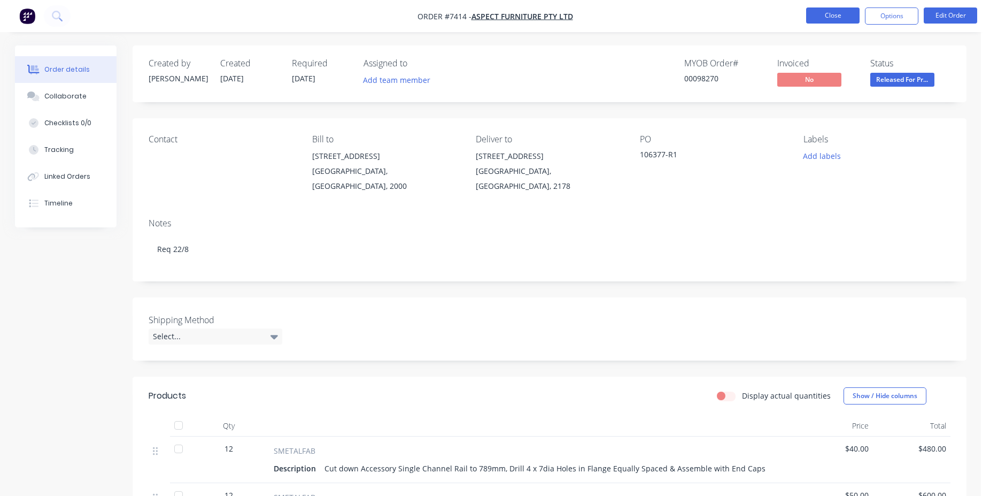
click at [822, 19] on button "Close" at bounding box center [832, 15] width 53 height 16
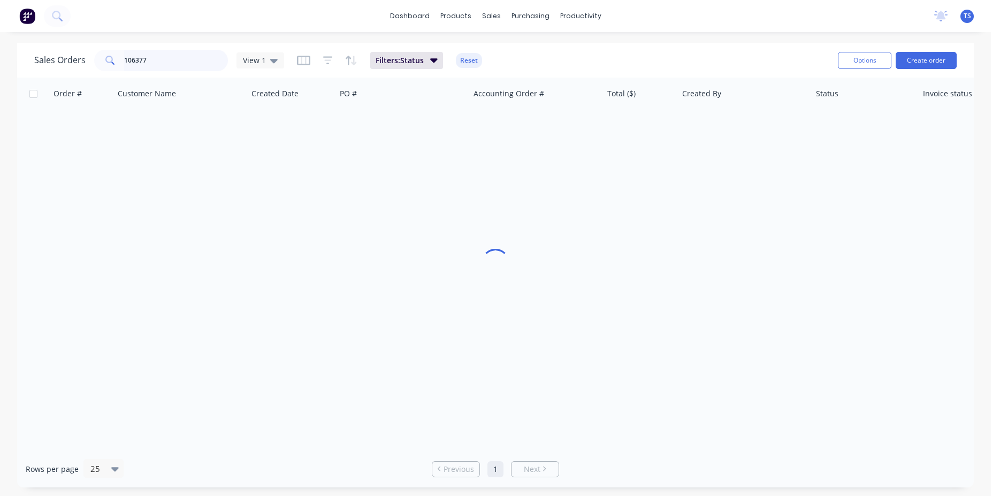
click at [168, 60] on input "106377" at bounding box center [176, 60] width 104 height 21
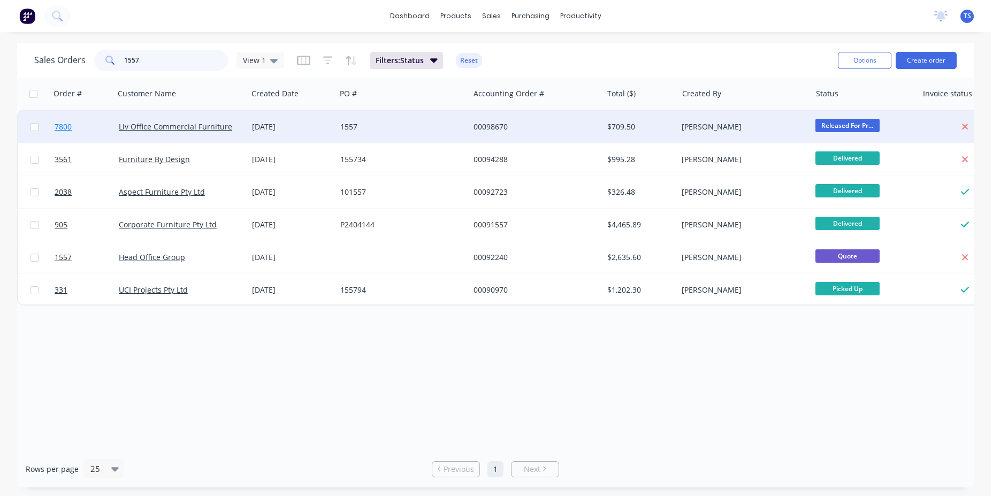
type input "1557"
click at [56, 135] on link "7800" at bounding box center [87, 127] width 64 height 32
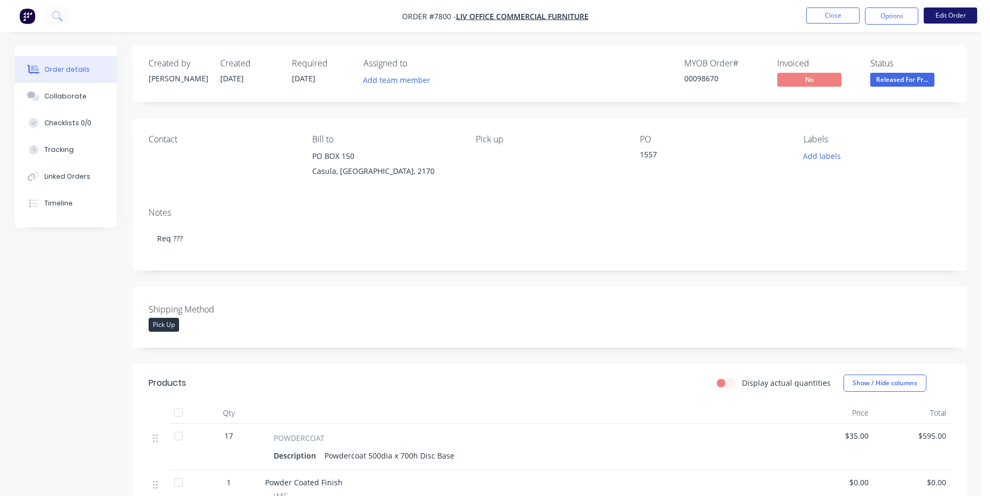
click at [963, 12] on button "Edit Order" at bounding box center [950, 15] width 53 height 16
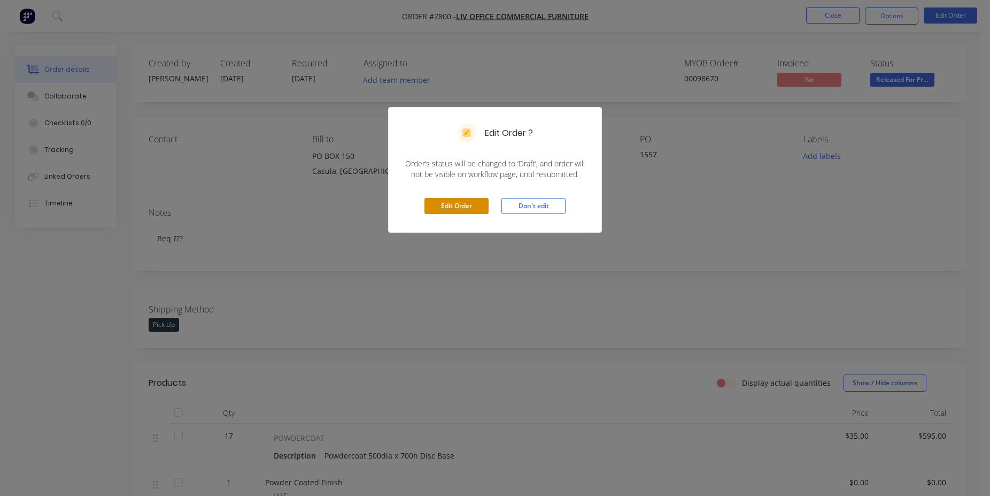
click at [463, 213] on button "Edit Order" at bounding box center [457, 206] width 64 height 16
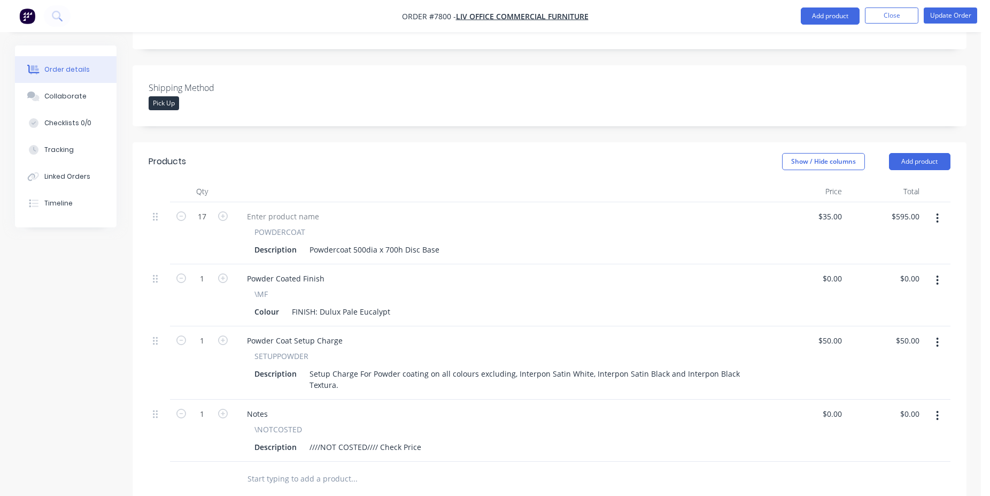
scroll to position [436, 0]
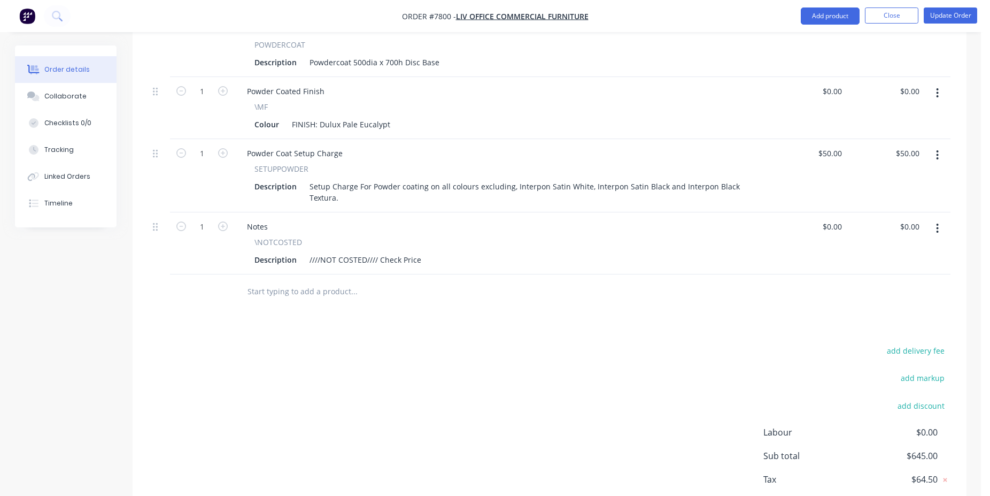
click at [325, 281] on input "text" at bounding box center [354, 291] width 214 height 21
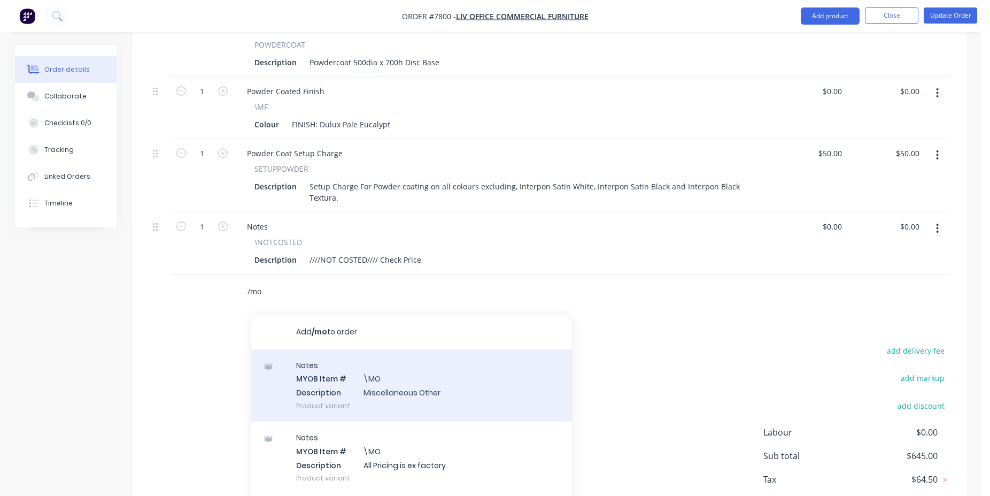
type input "/mo"
click at [428, 394] on div "Notes MYOB Item # \MO Description Miscellaneous Other Product variant" at bounding box center [411, 385] width 321 height 72
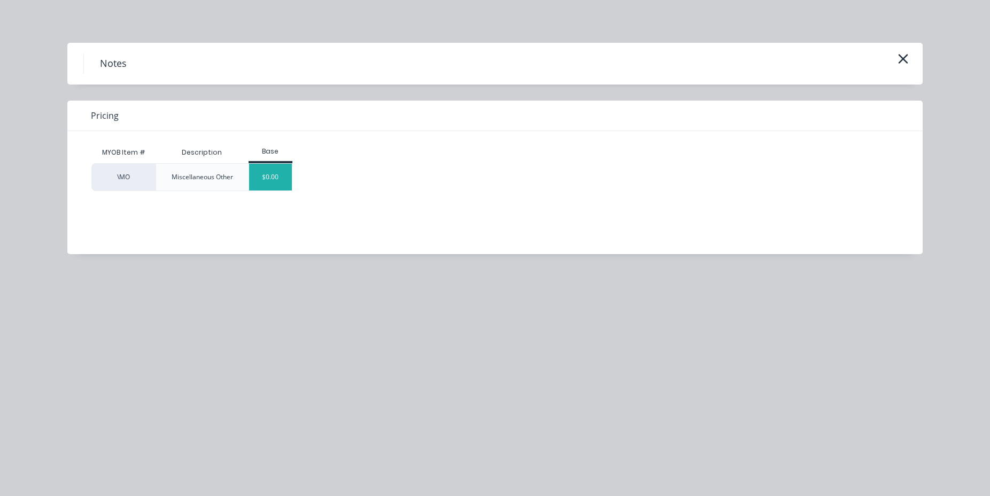
click at [282, 181] on div "$0.00" at bounding box center [270, 177] width 43 height 27
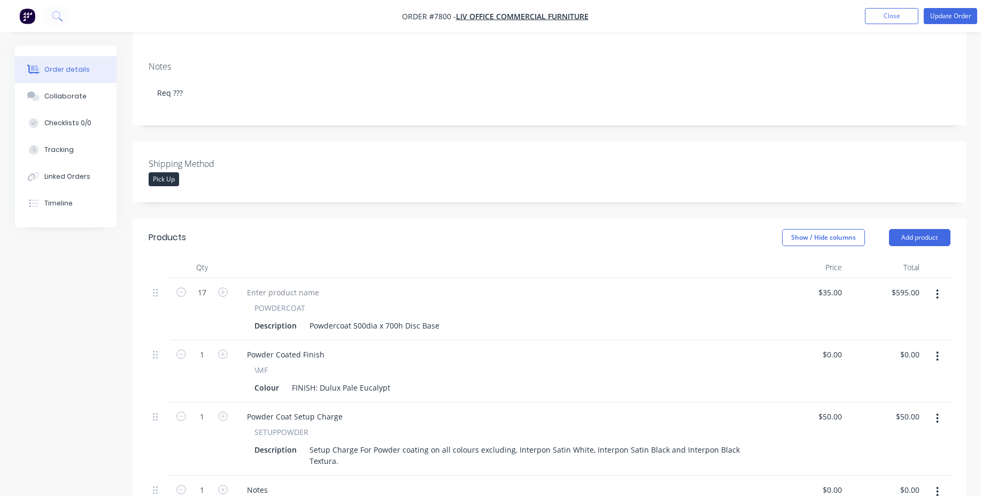
scroll to position [382, 0]
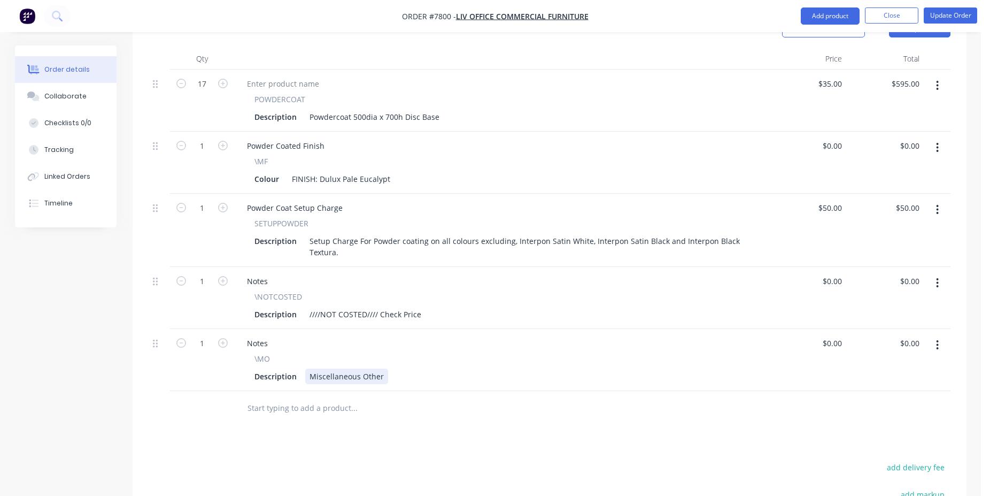
click at [363, 368] on div "Miscellaneous Other" at bounding box center [346, 376] width 83 height 16
click at [961, 22] on button "Update Order" at bounding box center [950, 15] width 53 height 16
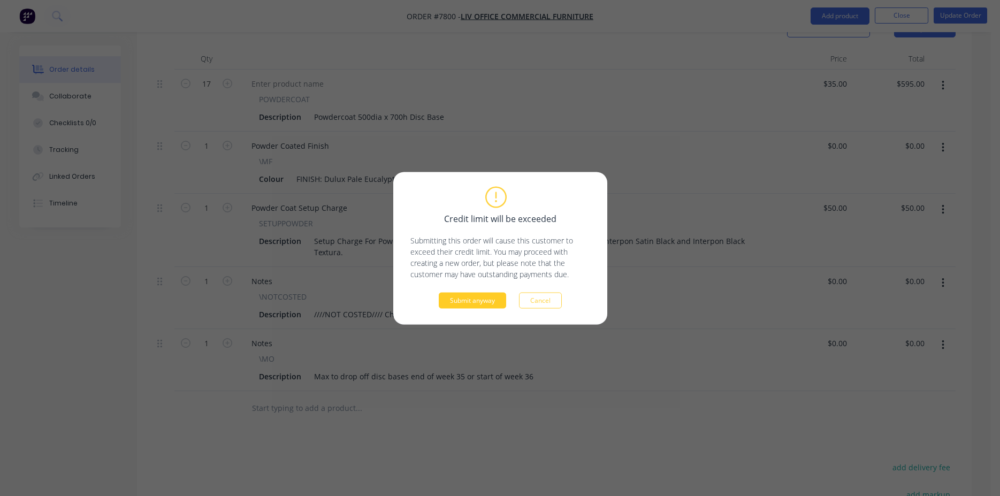
click at [463, 296] on button "Submit anyway" at bounding box center [472, 300] width 67 height 16
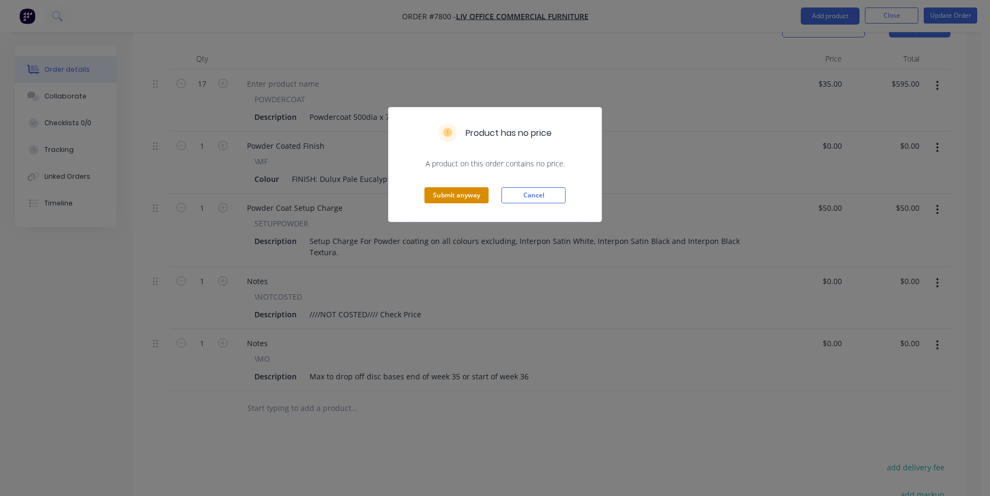
click at [457, 196] on button "Submit anyway" at bounding box center [457, 195] width 64 height 16
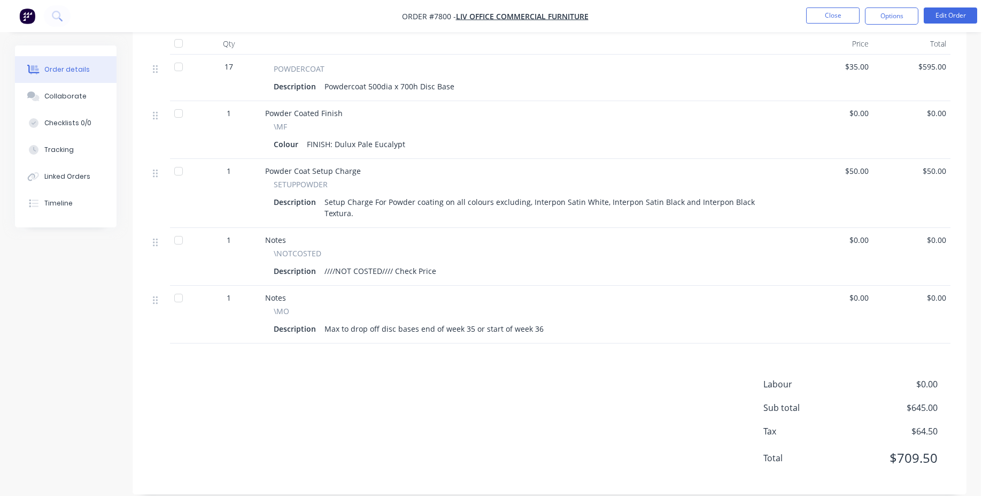
scroll to position [0, 0]
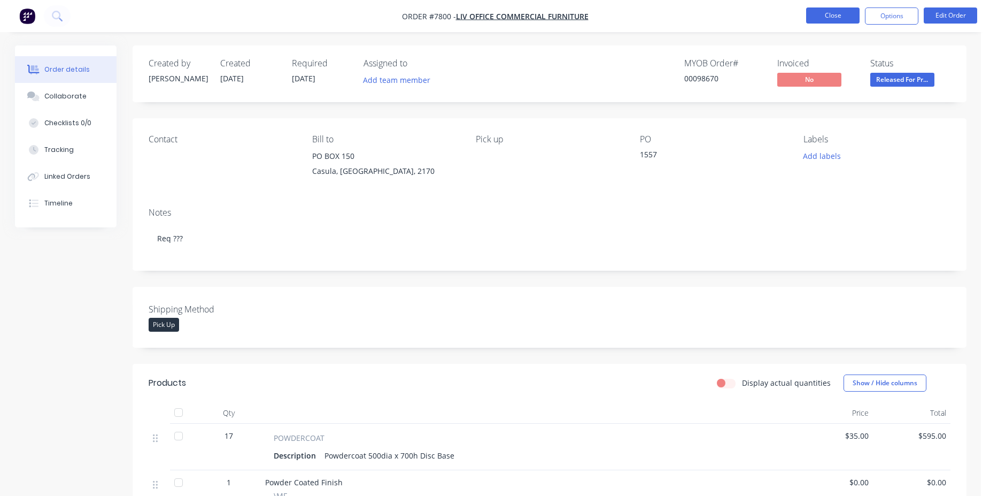
click at [832, 12] on button "Close" at bounding box center [832, 15] width 53 height 16
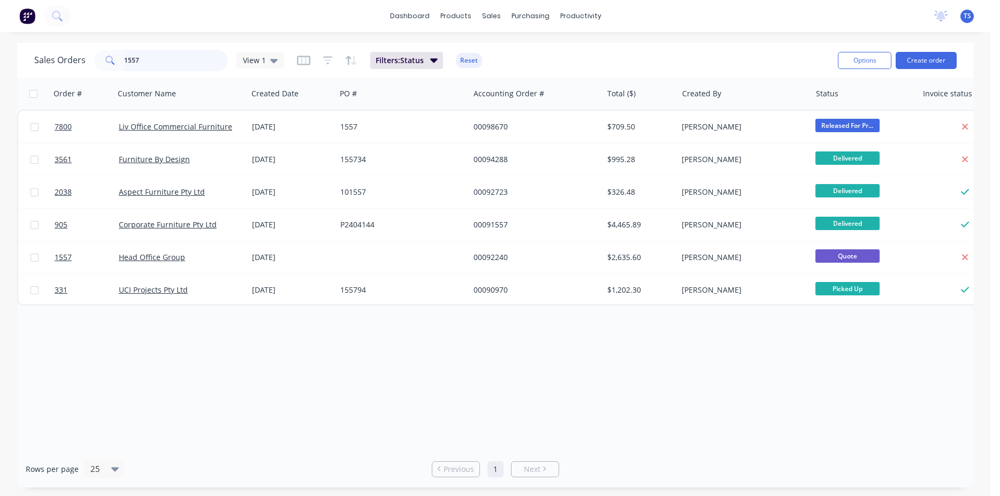
click at [160, 63] on input "1557" at bounding box center [176, 60] width 104 height 21
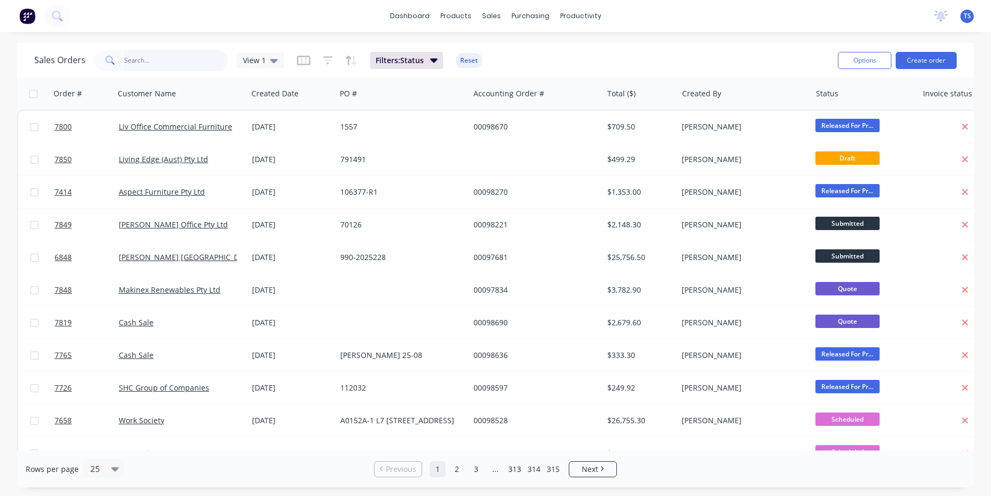
click at [164, 64] on input "text" at bounding box center [176, 60] width 104 height 21
click at [164, 61] on input "text" at bounding box center [176, 60] width 104 height 21
click at [198, 66] on input "text" at bounding box center [176, 60] width 104 height 21
click at [166, 68] on input "text" at bounding box center [176, 60] width 104 height 21
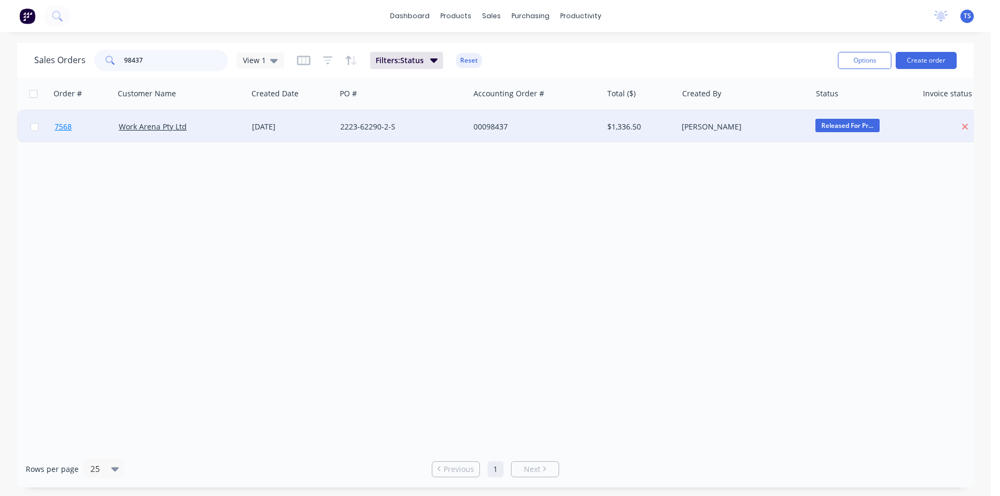
type input "98437"
click at [87, 132] on link "7568" at bounding box center [87, 127] width 64 height 32
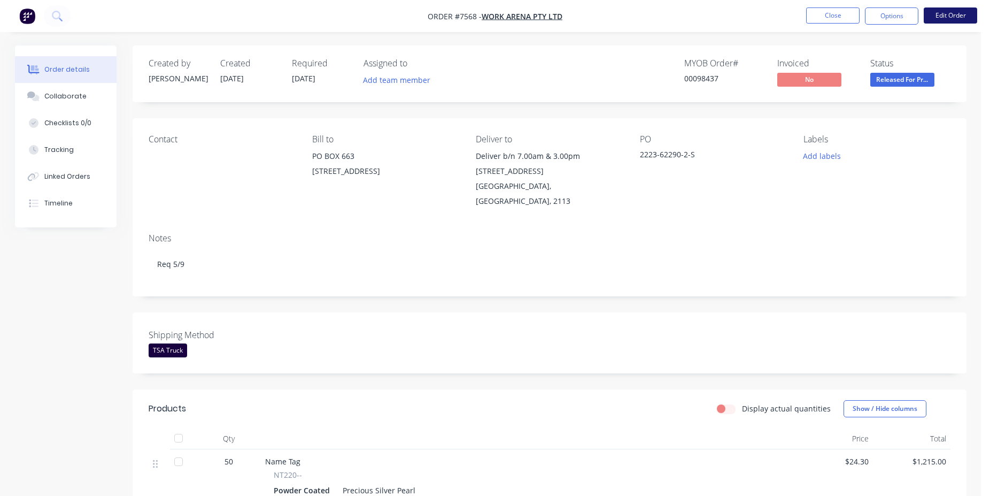
click at [946, 12] on button "Edit Order" at bounding box center [950, 15] width 53 height 16
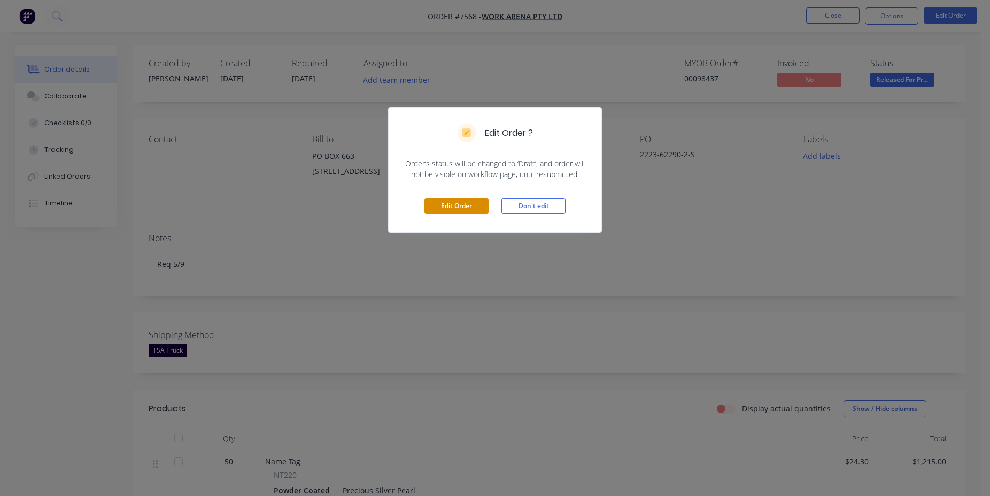
click at [471, 203] on button "Edit Order" at bounding box center [457, 206] width 64 height 16
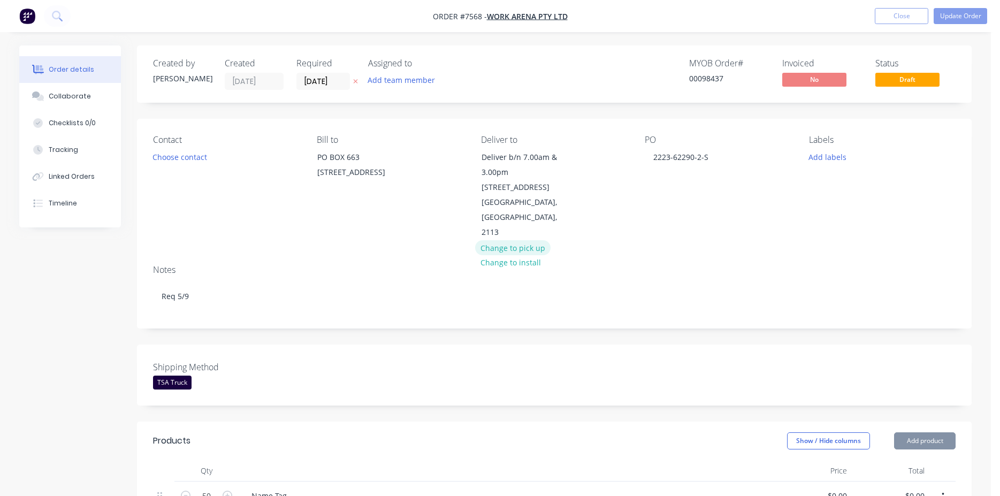
type input "$24.30"
type input "$1,215.00"
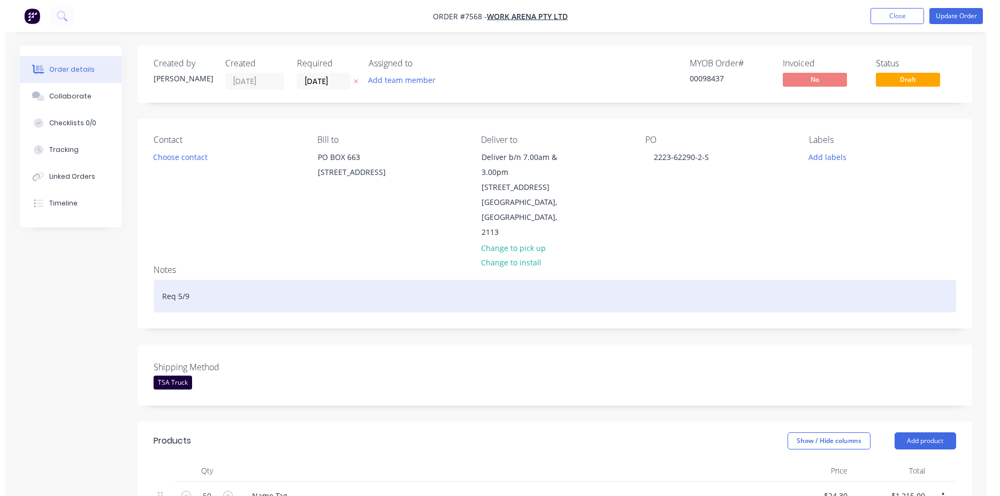
scroll to position [436, 0]
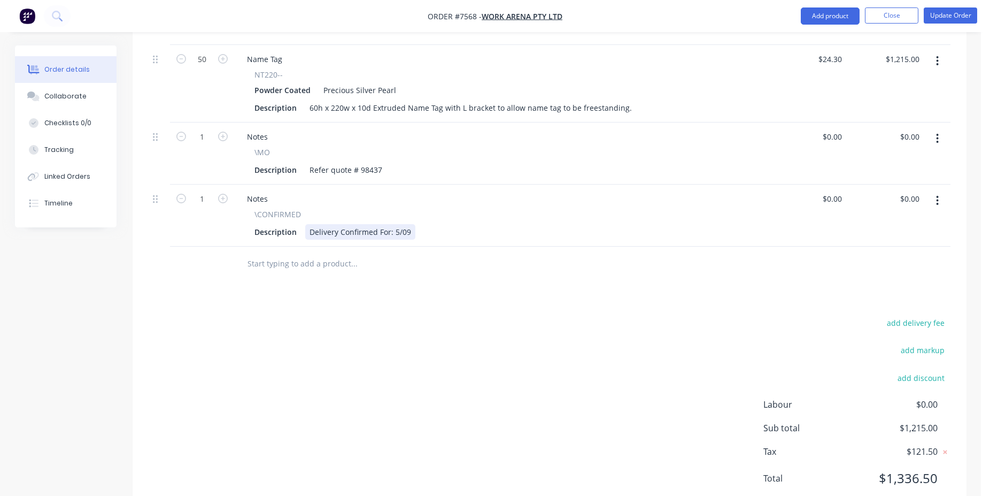
click at [397, 224] on div "Delivery Confirmed For: 5/09" at bounding box center [360, 232] width 110 height 16
click at [969, 13] on button "Update Order" at bounding box center [950, 15] width 53 height 16
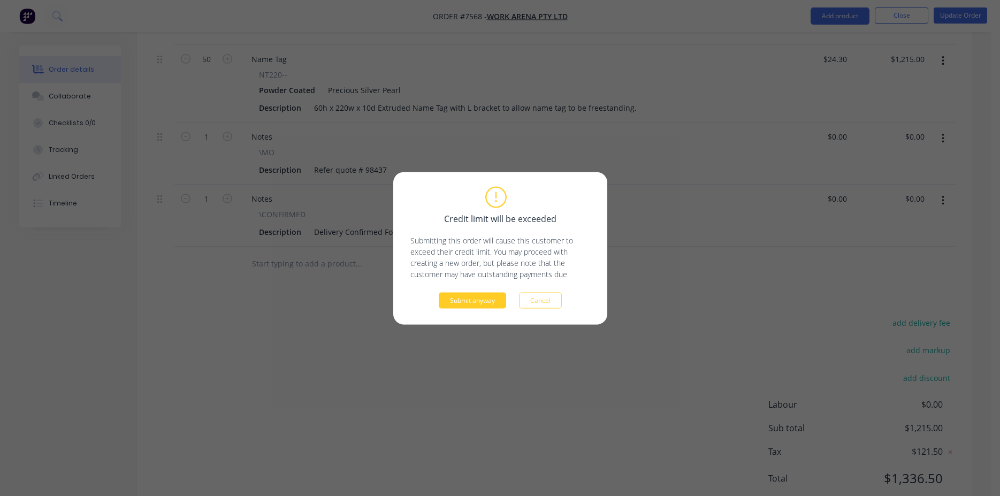
click at [482, 299] on button "Submit anyway" at bounding box center [472, 300] width 67 height 16
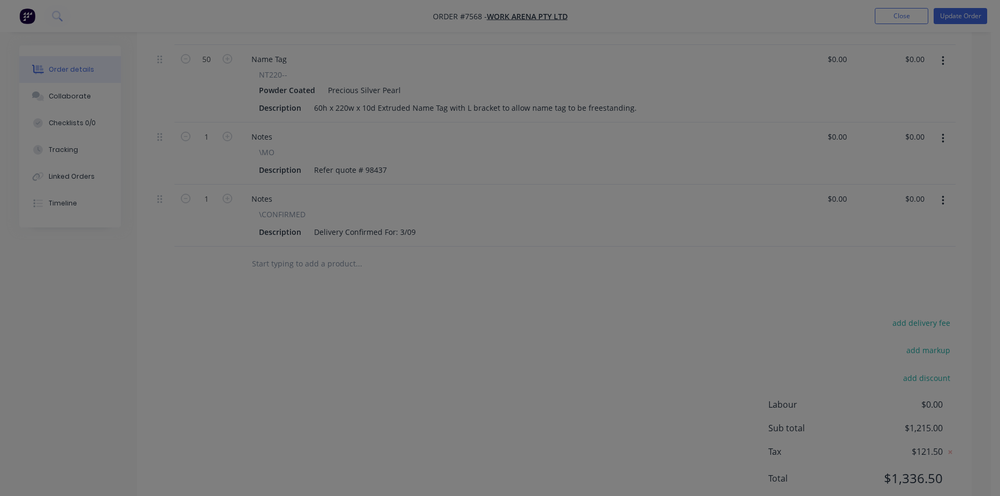
type input "$24.30"
type input "$1,215.00"
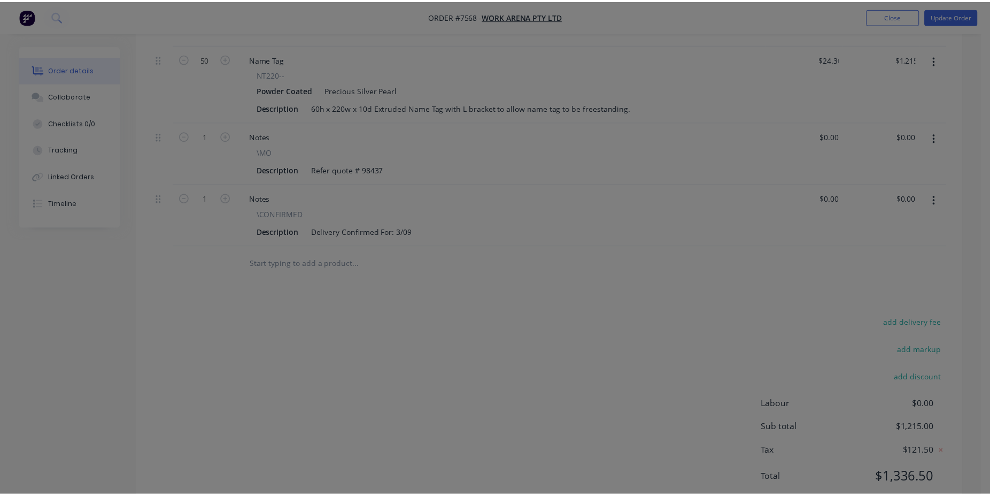
scroll to position [326, 0]
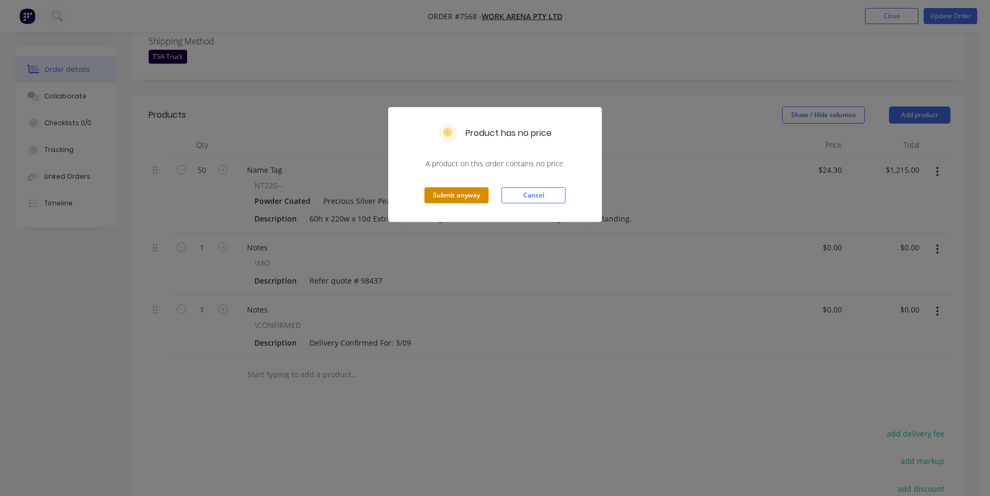
click at [453, 193] on button "Submit anyway" at bounding box center [457, 195] width 64 height 16
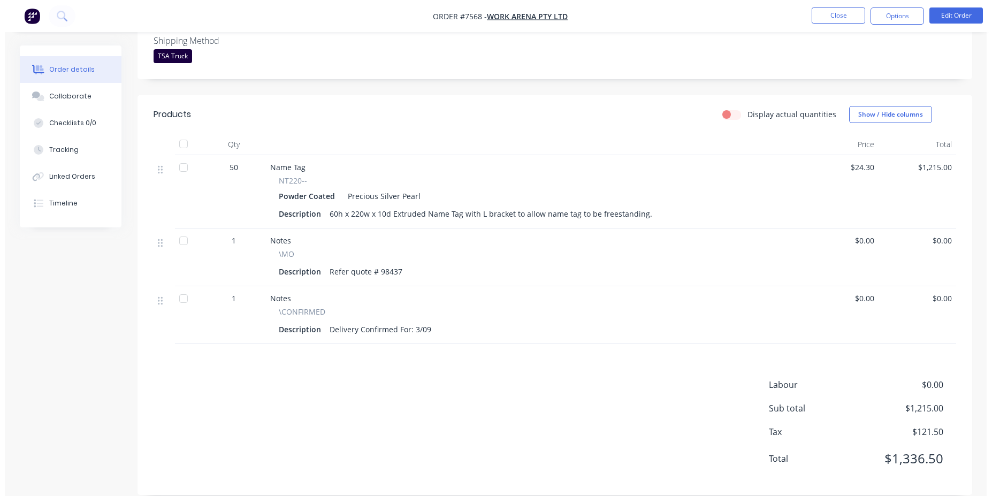
scroll to position [0, 0]
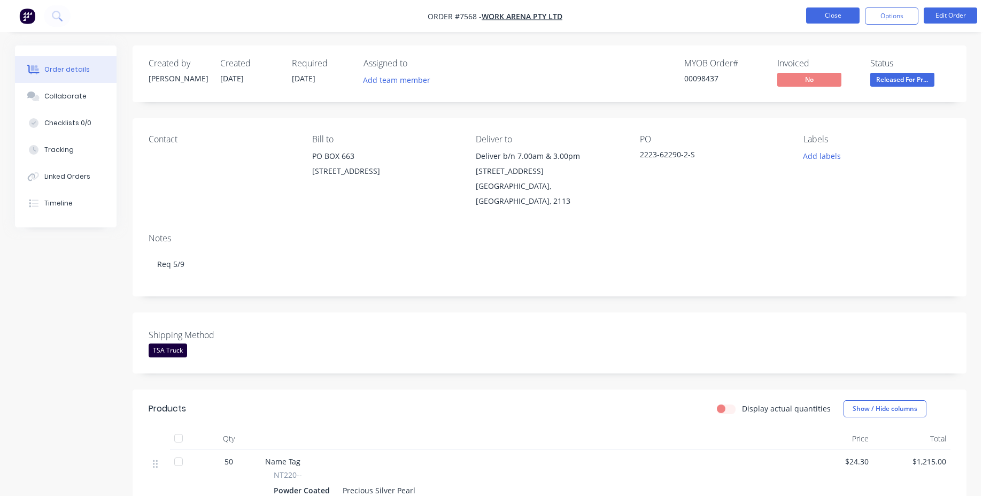
click at [821, 17] on button "Close" at bounding box center [832, 15] width 53 height 16
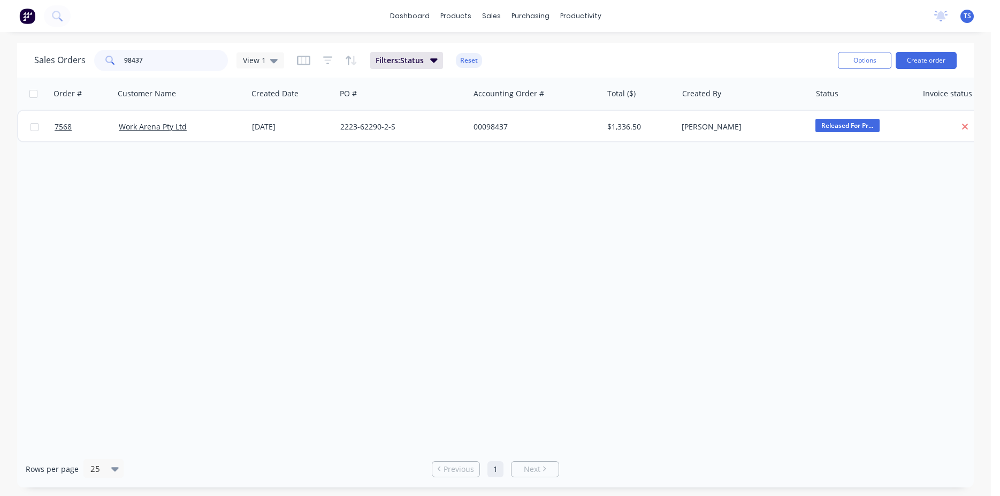
click at [168, 65] on input "98437" at bounding box center [176, 60] width 104 height 21
type input "98394"
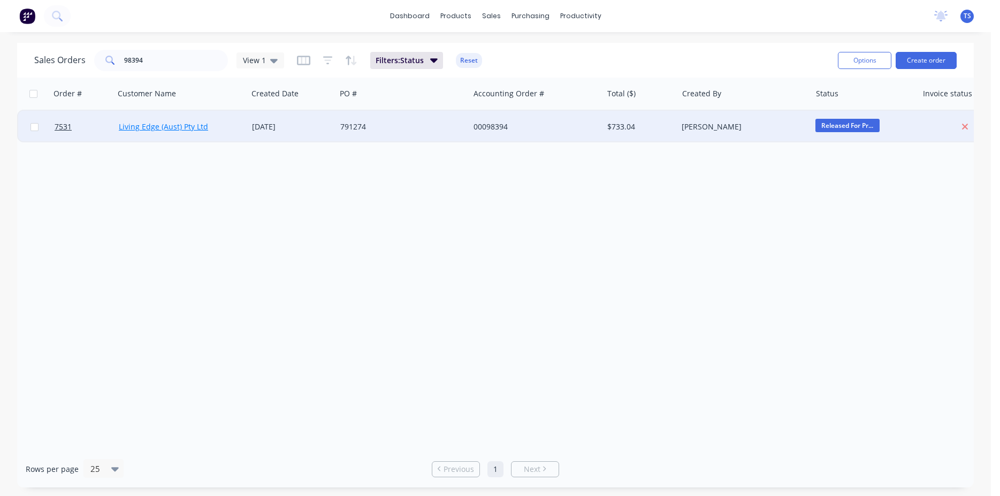
click at [121, 132] on link "Living Edge (Aust) Pty Ltd" at bounding box center [163, 126] width 89 height 10
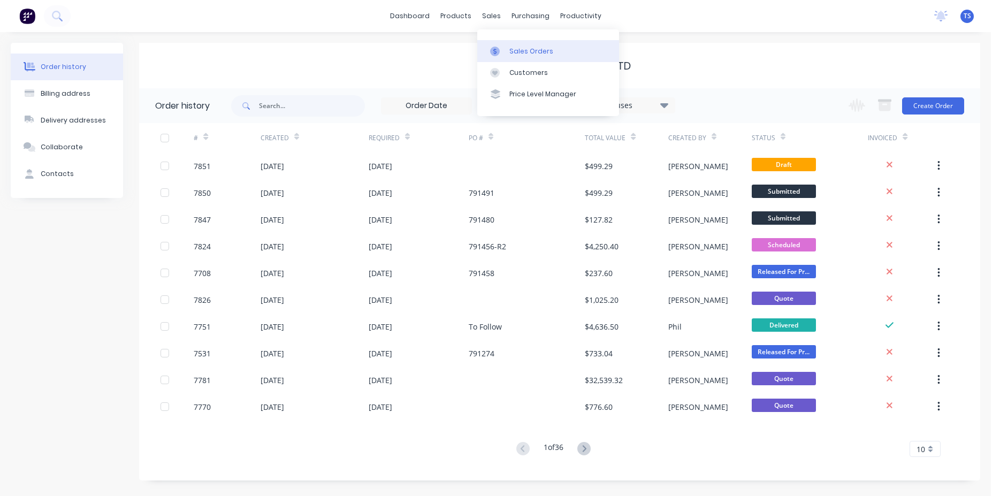
click at [507, 53] on link "Sales Orders" at bounding box center [548, 50] width 142 height 21
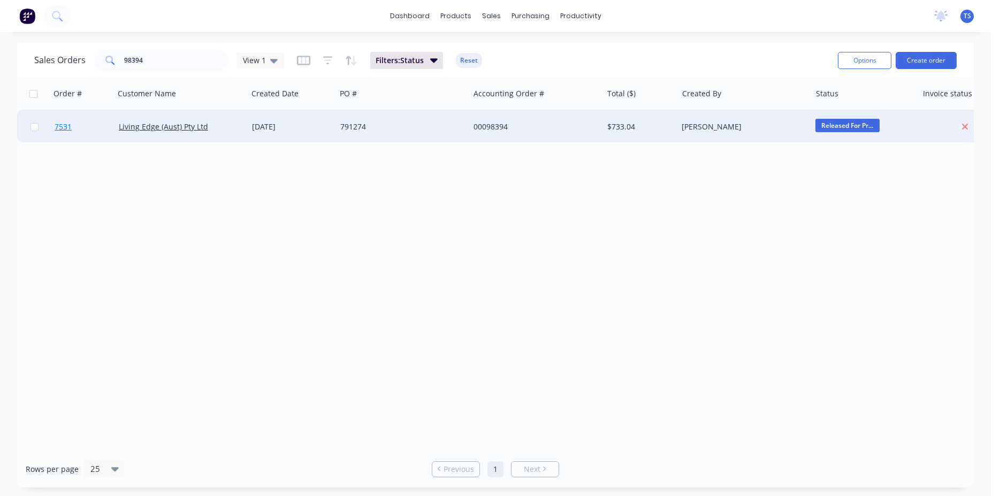
click at [63, 131] on span "7531" at bounding box center [63, 126] width 17 height 11
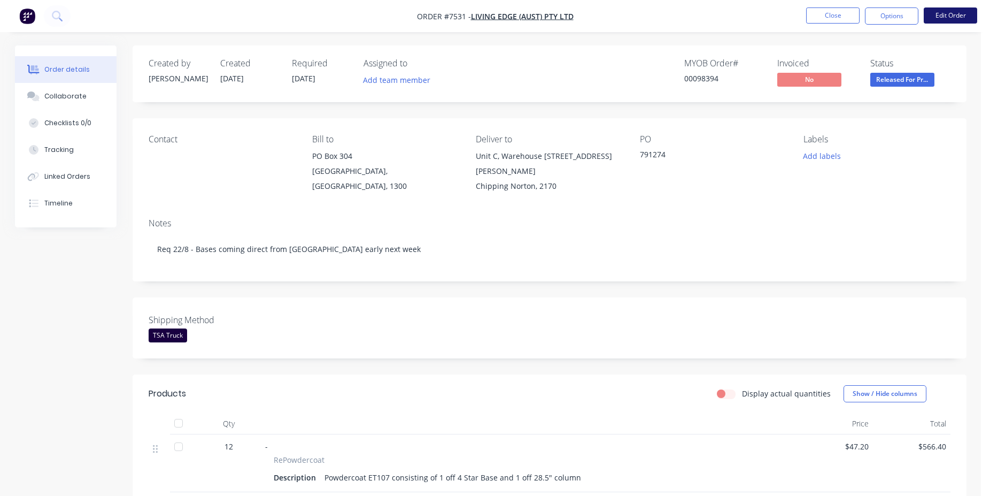
click at [934, 12] on button "Edit Order" at bounding box center [950, 15] width 53 height 16
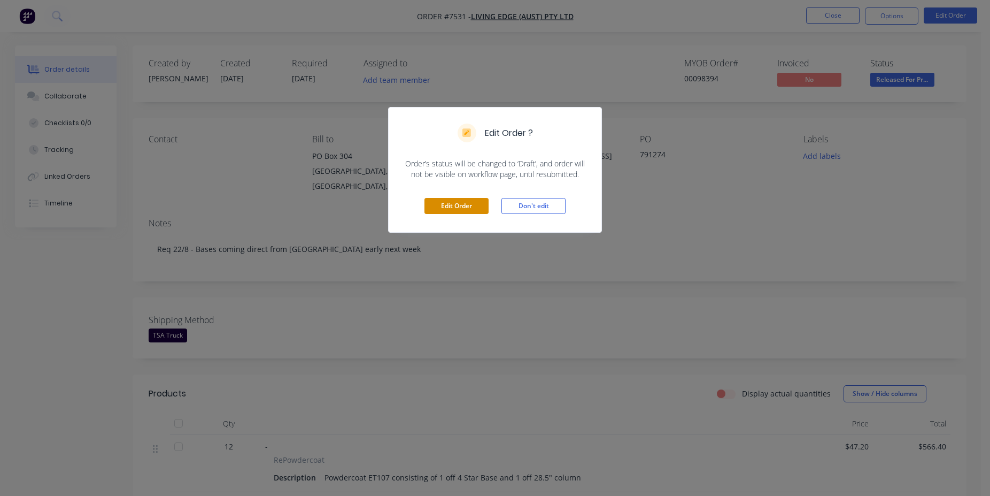
click at [450, 202] on button "Edit Order" at bounding box center [457, 206] width 64 height 16
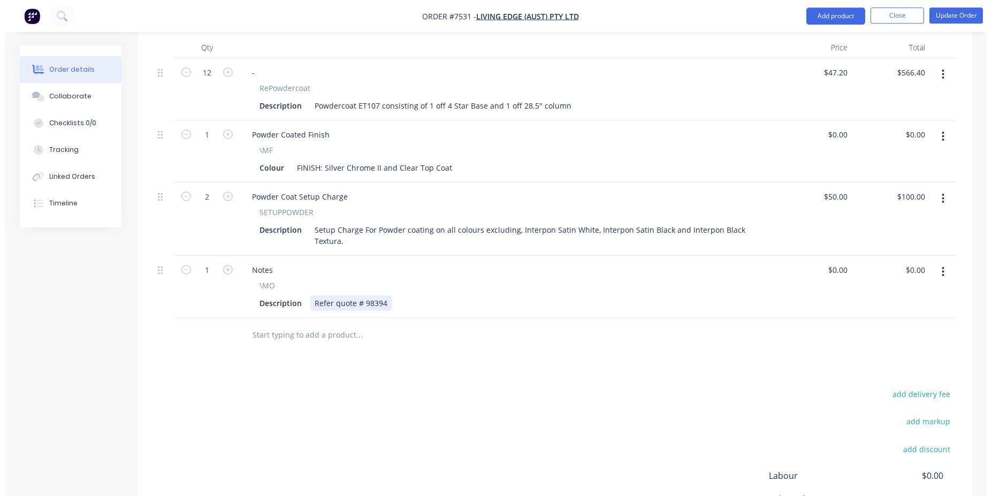
scroll to position [436, 0]
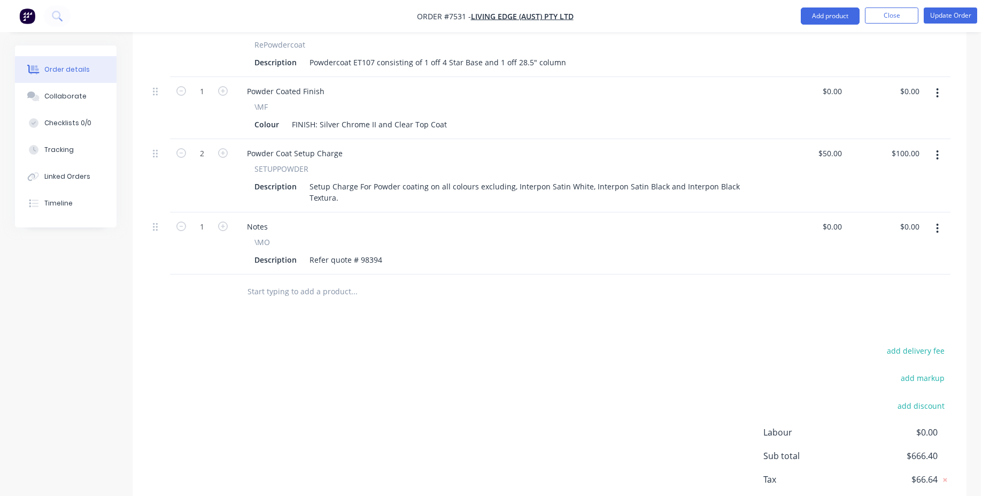
click at [343, 287] on div at bounding box center [426, 291] width 385 height 35
drag, startPoint x: 340, startPoint y: 282, endPoint x: 333, endPoint y: 282, distance: 6.4
click at [337, 282] on input "text" at bounding box center [354, 291] width 214 height 21
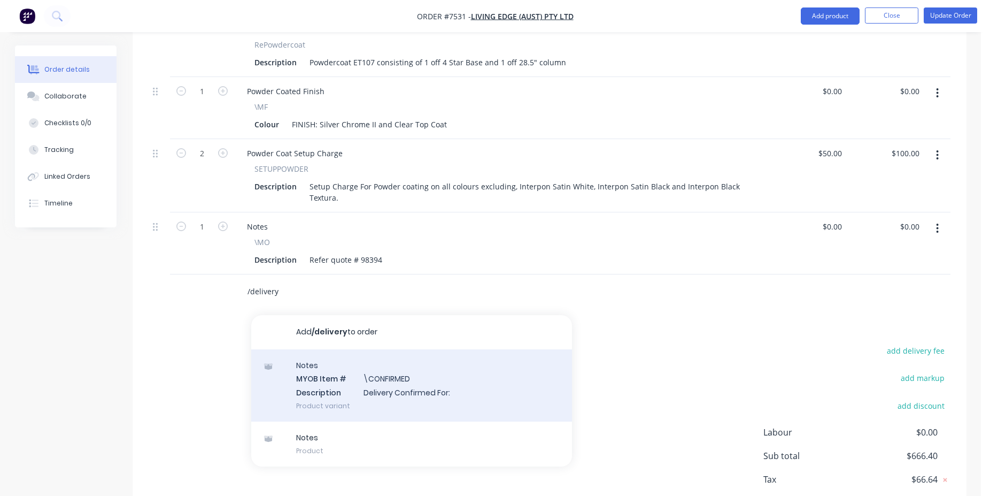
type input "/delivery"
click at [366, 360] on div "Notes MYOB Item # \CONFIRMED Description Delivery Confirmed For: Product variant" at bounding box center [411, 385] width 321 height 72
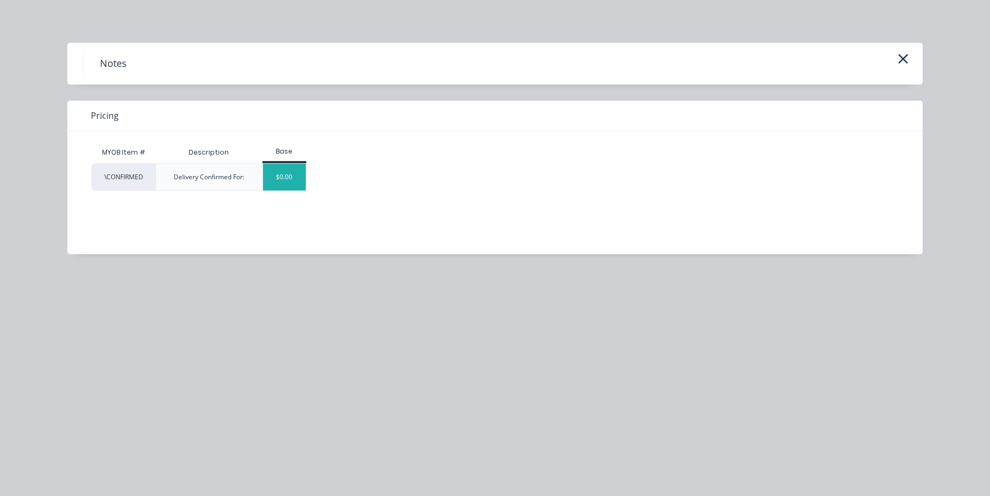
click at [280, 188] on div "$0.00" at bounding box center [284, 177] width 43 height 27
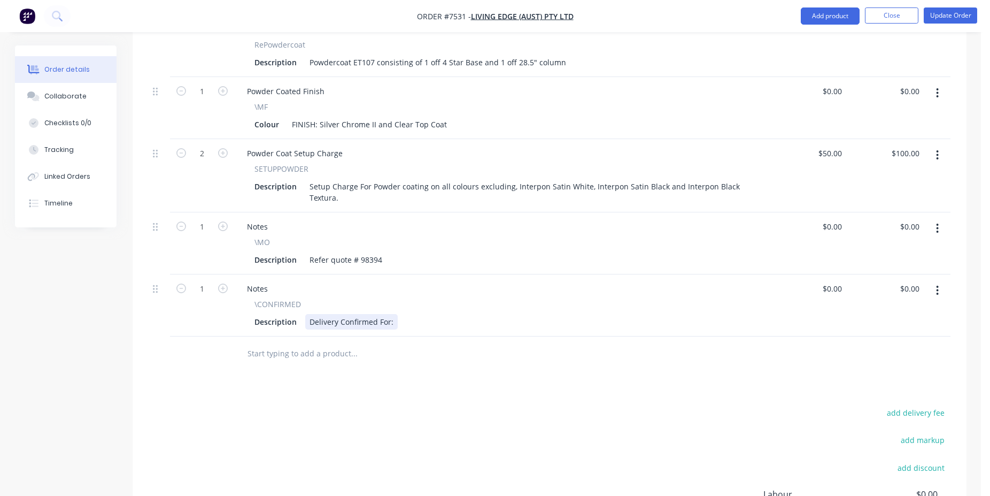
click at [395, 314] on div "Delivery Confirmed For:" at bounding box center [351, 322] width 93 height 16
click at [957, 14] on button "Update Order" at bounding box center [950, 15] width 53 height 16
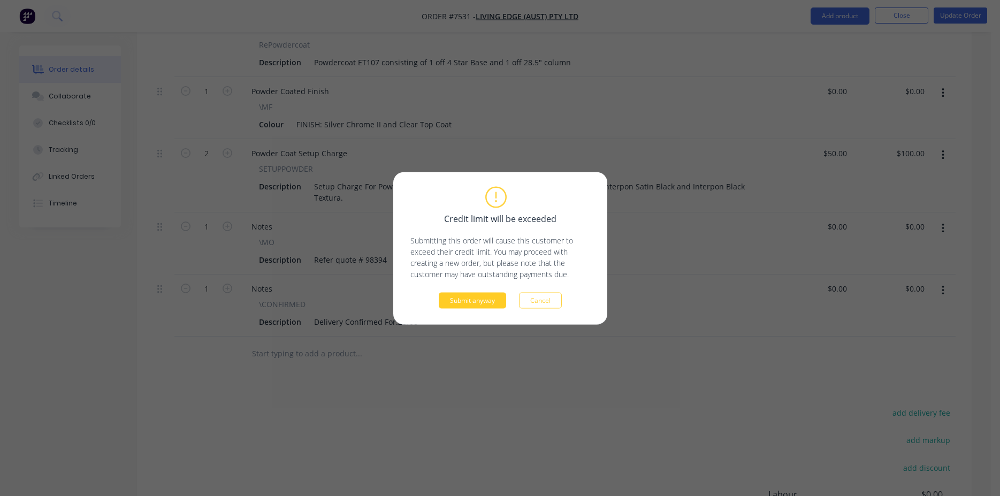
click at [455, 298] on button "Submit anyway" at bounding box center [472, 300] width 67 height 16
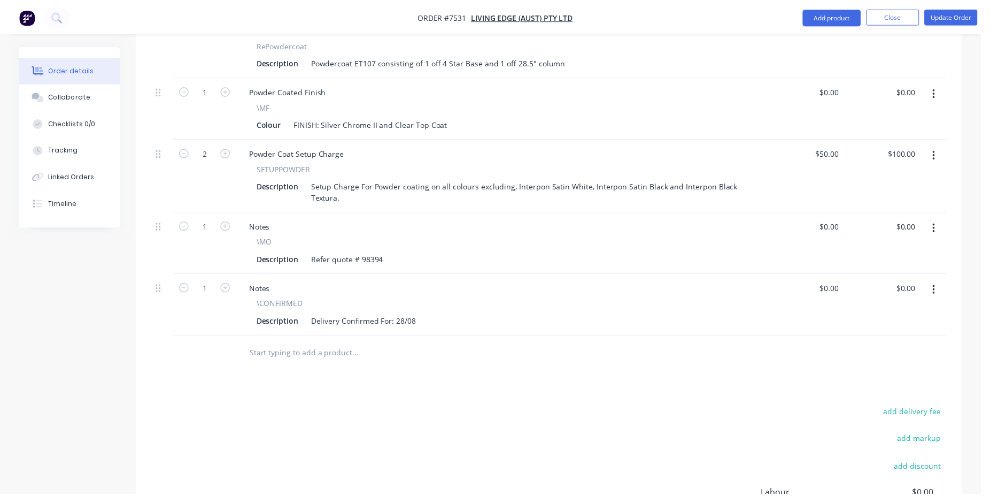
scroll to position [396, 0]
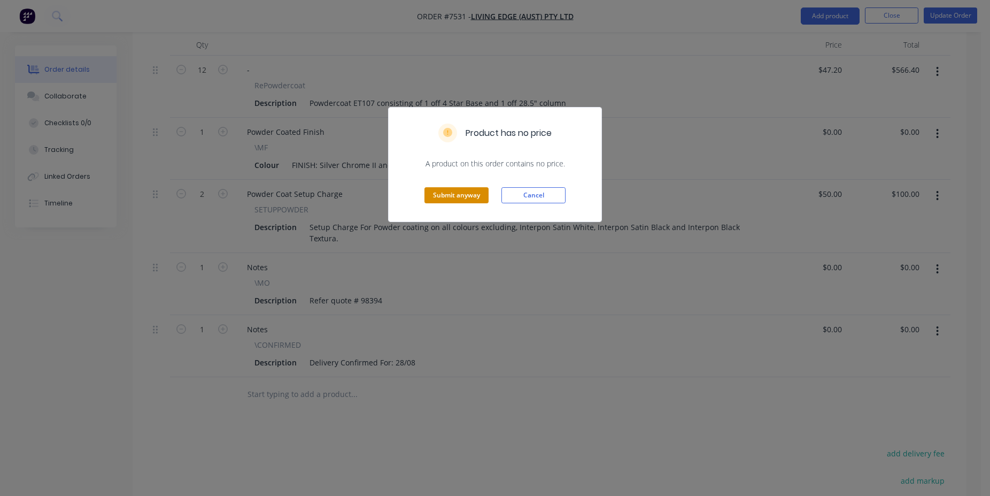
click at [453, 200] on button "Submit anyway" at bounding box center [457, 195] width 64 height 16
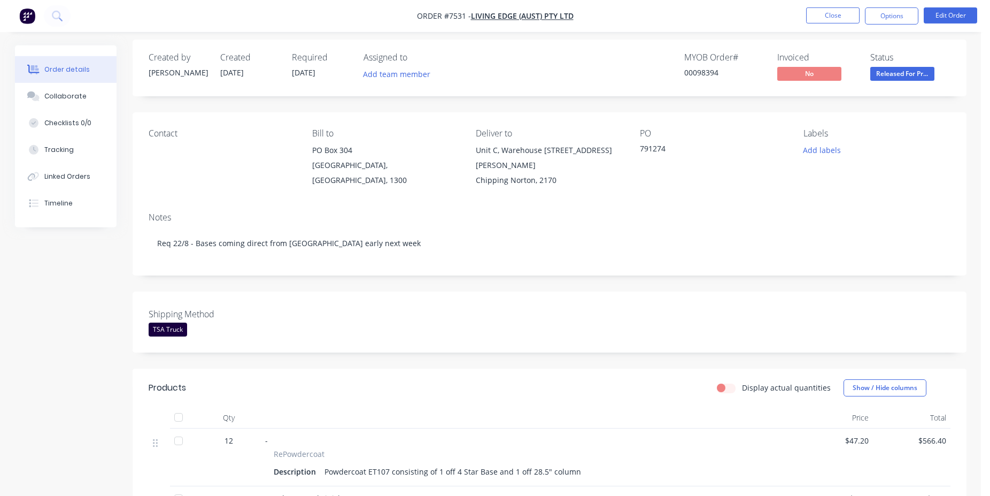
scroll to position [0, 0]
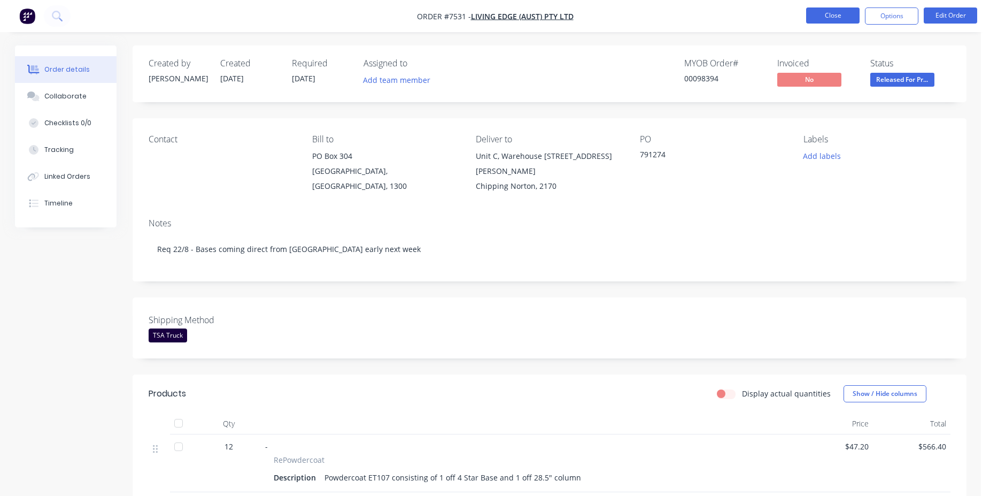
click at [844, 16] on button "Close" at bounding box center [832, 15] width 53 height 16
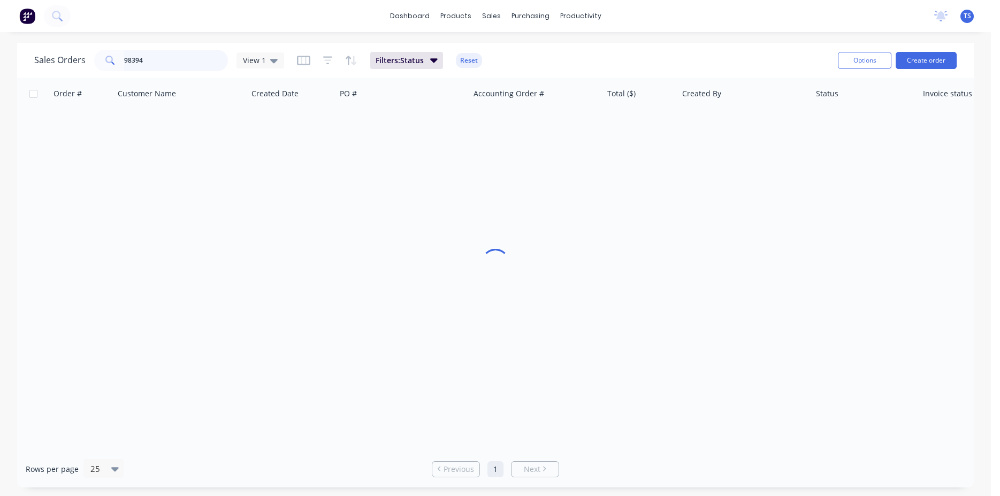
click at [184, 68] on input "98394" at bounding box center [176, 60] width 104 height 21
type input "98649"
click at [161, 68] on input "98649" at bounding box center [176, 60] width 104 height 21
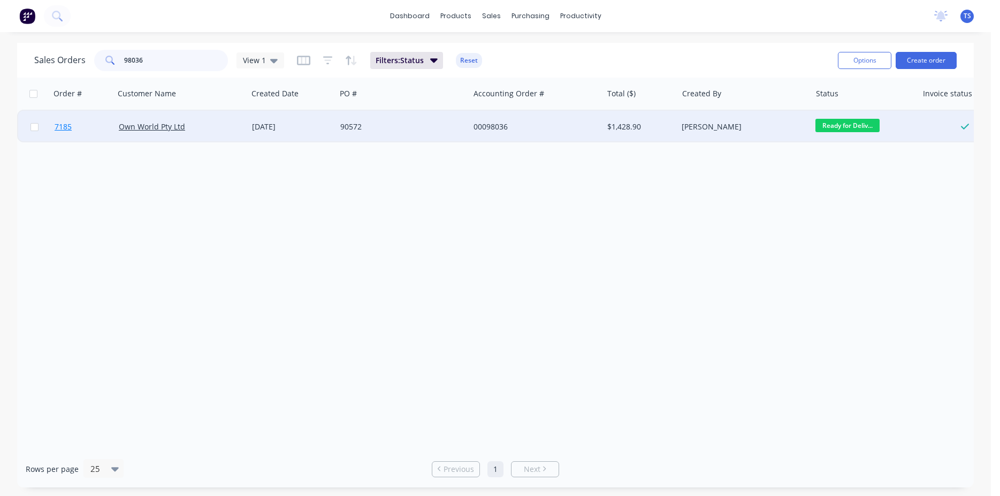
type input "98036"
click at [60, 133] on link "7185" at bounding box center [87, 127] width 64 height 32
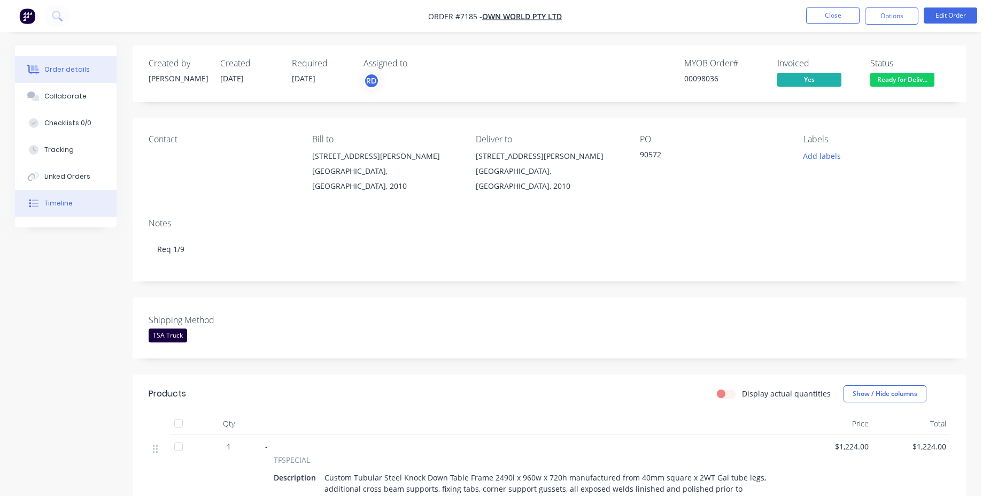
click at [88, 205] on button "Timeline" at bounding box center [66, 203] width 102 height 27
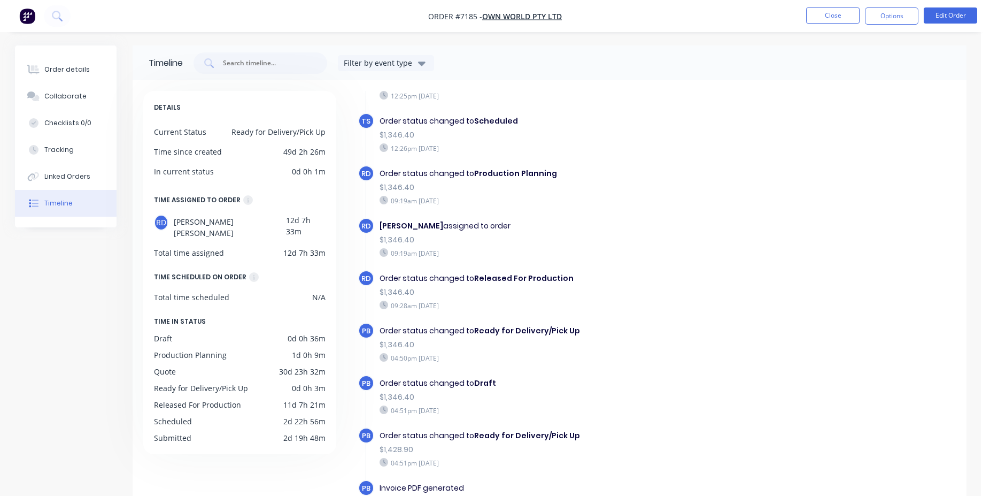
scroll to position [82, 0]
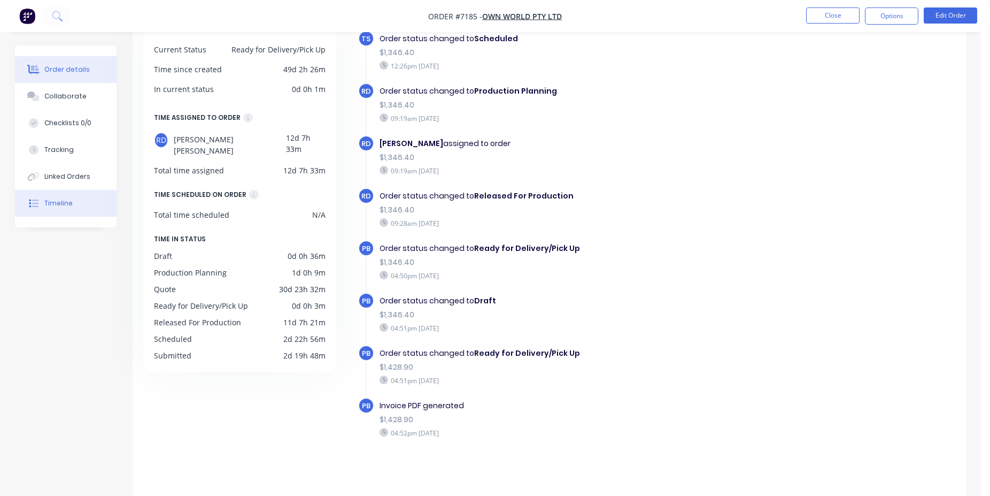
click at [68, 69] on div "Order details" at bounding box center [66, 70] width 45 height 10
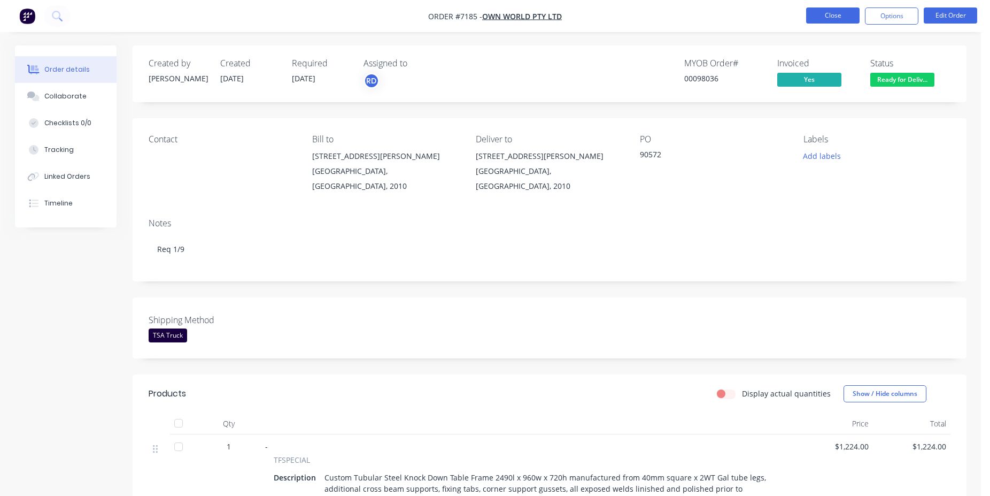
click at [827, 7] on button "Close" at bounding box center [832, 15] width 53 height 16
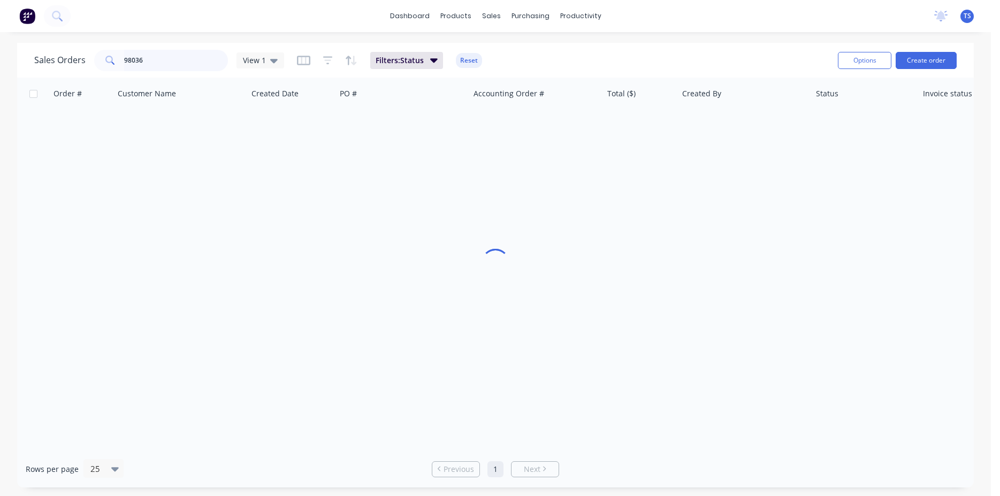
click at [165, 63] on input "98036" at bounding box center [176, 60] width 104 height 21
click at [170, 60] on input "98614" at bounding box center [176, 60] width 104 height 21
type input "98615"
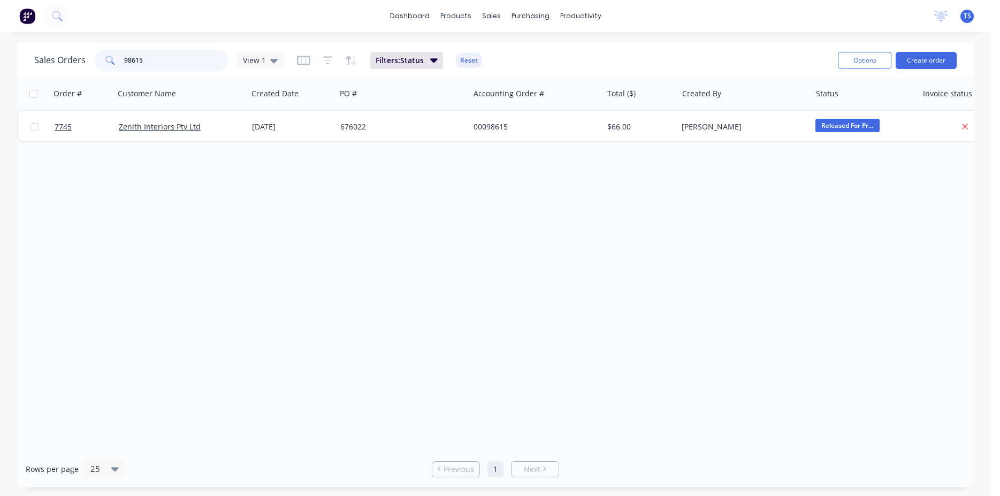
click at [168, 67] on input "98615" at bounding box center [176, 60] width 104 height 21
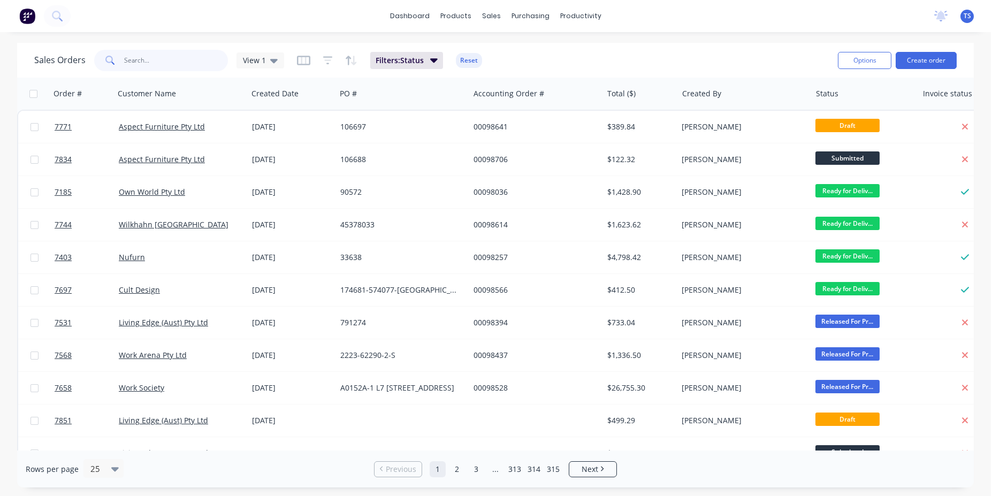
click at [192, 52] on input "text" at bounding box center [176, 60] width 104 height 21
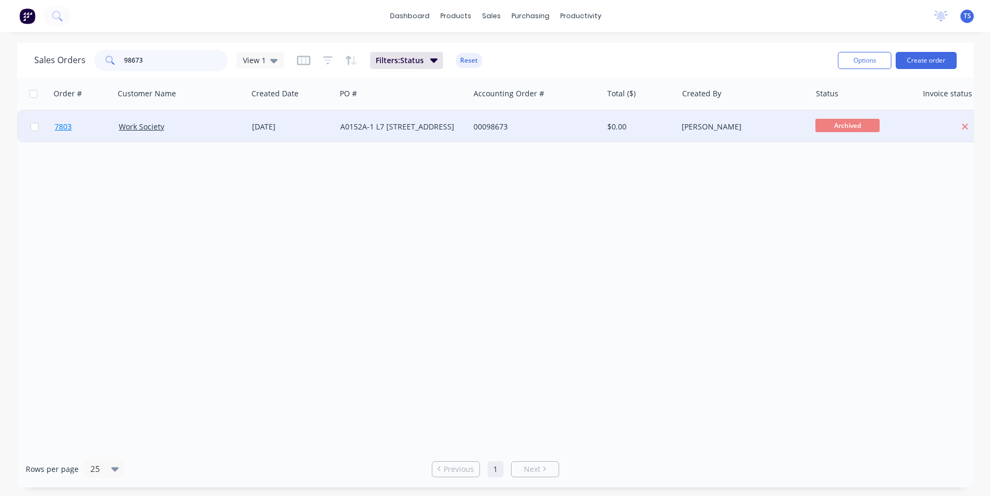
type input "98673"
click at [71, 137] on link "7803" at bounding box center [87, 127] width 64 height 32
